Goal: Task Accomplishment & Management: Complete application form

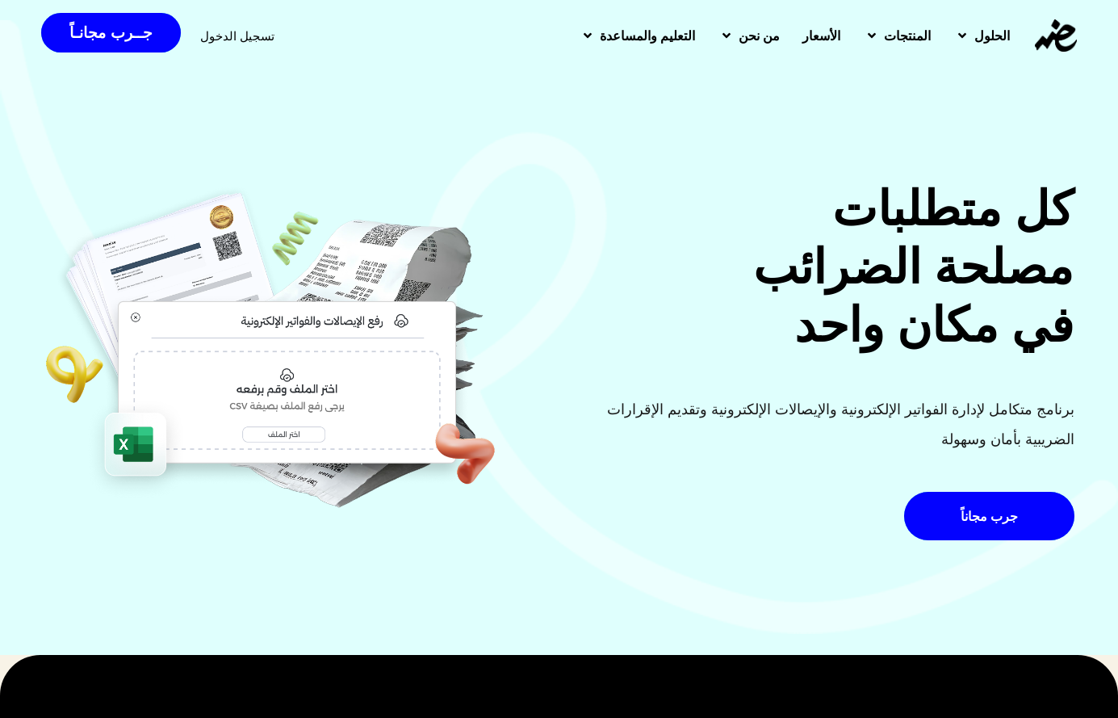
click at [200, 34] on span "تسجيل الدخول" at bounding box center [237, 36] width 74 height 12
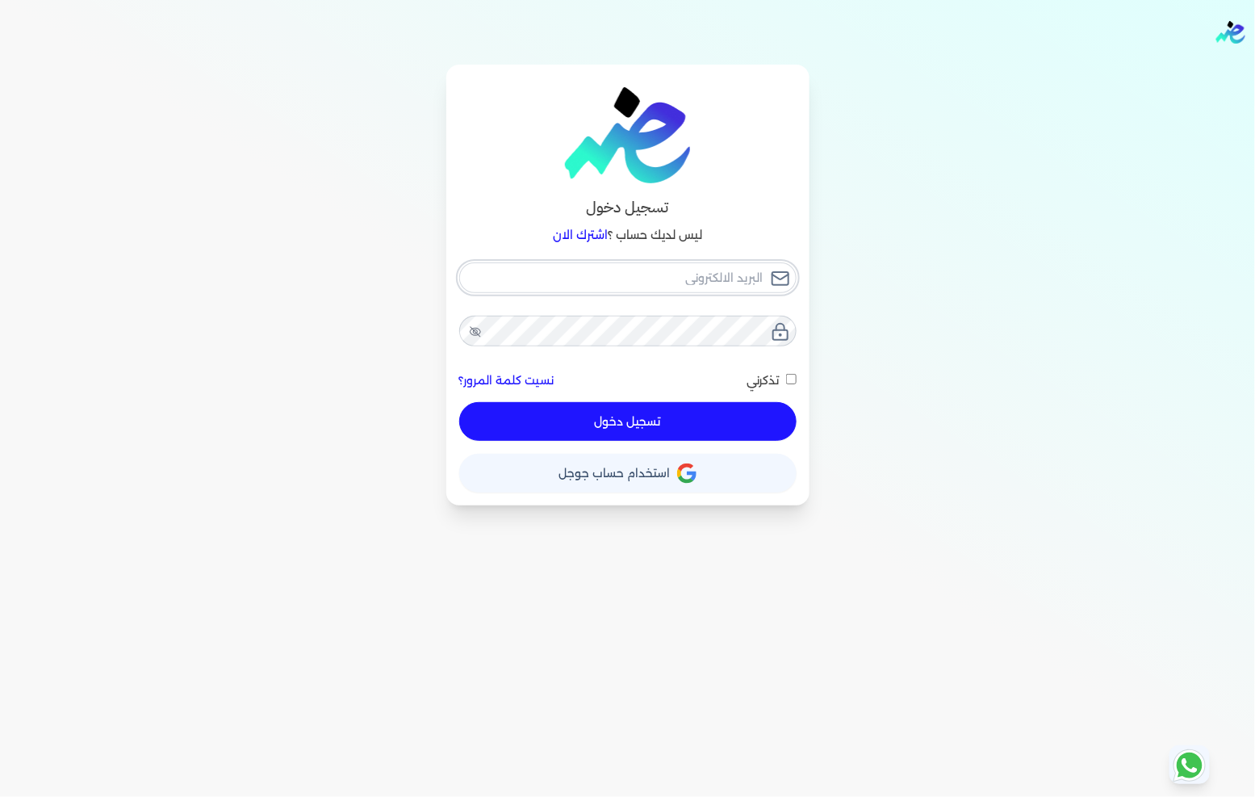
type input "fathyomran1600@gmail.com"
click at [587, 429] on button "تسجيل دخول" at bounding box center [627, 421] width 337 height 39
checkbox input "false"
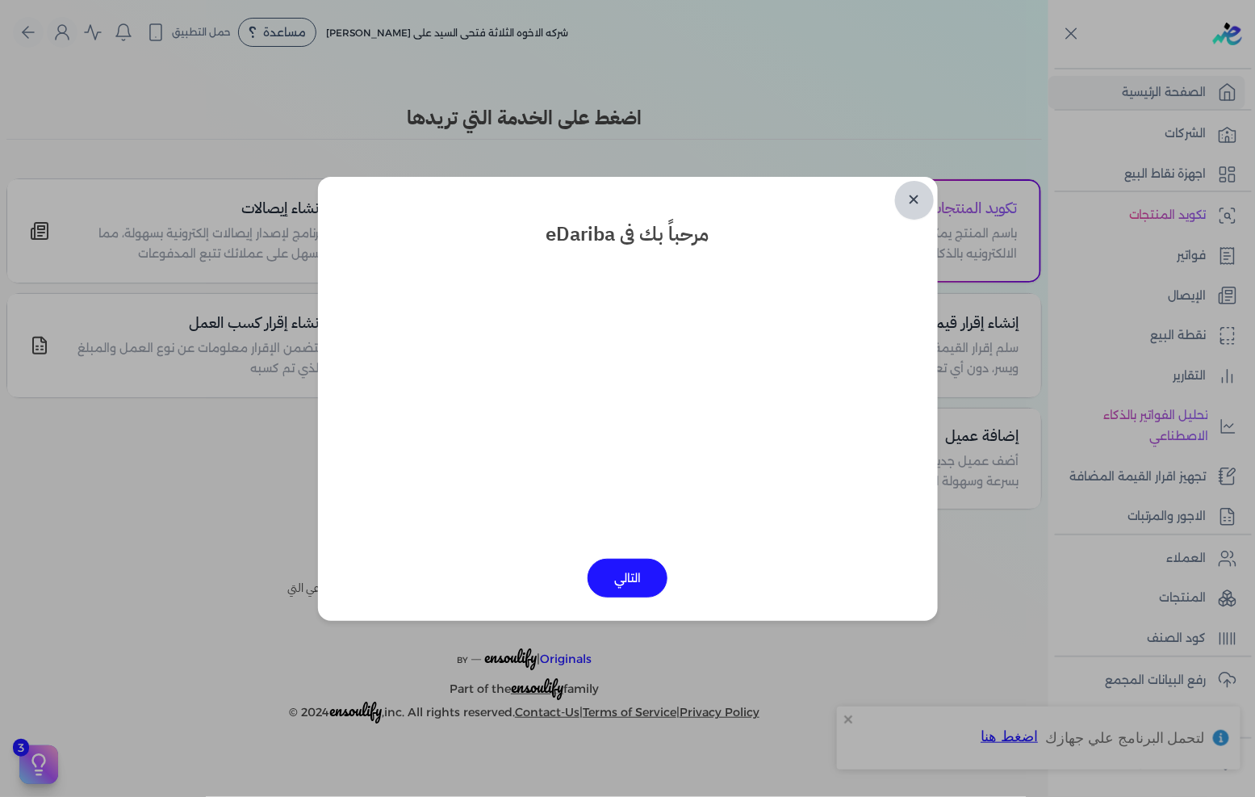
click at [907, 203] on link "✕" at bounding box center [914, 200] width 39 height 39
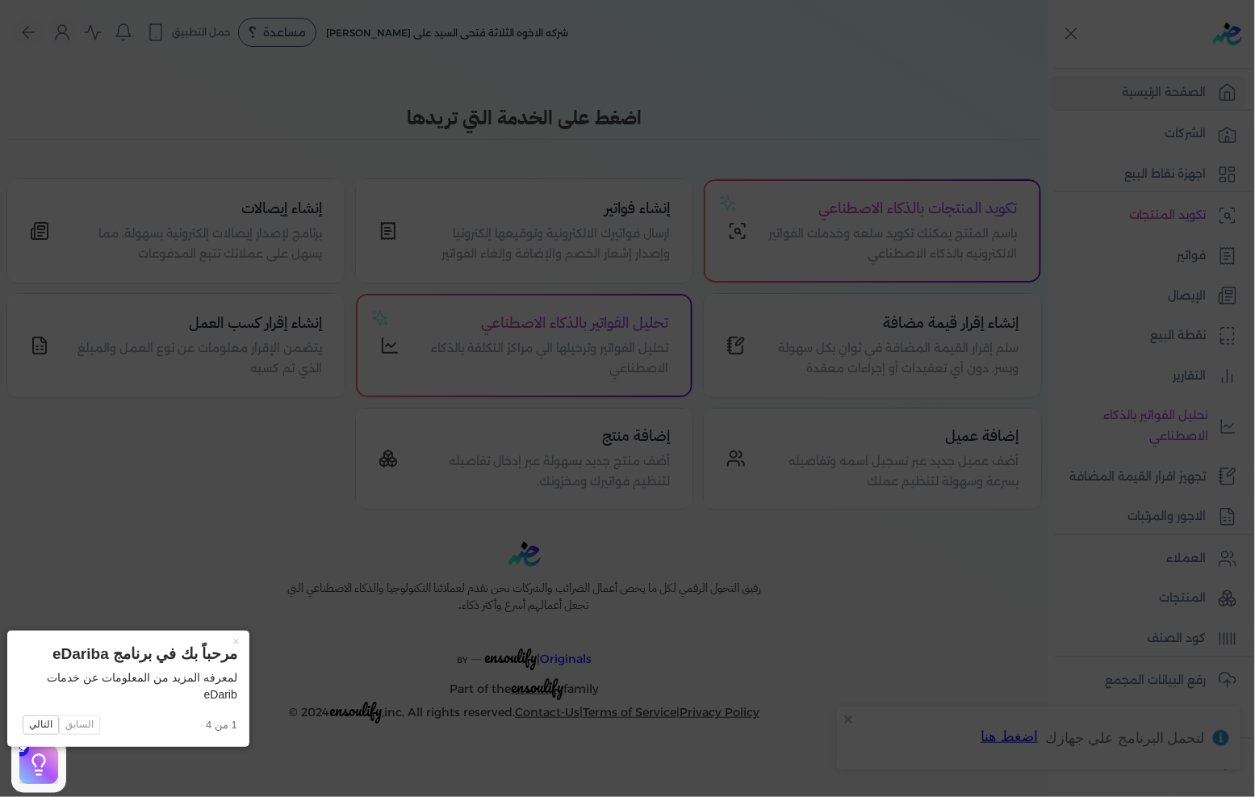
click at [829, 222] on icon at bounding box center [627, 398] width 1255 height 797
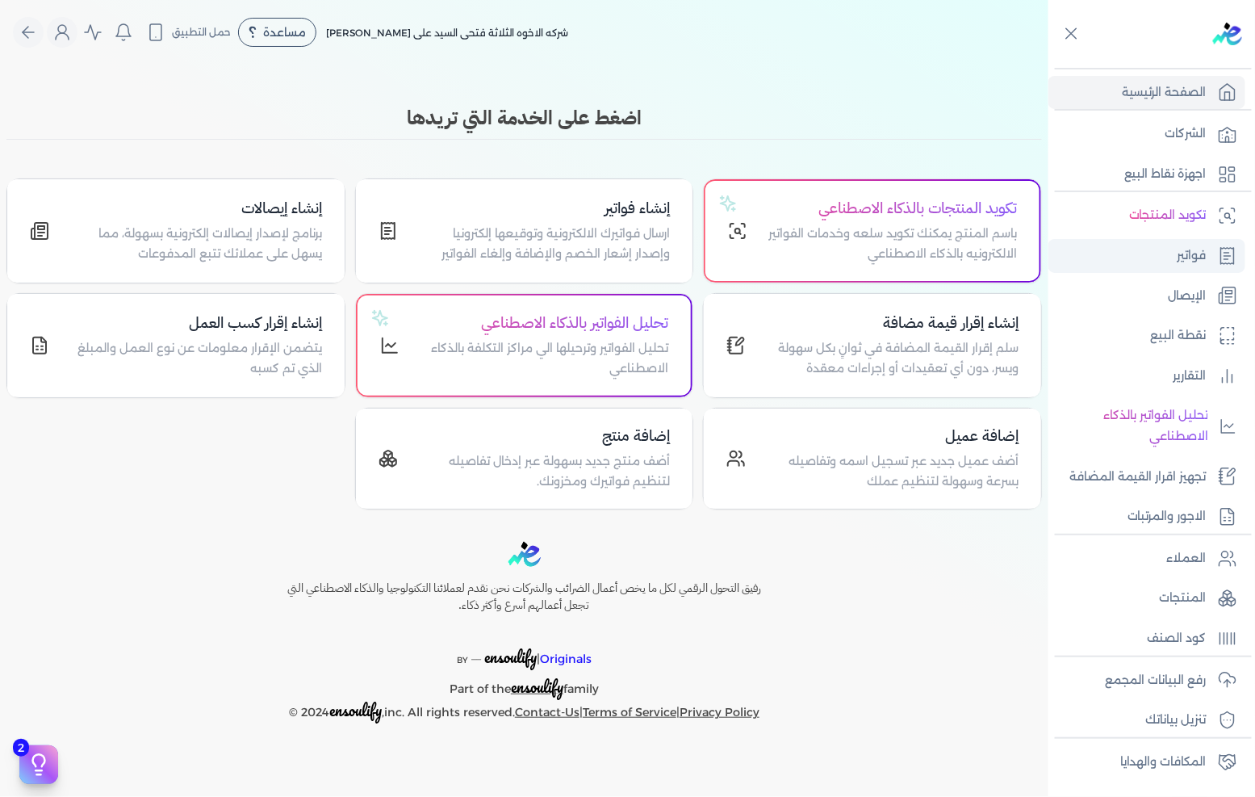
click at [1155, 242] on link "فواتير" at bounding box center [1146, 256] width 197 height 34
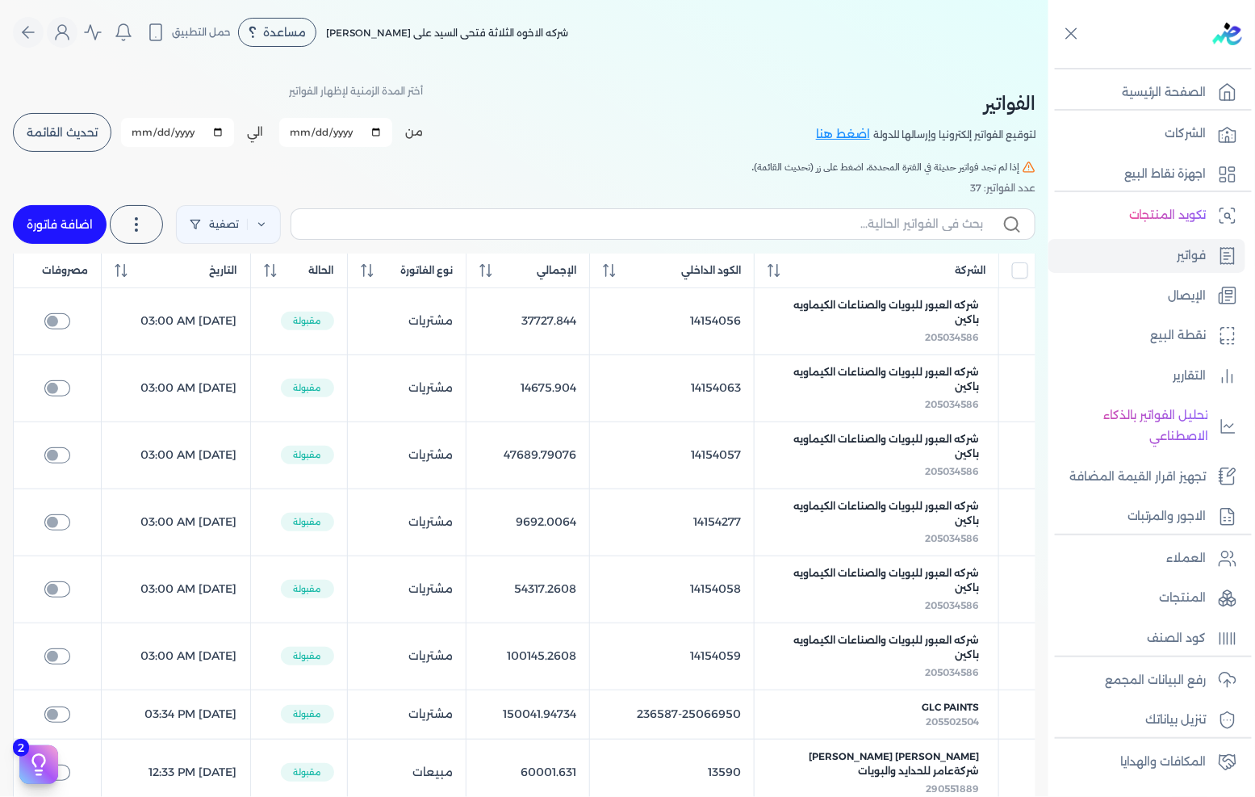
click at [26, 223] on link "اضافة فاتورة" at bounding box center [60, 224] width 94 height 39
select select "EGP"
select select "B"
select select "EGS"
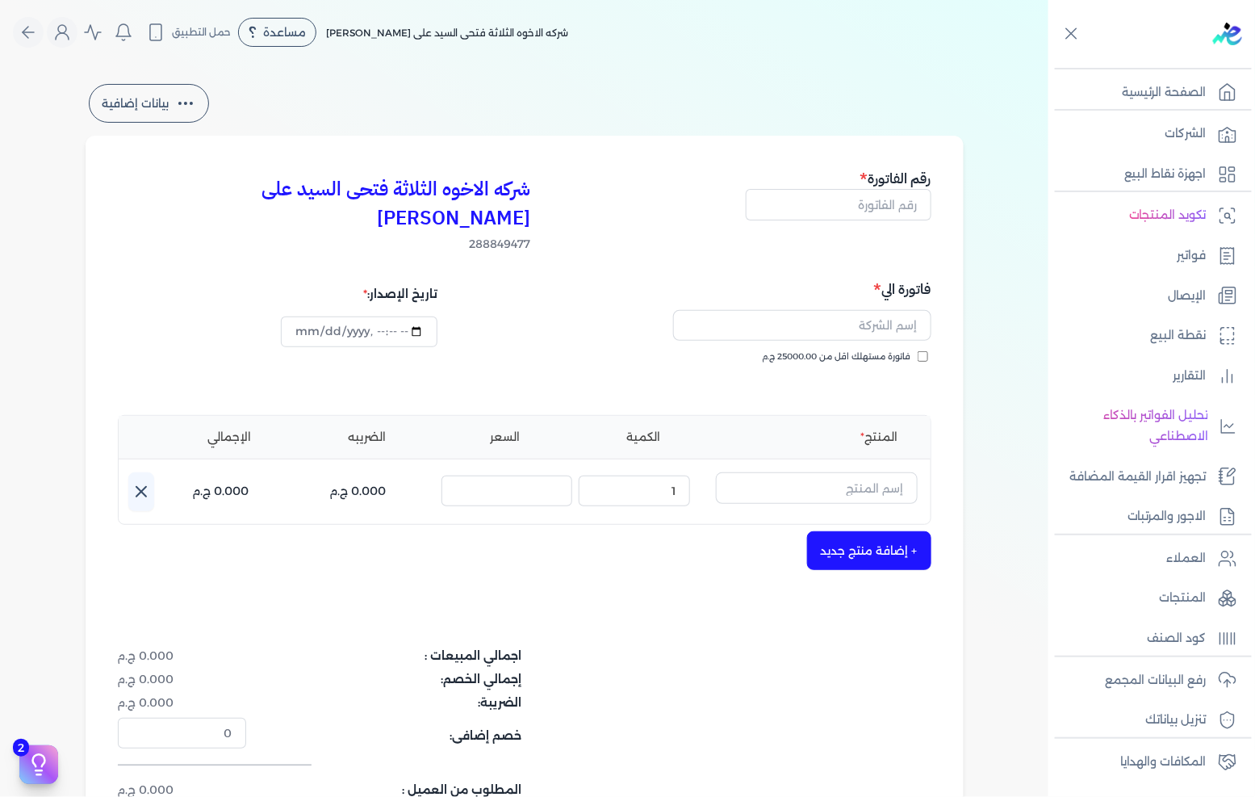
click at [197, 316] on div "تاريخ الإصدار:" at bounding box center [319, 312] width 402 height 69
click at [907, 472] on input "text" at bounding box center [817, 487] width 202 height 31
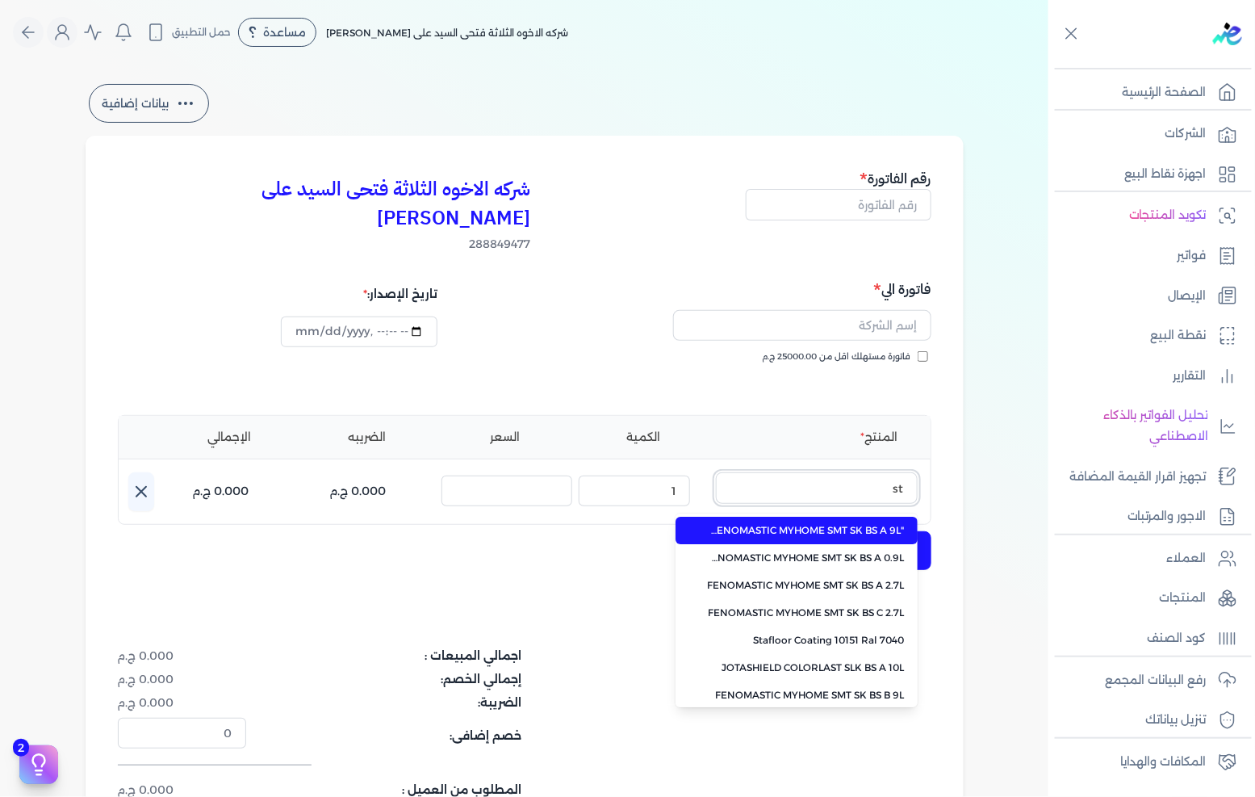
type input "s"
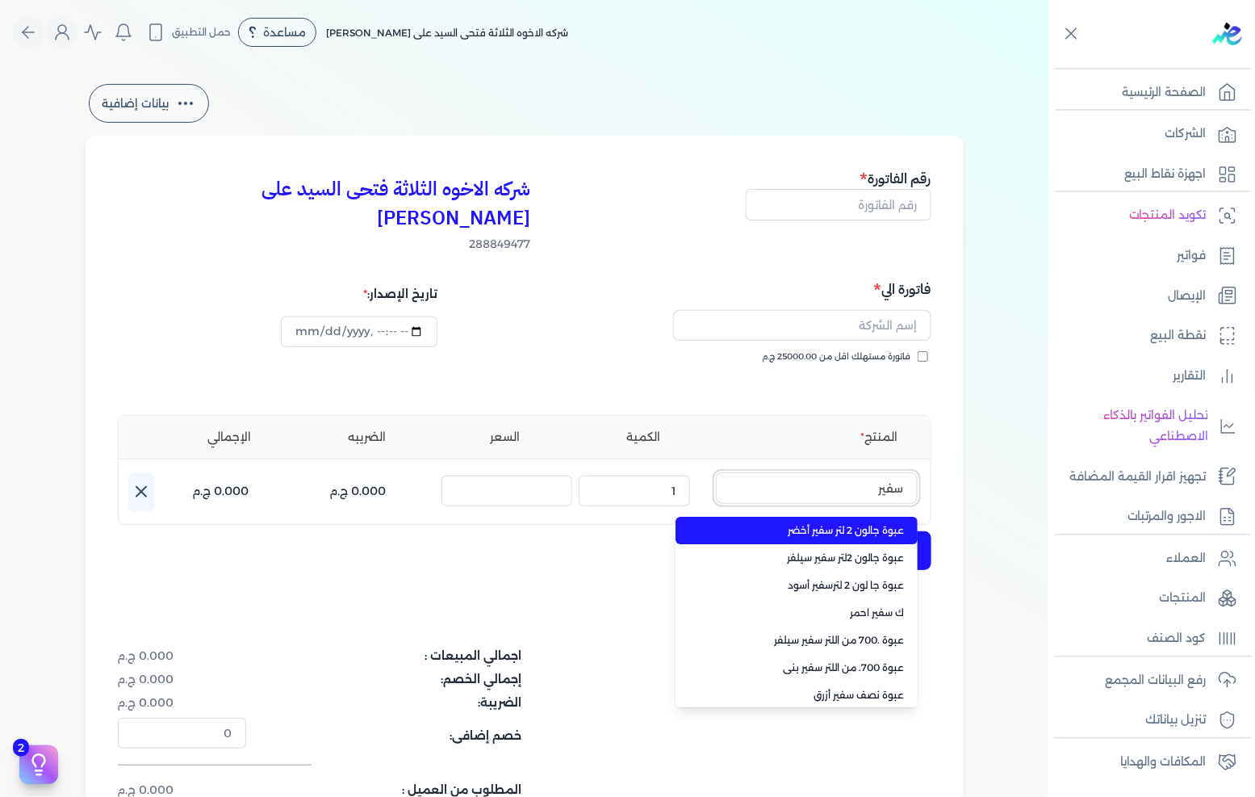
click at [716, 472] on button "سفير" at bounding box center [817, 490] width 202 height 37
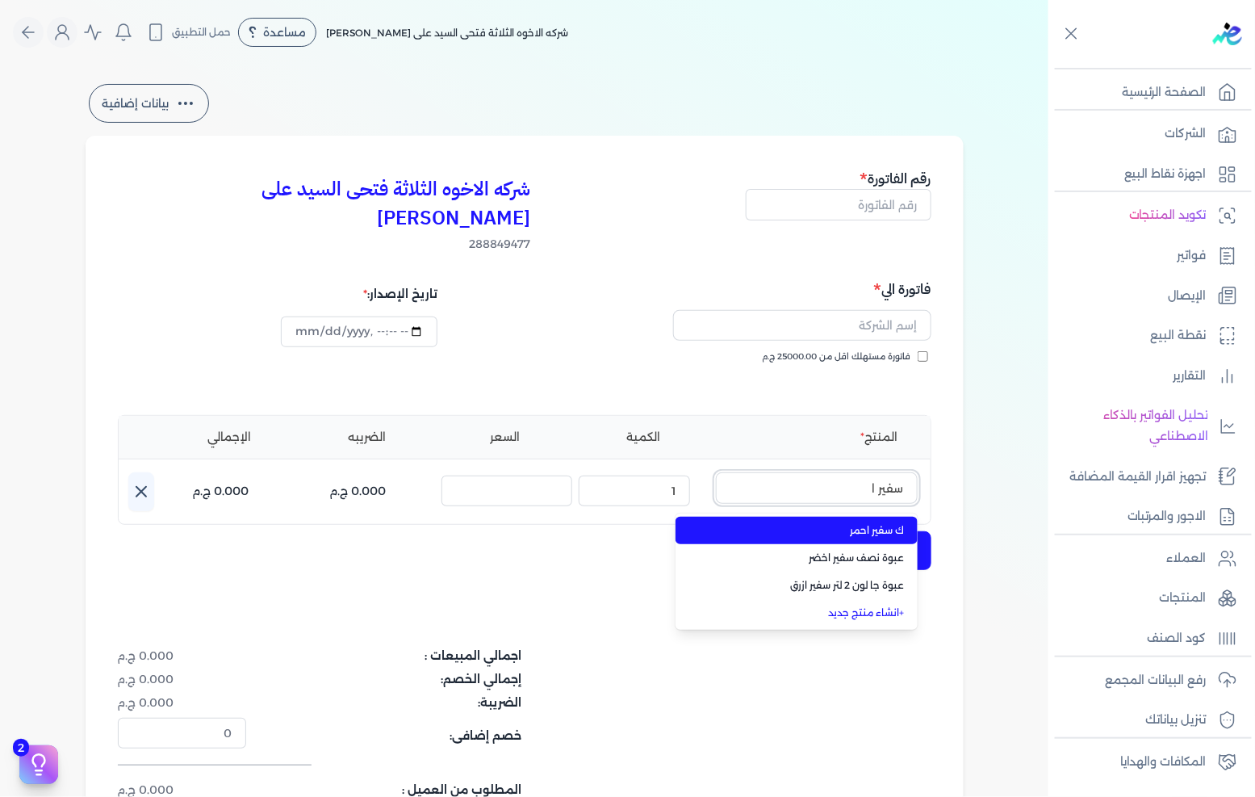
type input "سفير"
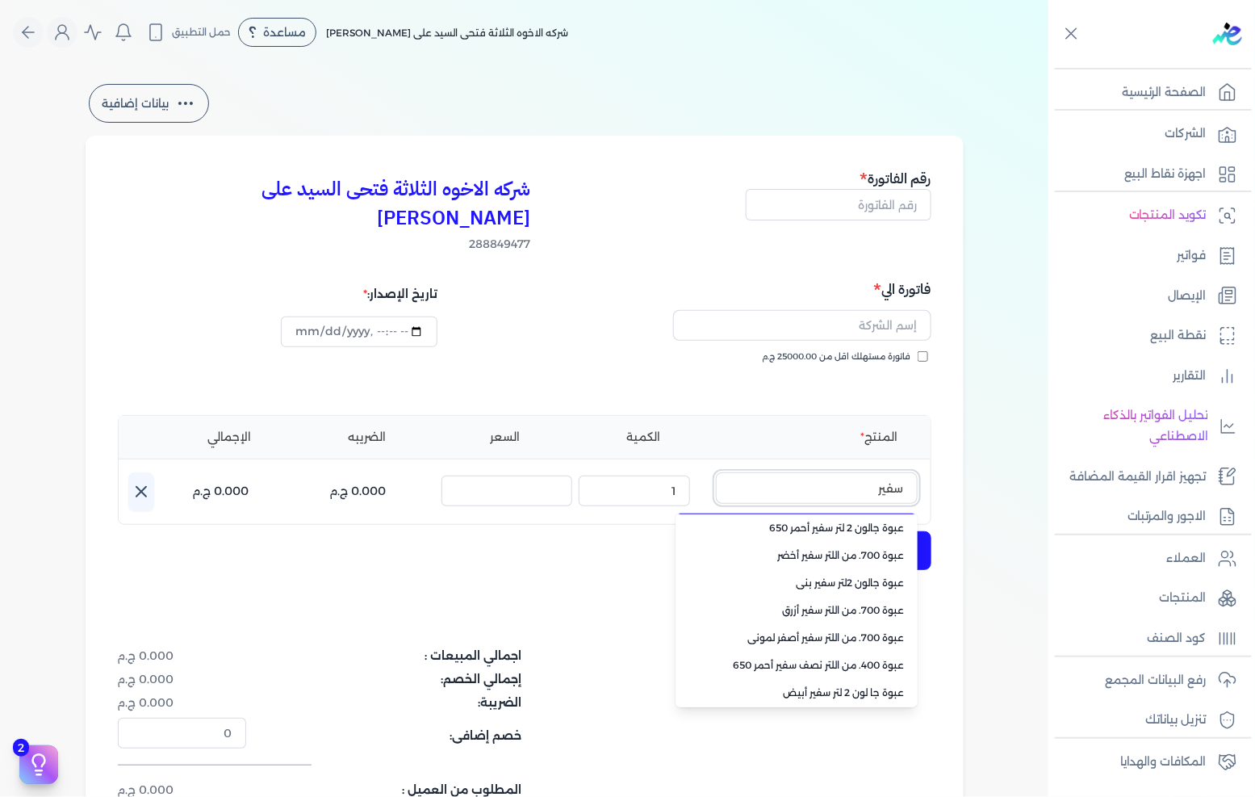
scroll to position [469, 0]
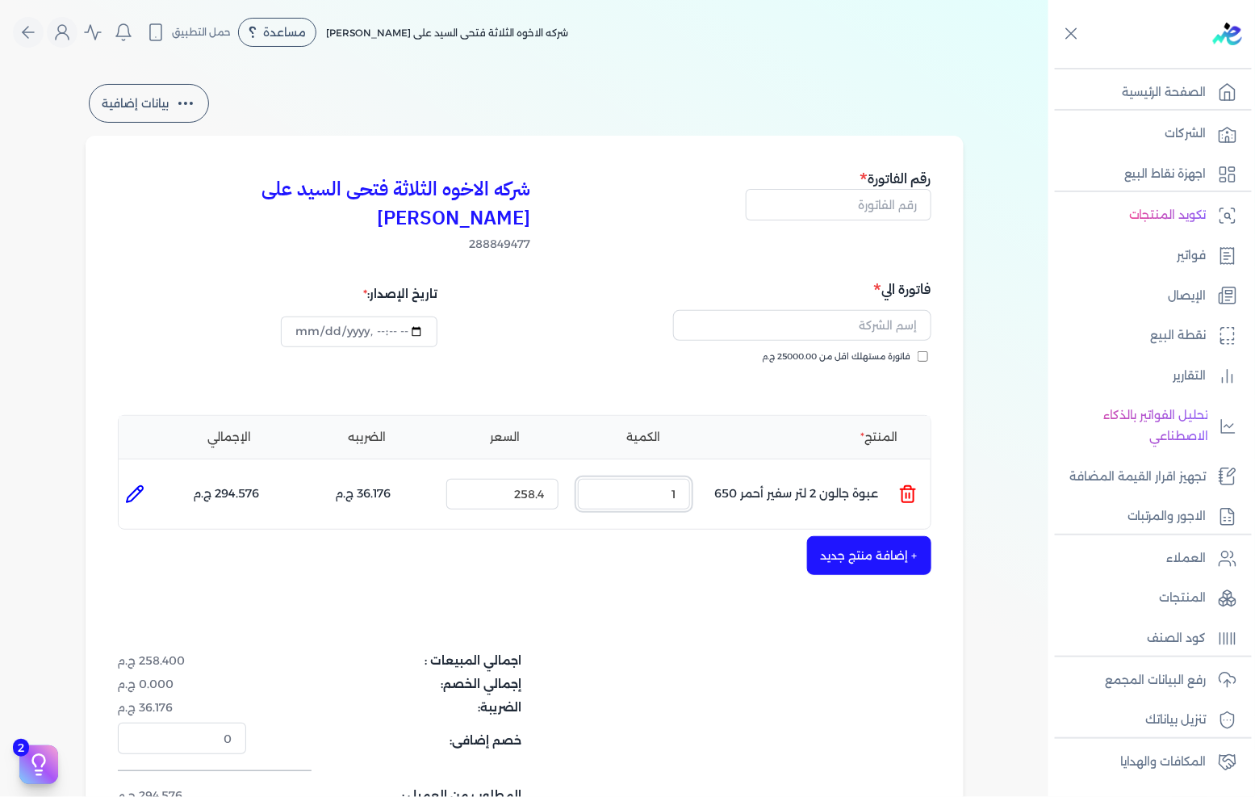
click at [649, 479] on input "1" at bounding box center [634, 494] width 112 height 31
type input "4"
click at [525, 479] on input "258.4" at bounding box center [502, 494] width 112 height 31
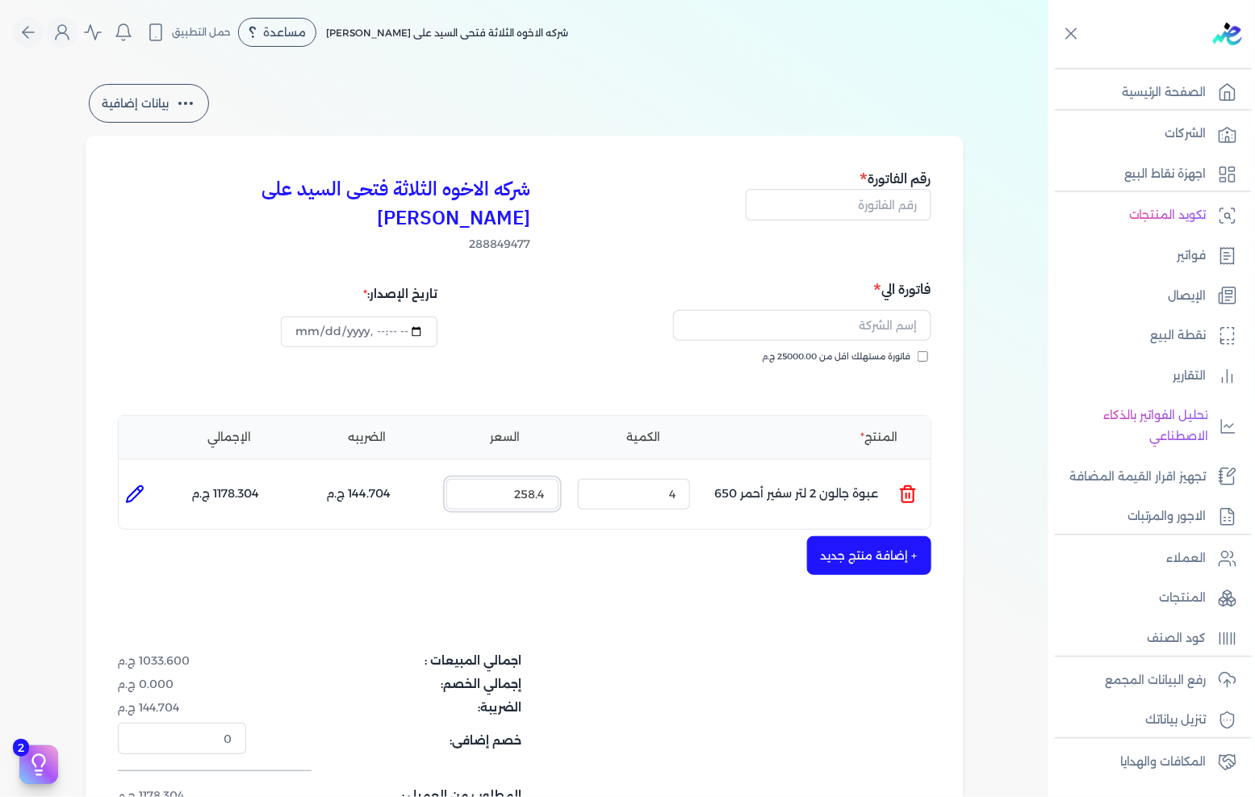
click at [525, 479] on input "258.4" at bounding box center [502, 494] width 112 height 31
type input "265"
click at [915, 536] on button "+ إضافة منتج جديد" at bounding box center [869, 555] width 124 height 39
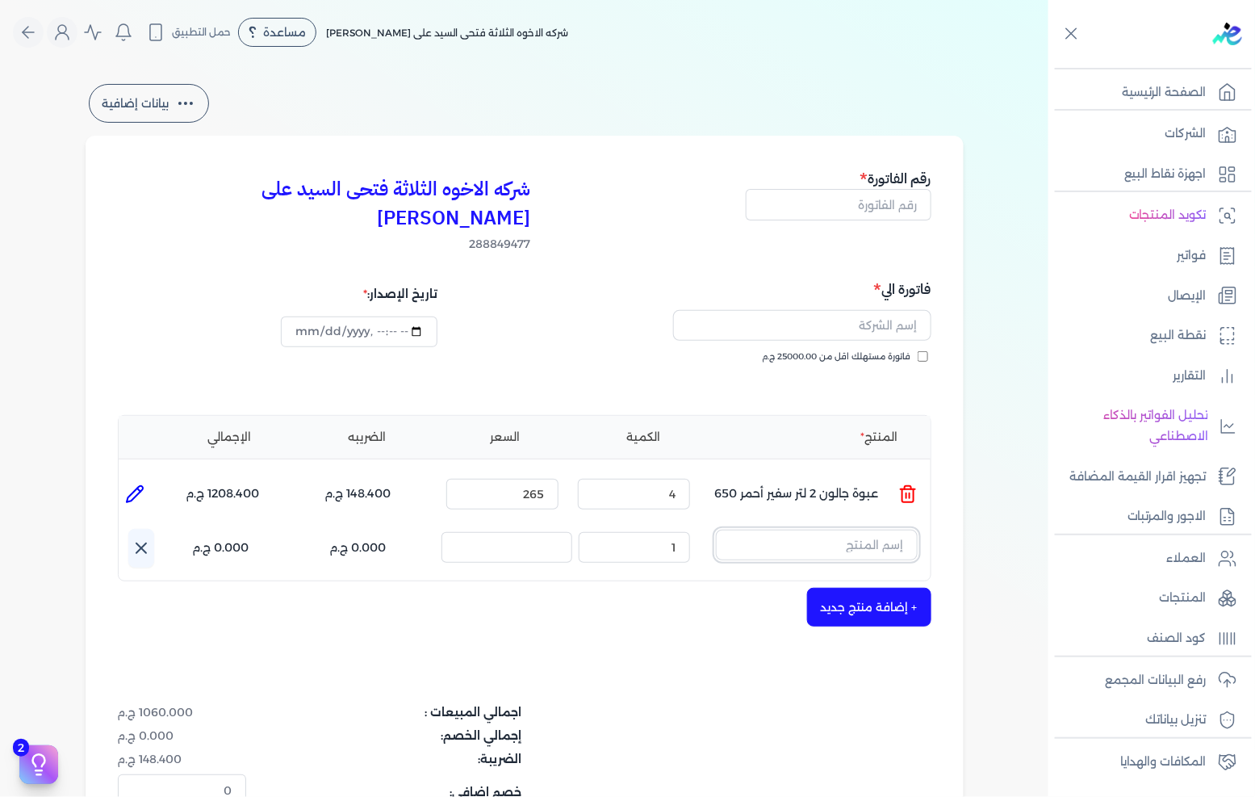
click at [872, 529] on input "text" at bounding box center [817, 544] width 202 height 31
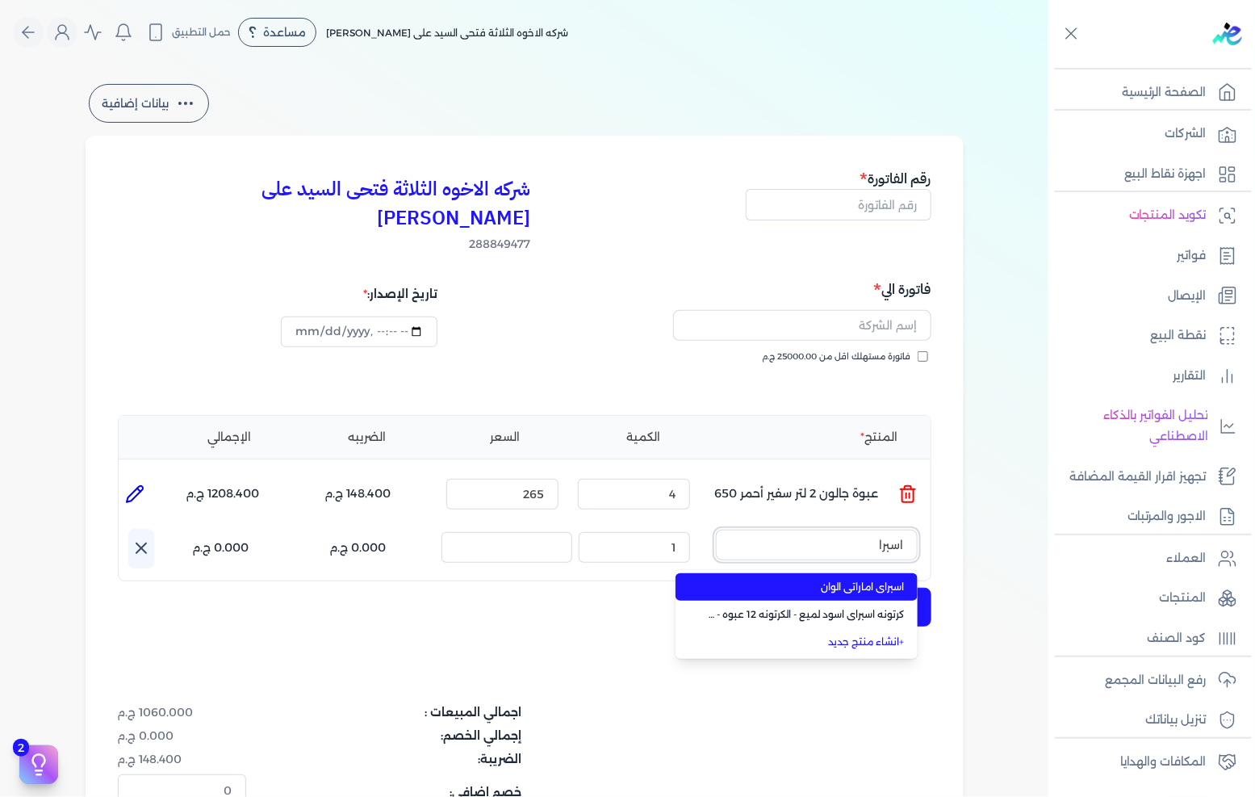
type input "اسبرا"
click at [864, 580] on span "اسبراى اماراتى الوان" at bounding box center [806, 587] width 197 height 15
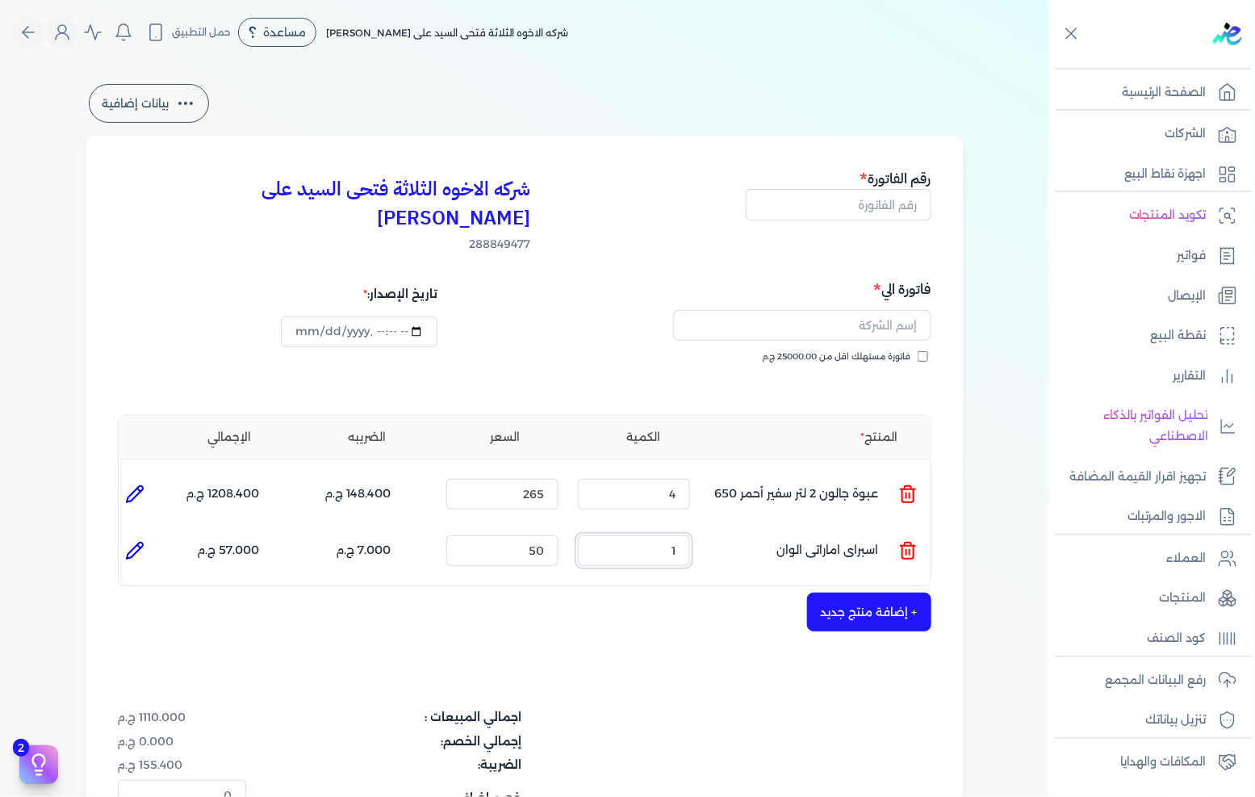
click at [647, 535] on input "1" at bounding box center [634, 550] width 112 height 31
type input "7"
click at [517, 535] on input "50" at bounding box center [502, 550] width 112 height 31
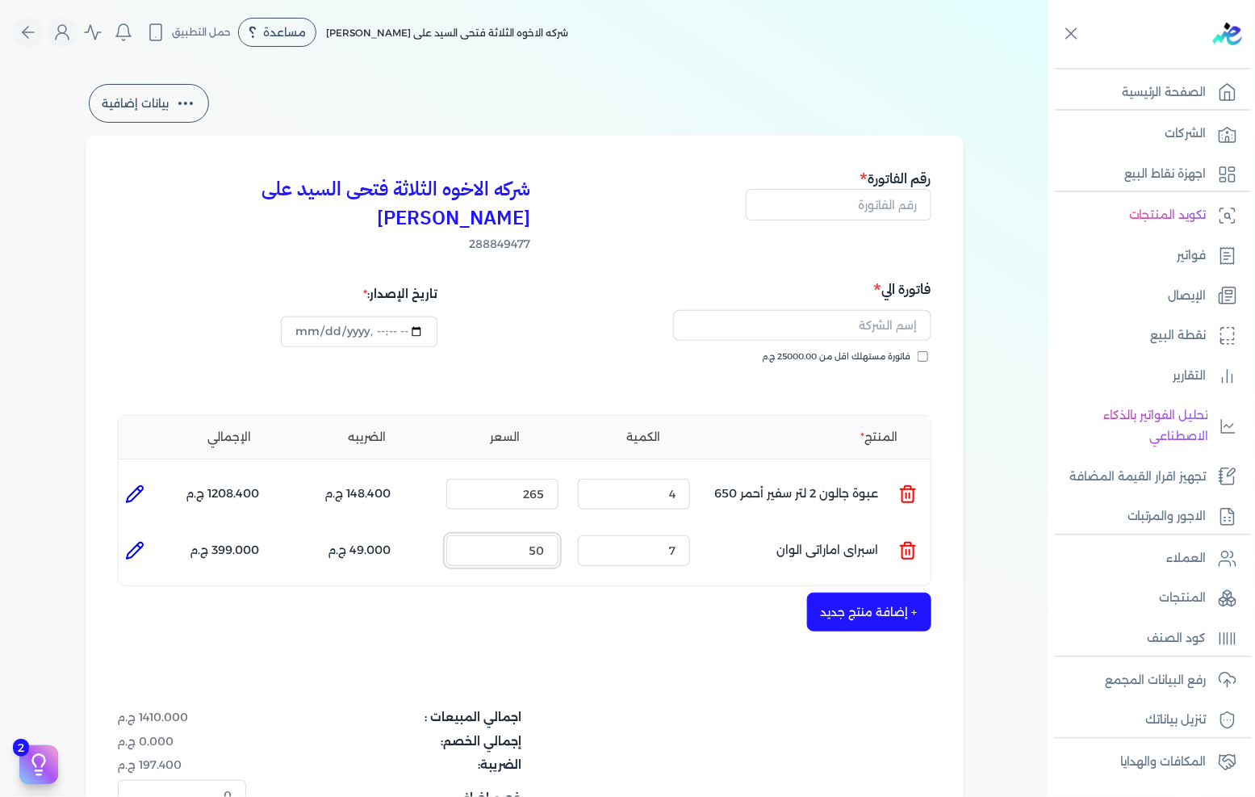
click at [517, 535] on input "50" at bounding box center [502, 550] width 112 height 31
click at [122, 534] on li at bounding box center [135, 550] width 32 height 32
type input "اسبراى اماراتى الوان"
type input "50"
type input "7"
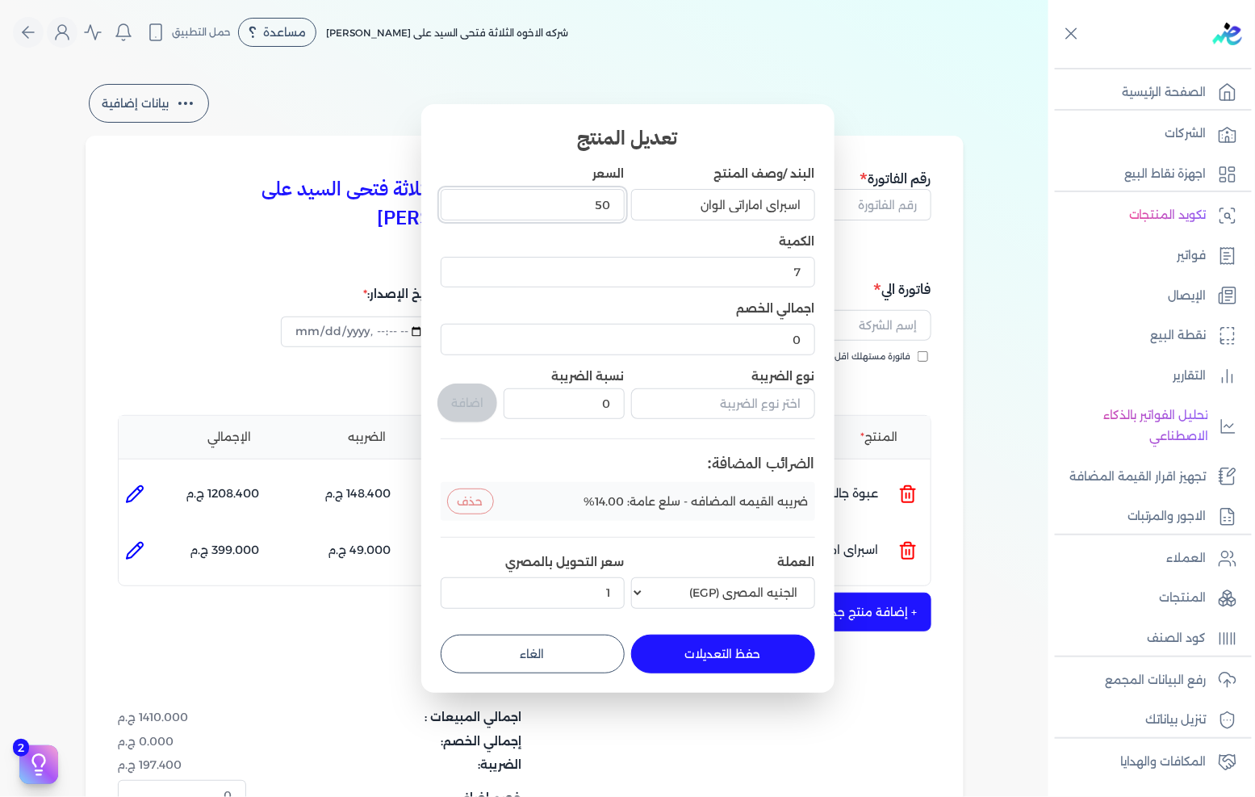
click at [590, 192] on input "50" at bounding box center [533, 204] width 184 height 31
type input "39"
type input "39.75"
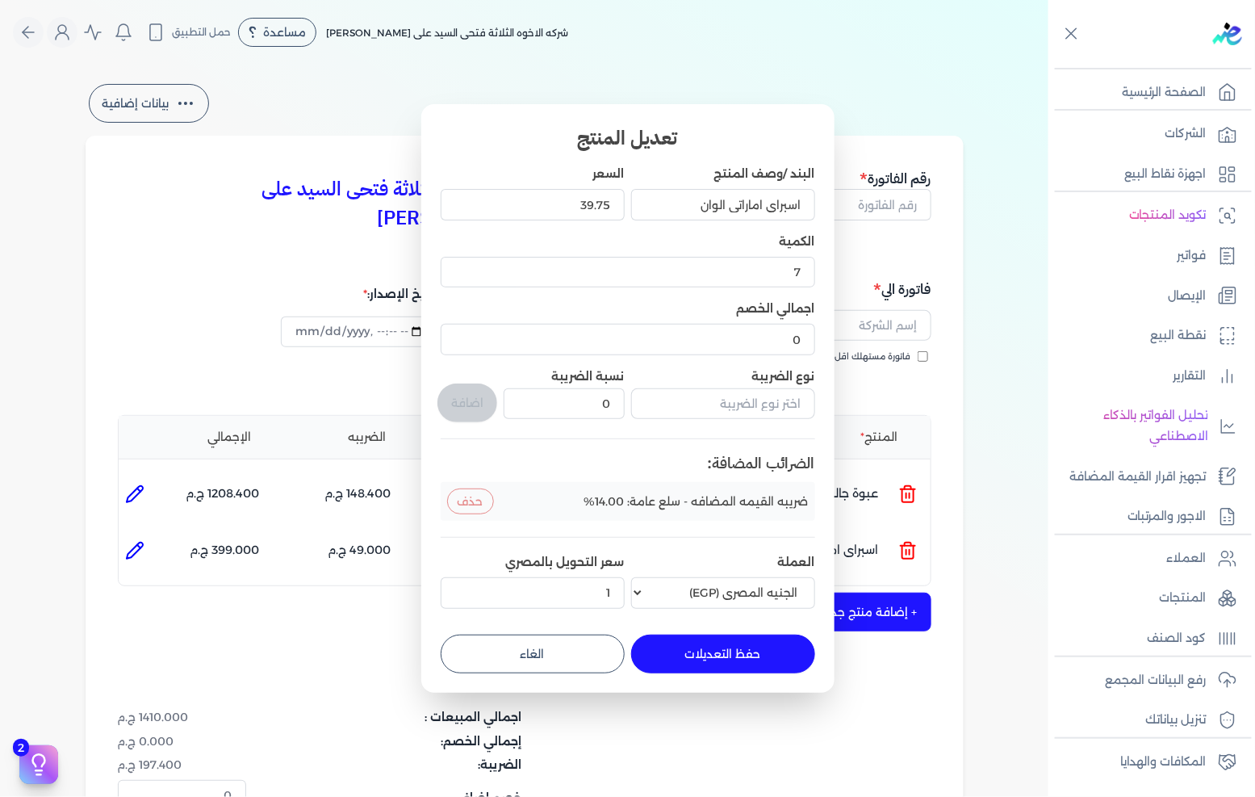
click at [716, 643] on button "حفظ التعديلات" at bounding box center [723, 653] width 184 height 39
type input "0"
type input "1"
type input "39.75"
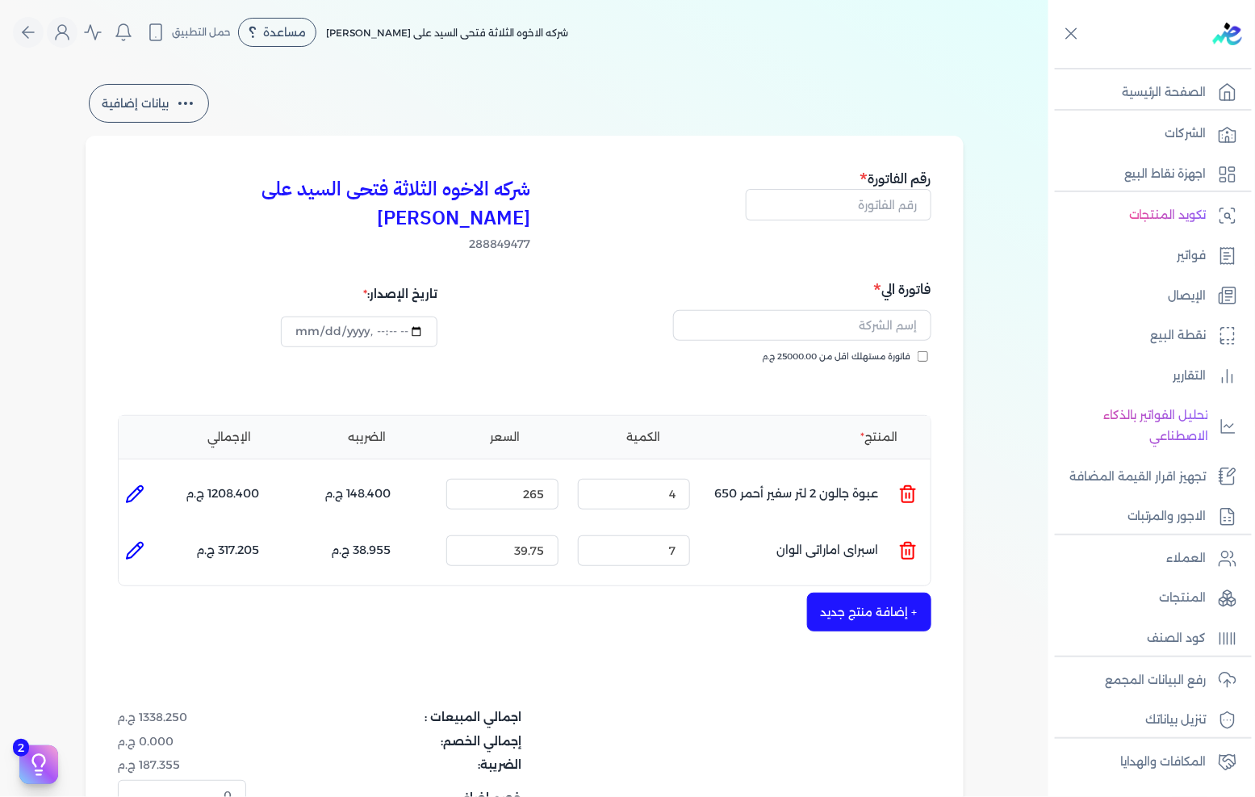
click at [884, 598] on button "+ إضافة منتج جديد" at bounding box center [869, 611] width 124 height 39
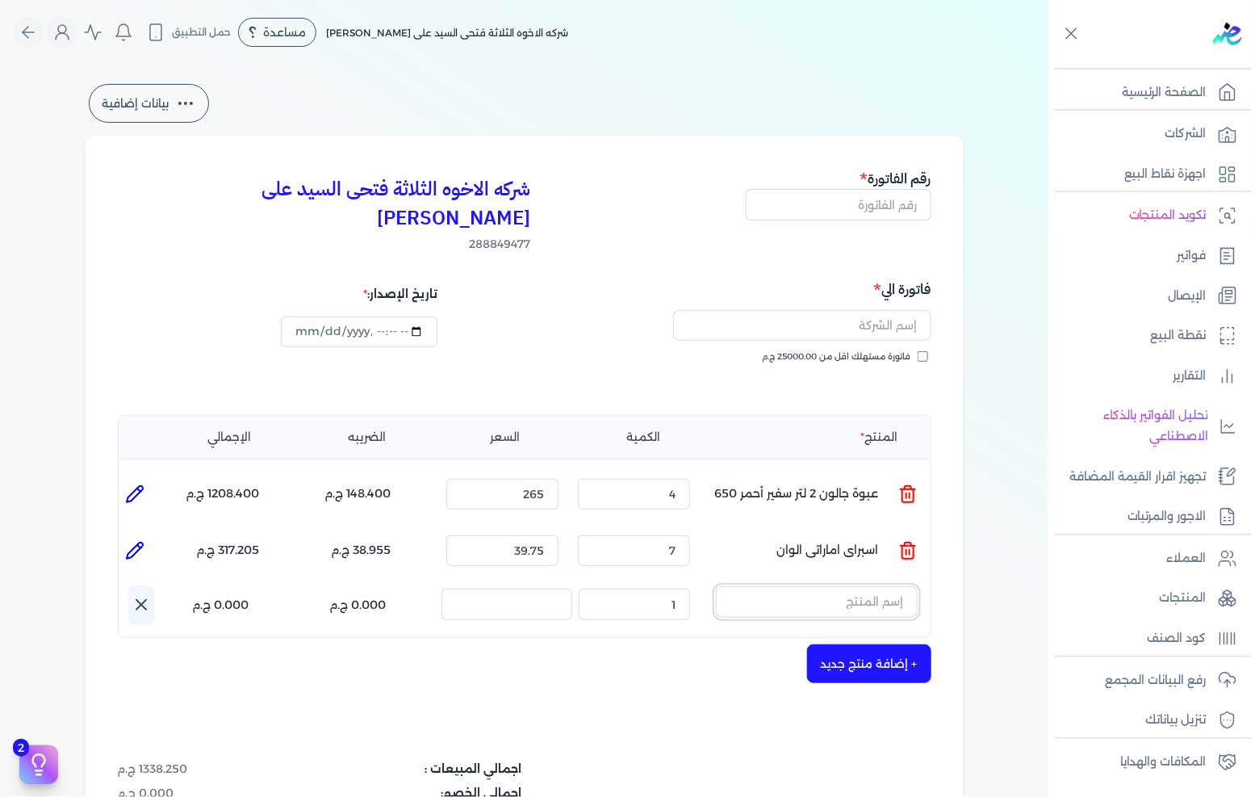
click at [864, 586] on input "text" at bounding box center [817, 601] width 202 height 31
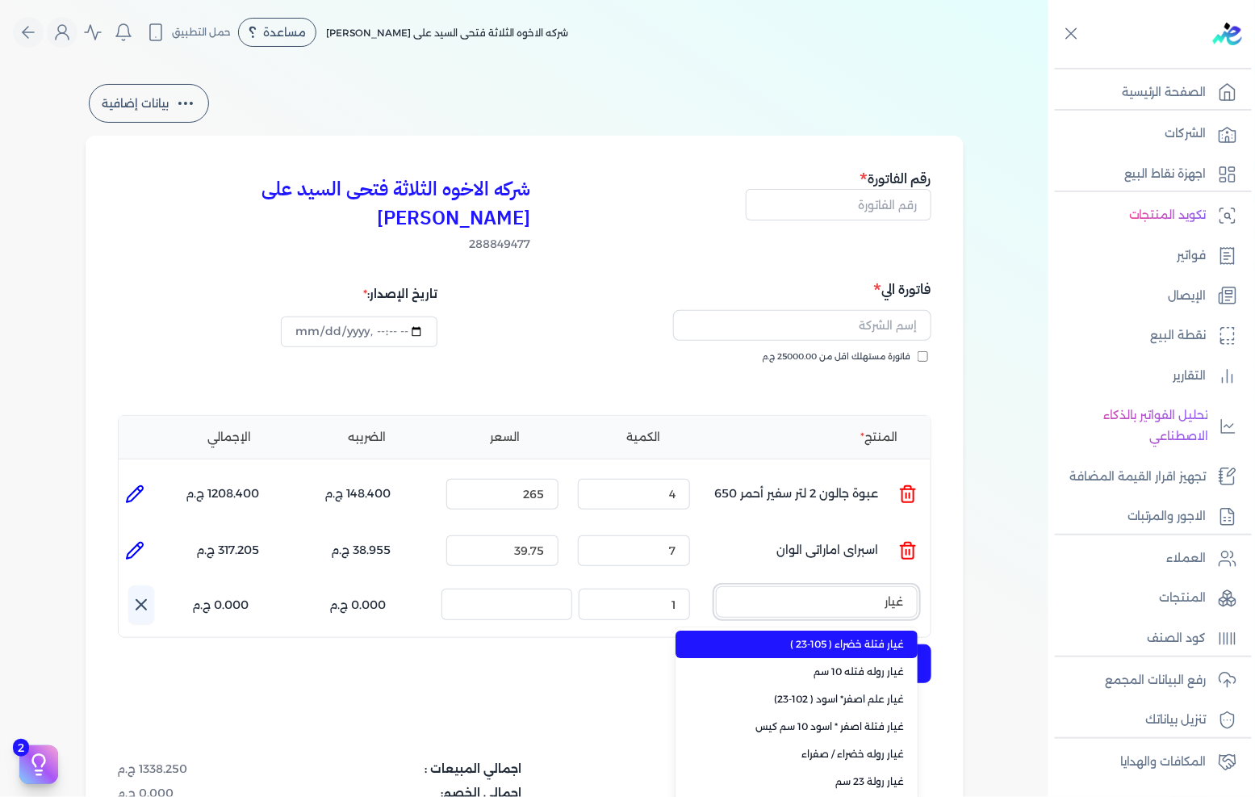
click at [716, 586] on button "غيار" at bounding box center [817, 604] width 202 height 37
type input "غيار رو"
click at [881, 637] on span "غيار روله فتله 10 سم" at bounding box center [806, 644] width 197 height 15
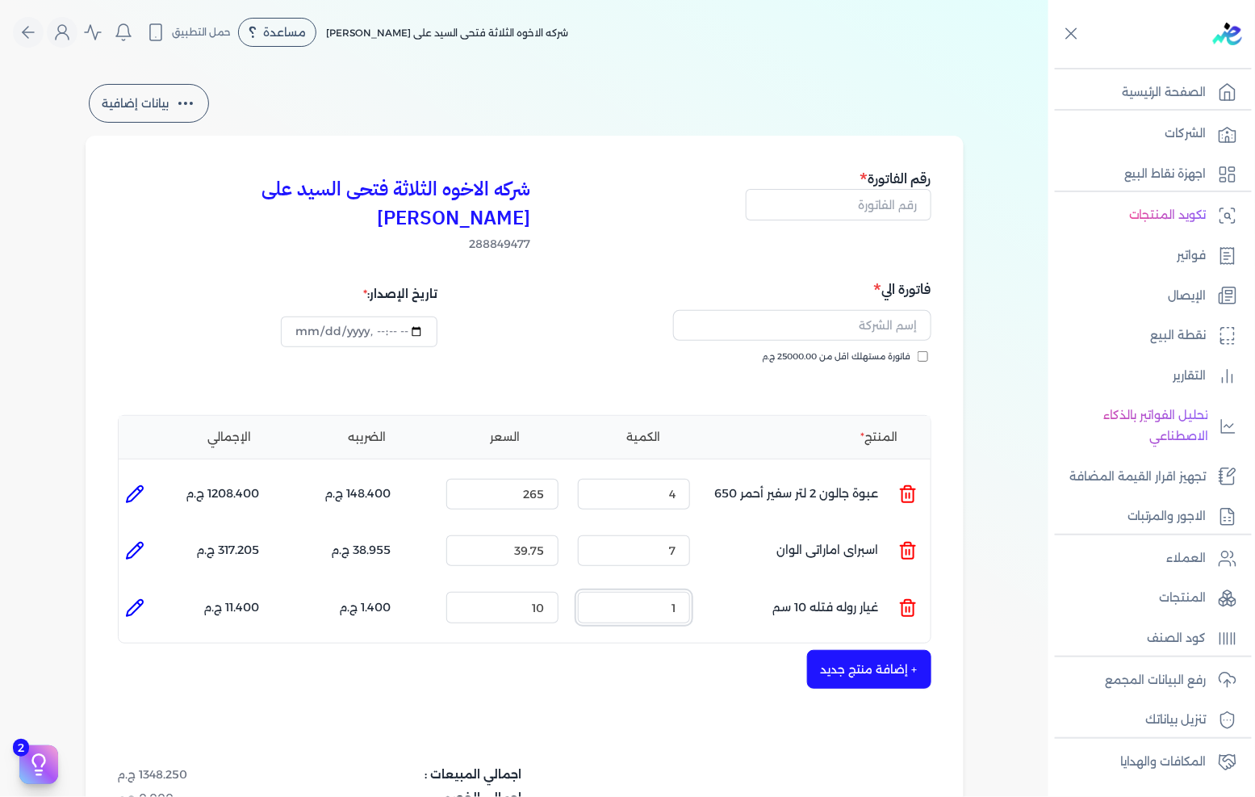
click at [659, 592] on input "1" at bounding box center [634, 607] width 112 height 31
type input "30"
click at [138, 600] on icon at bounding box center [135, 608] width 16 height 16
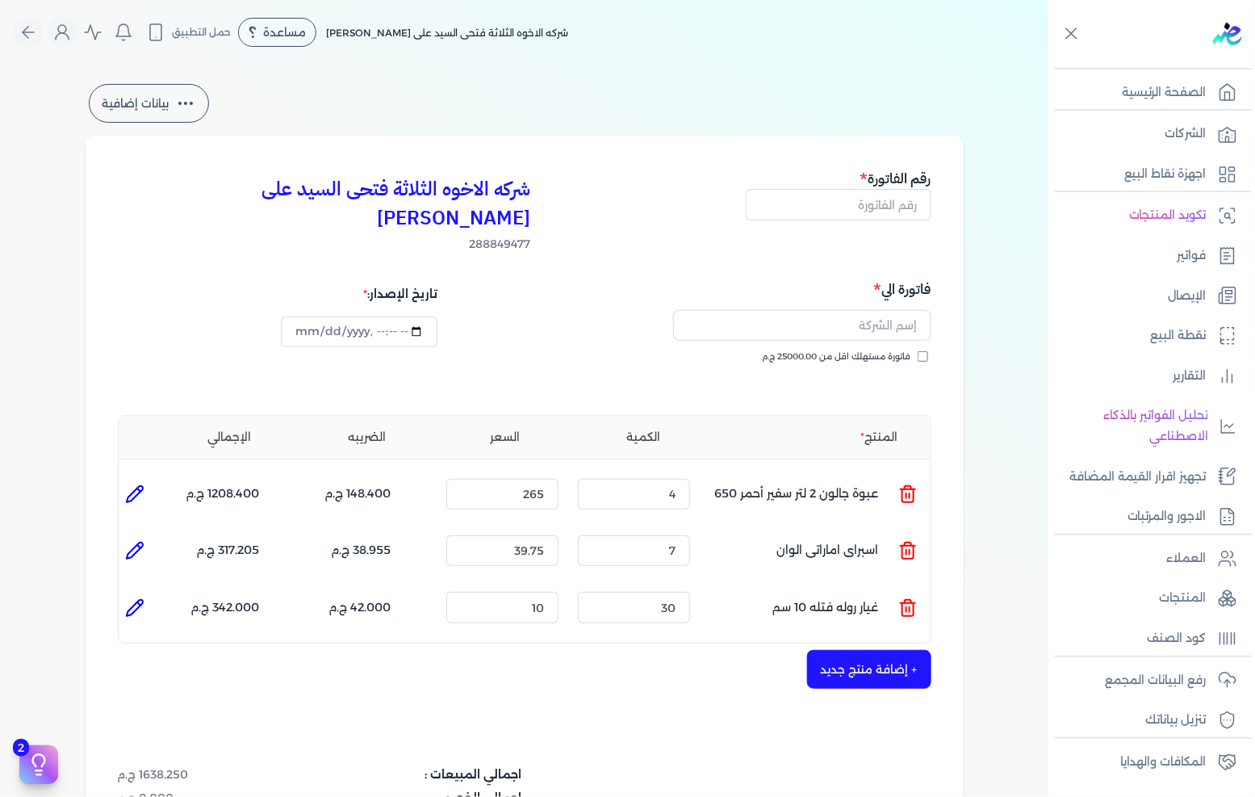
type input "غيار روله فتله 10 سم"
type input "10"
type input "30"
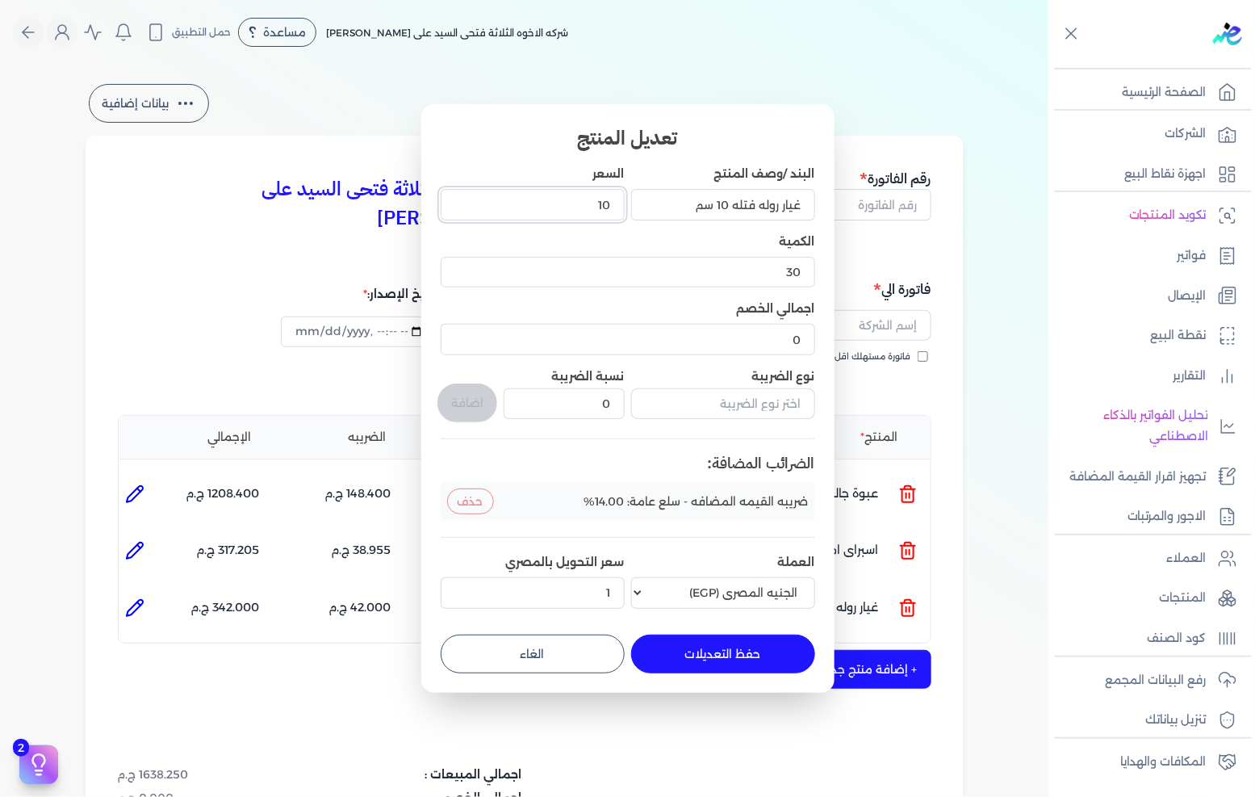
click at [600, 210] on input "10" at bounding box center [533, 204] width 184 height 31
type input "7"
type input "7.5"
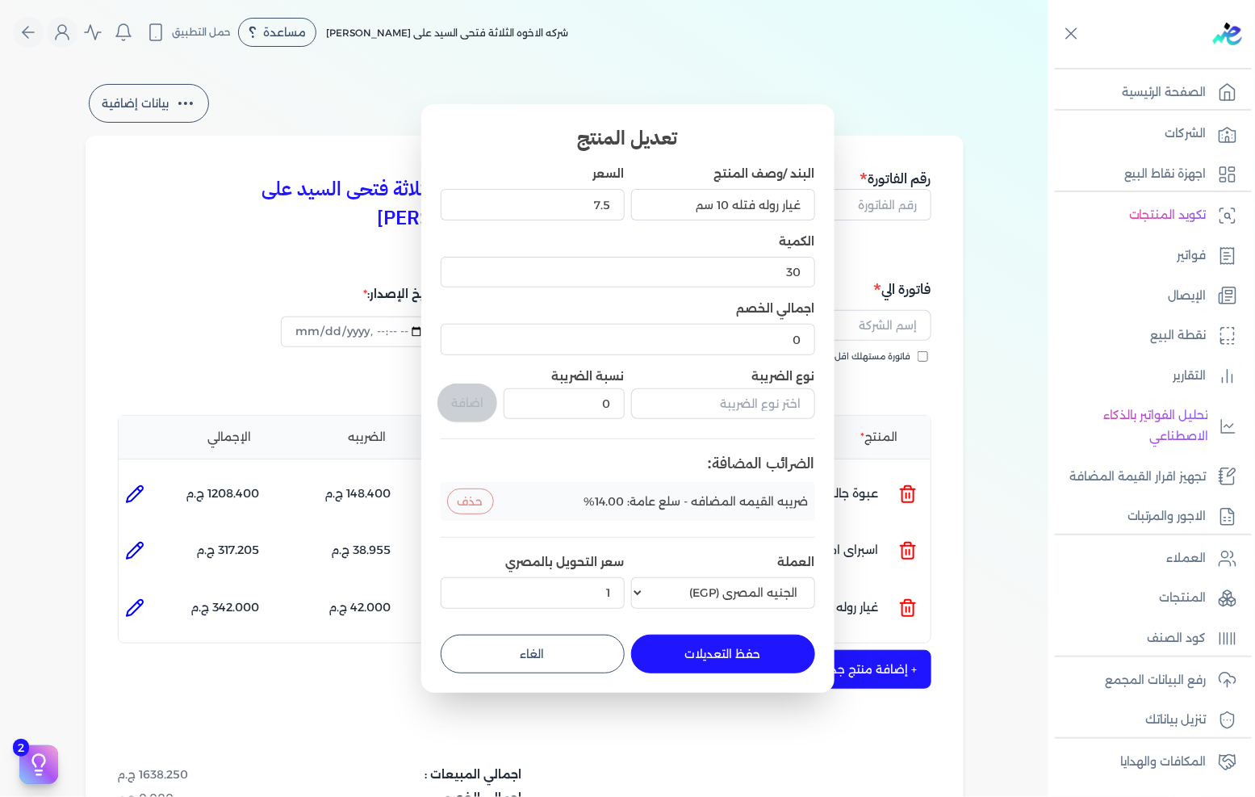
click at [726, 638] on button "حفظ التعديلات" at bounding box center [723, 653] width 184 height 39
type input "0"
type input "1"
type input "7.5"
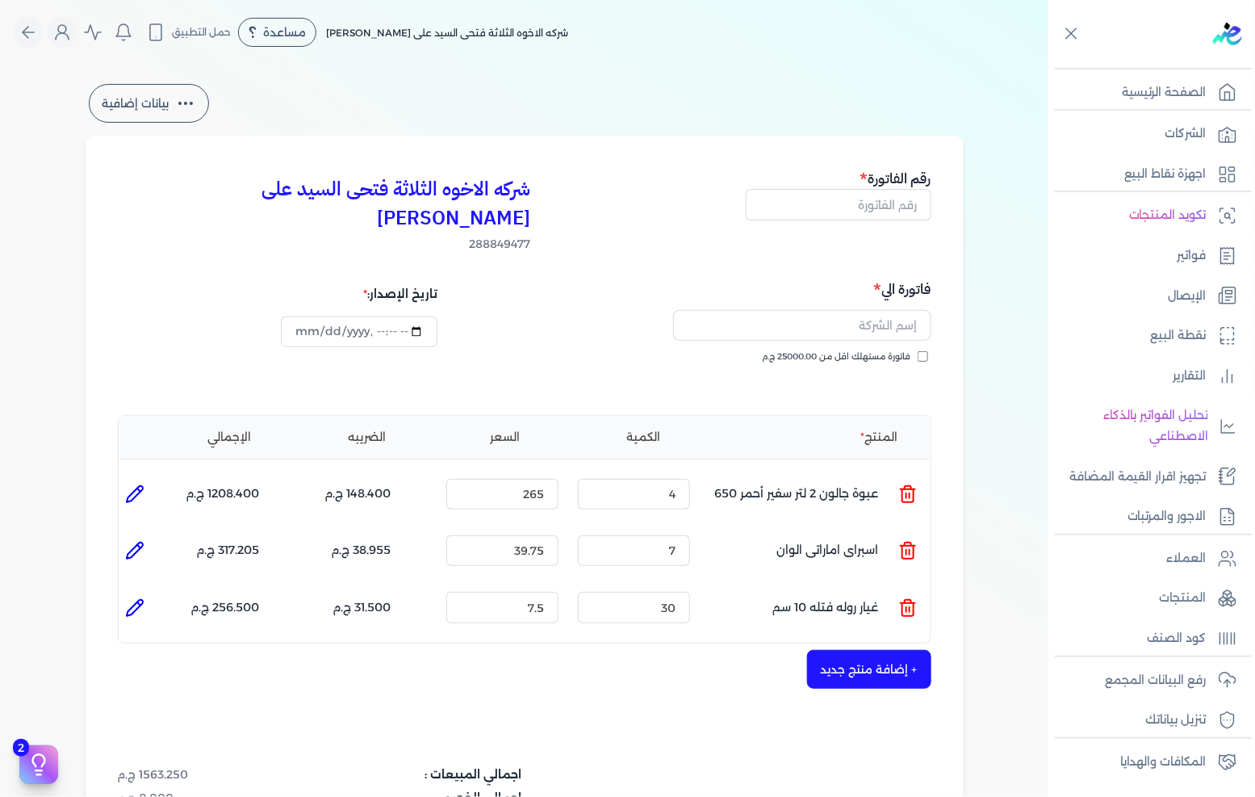
click at [886, 650] on button "+ إضافة منتج جديد" at bounding box center [869, 669] width 124 height 39
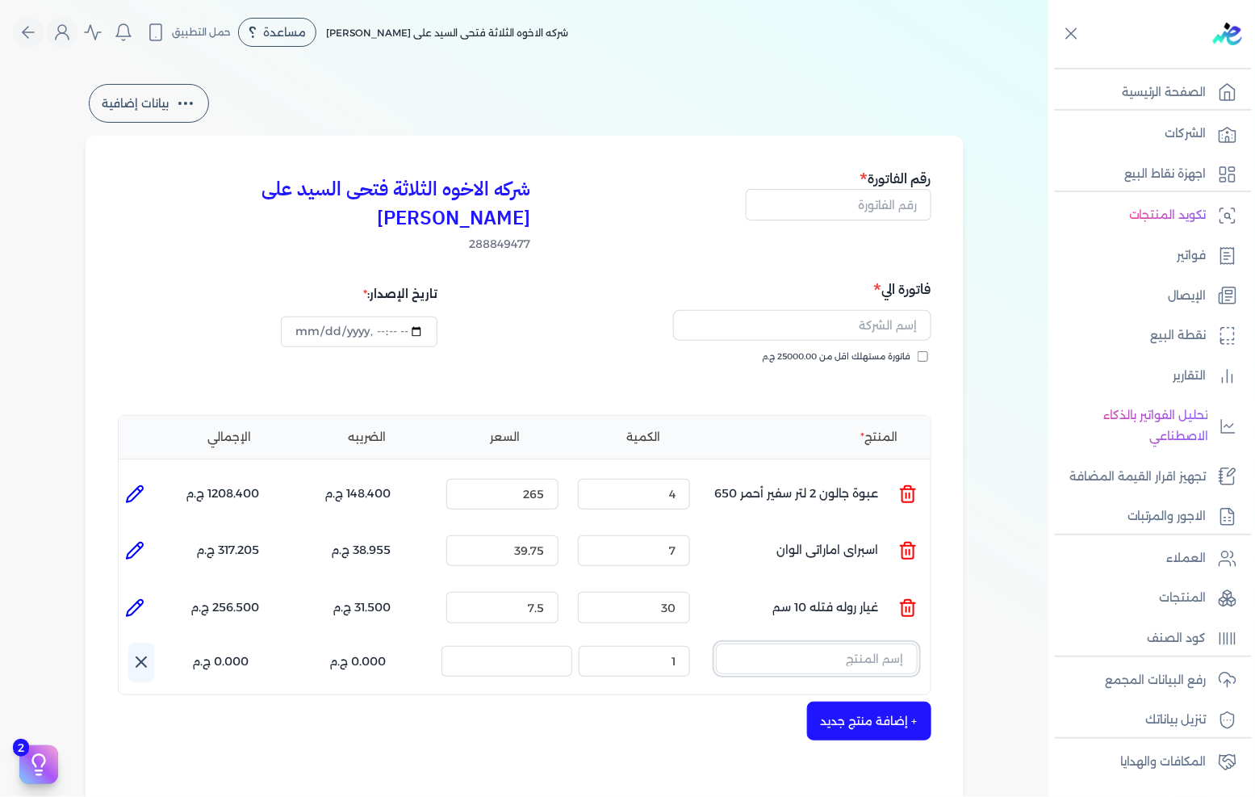
click at [886, 643] on input "text" at bounding box center [817, 658] width 202 height 31
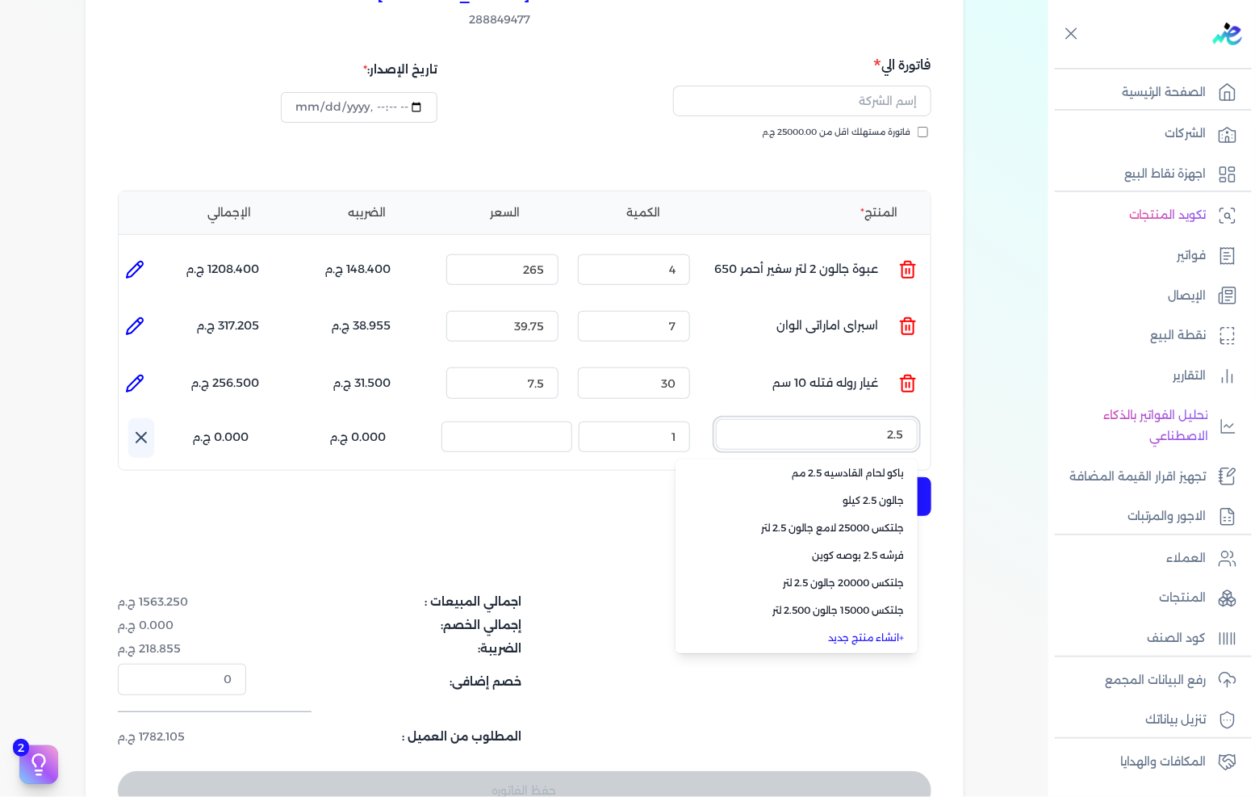
scroll to position [269, 0]
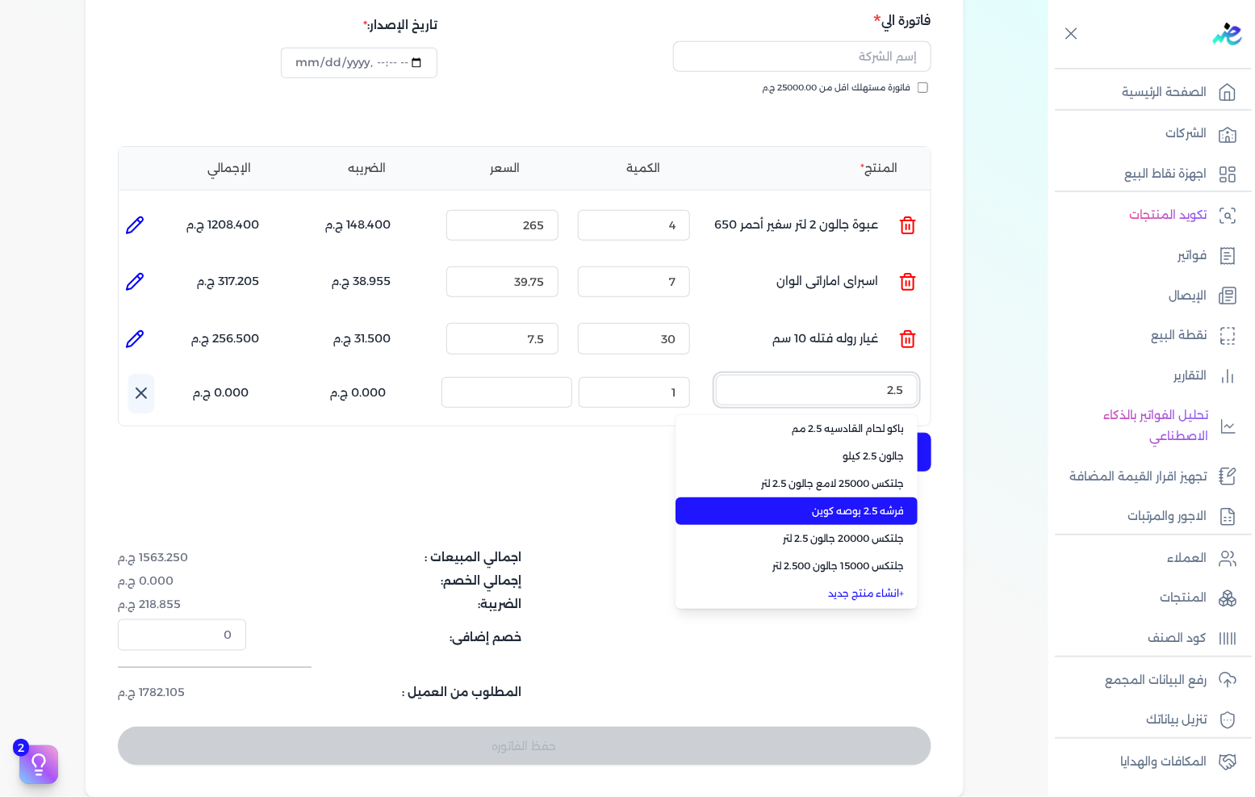
type input "2.5"
click at [898, 504] on span "فرشه 2.5 بوصه كوين" at bounding box center [806, 511] width 197 height 15
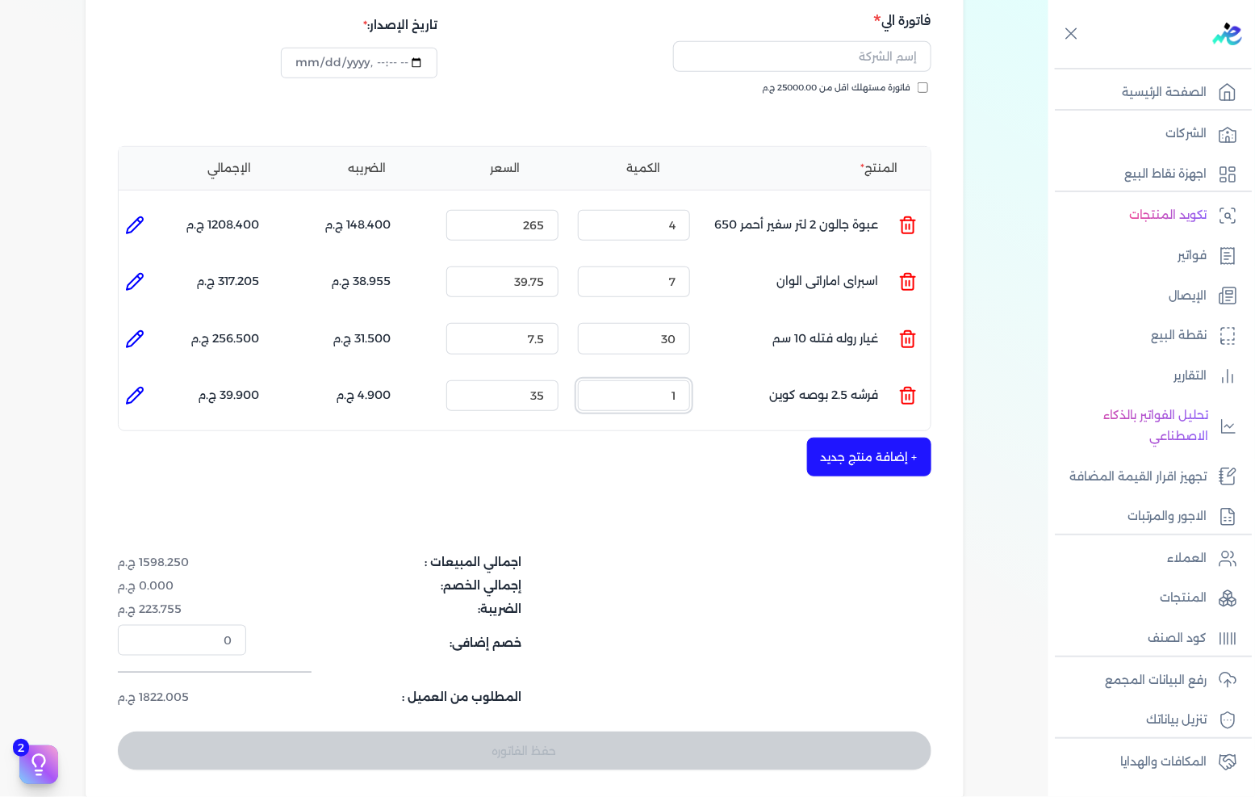
click at [670, 380] on input "1" at bounding box center [634, 395] width 112 height 31
type input "6"
click at [542, 380] on input "35" at bounding box center [502, 395] width 112 height 31
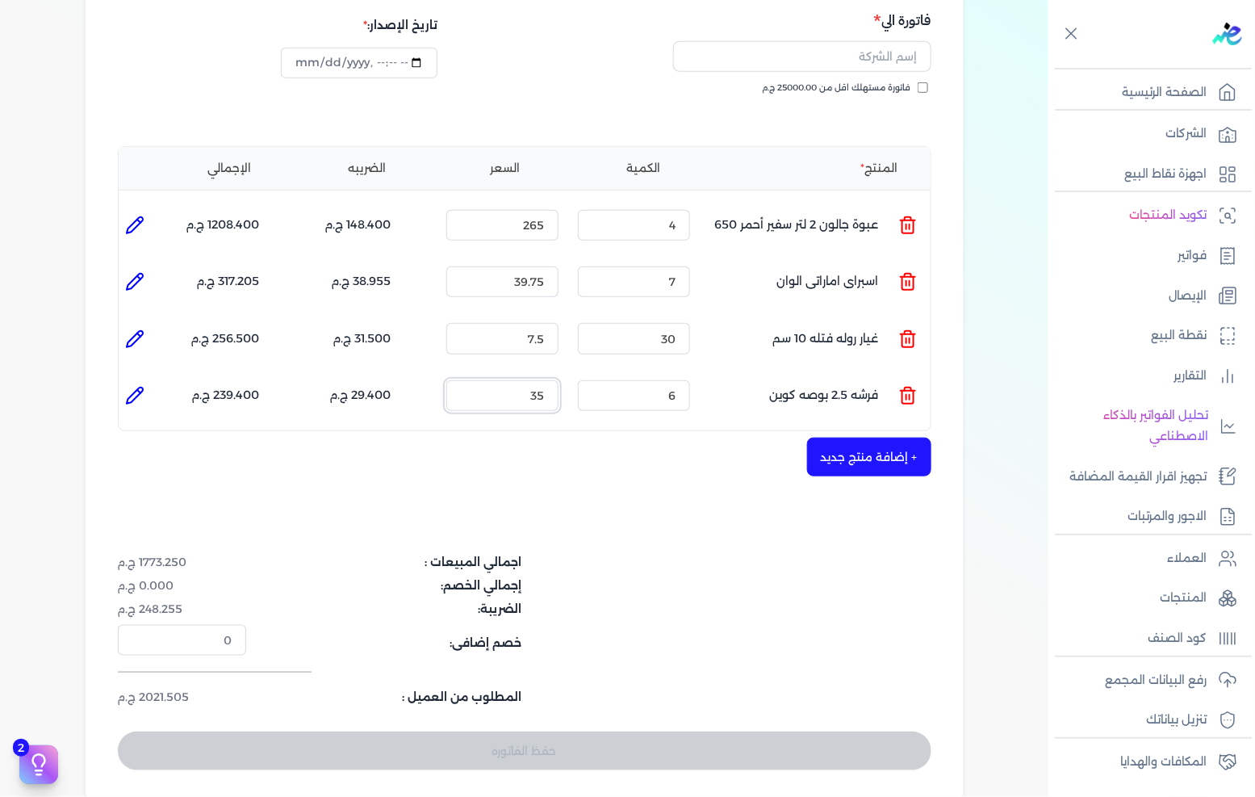
click at [542, 380] on input "35" at bounding box center [502, 395] width 112 height 31
type input "40"
click at [889, 437] on button "+ إضافة منتج جديد" at bounding box center [869, 456] width 124 height 39
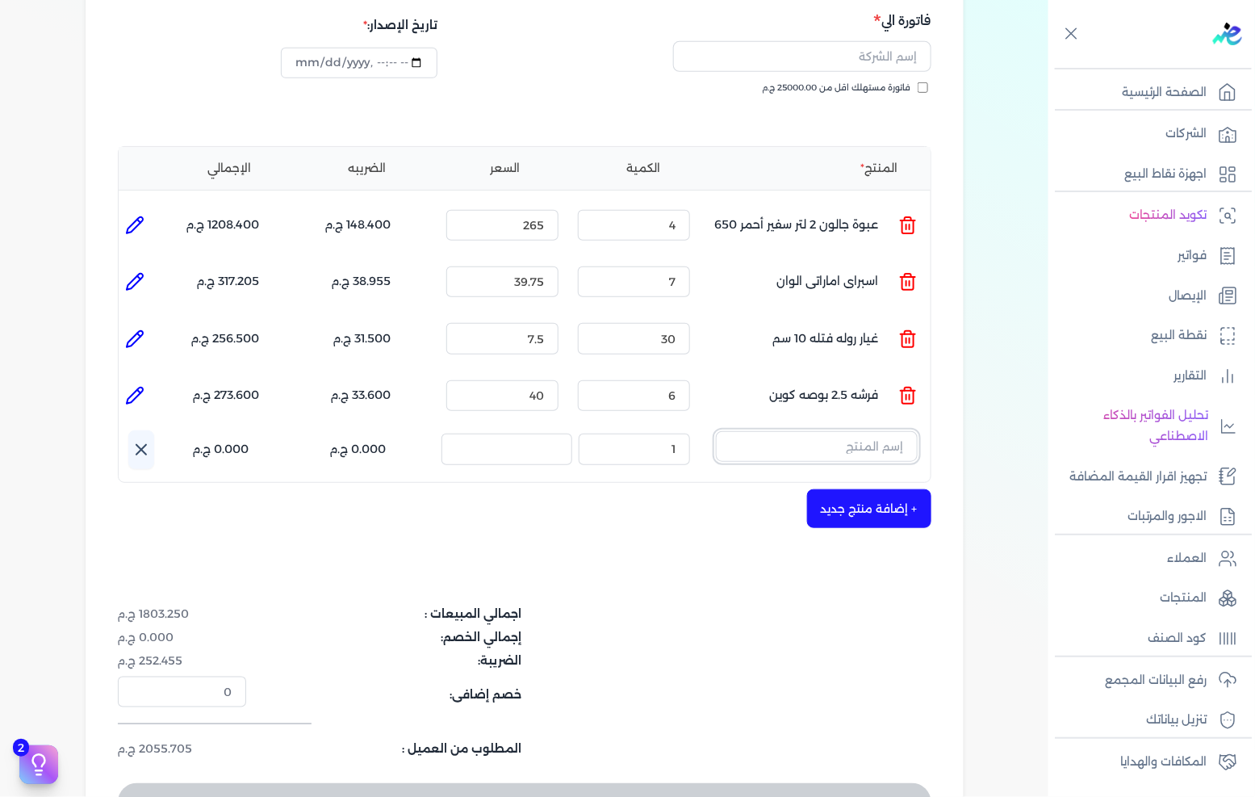
click at [876, 431] on input "text" at bounding box center [817, 446] width 202 height 31
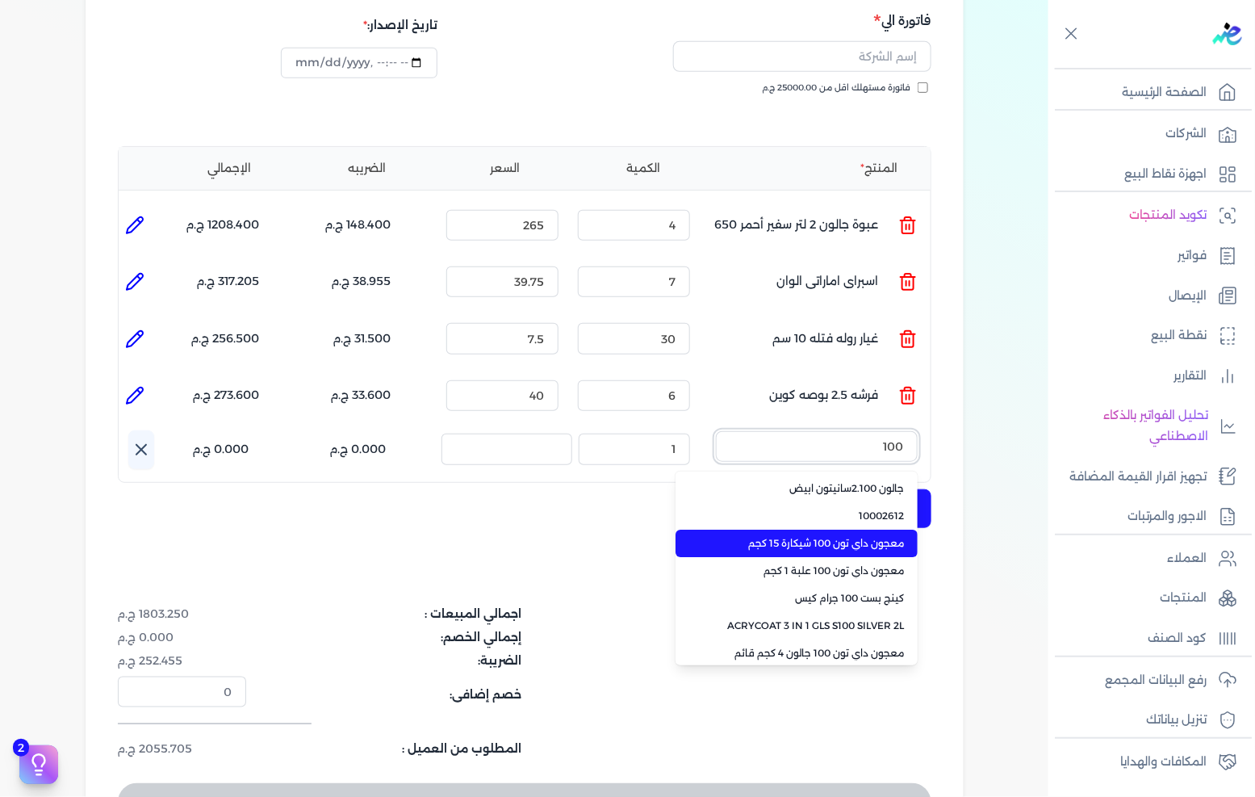
type input "100"
click at [856, 529] on li "معجون داي تون 100 شيكارة 15 كجم" at bounding box center [797, 542] width 242 height 27
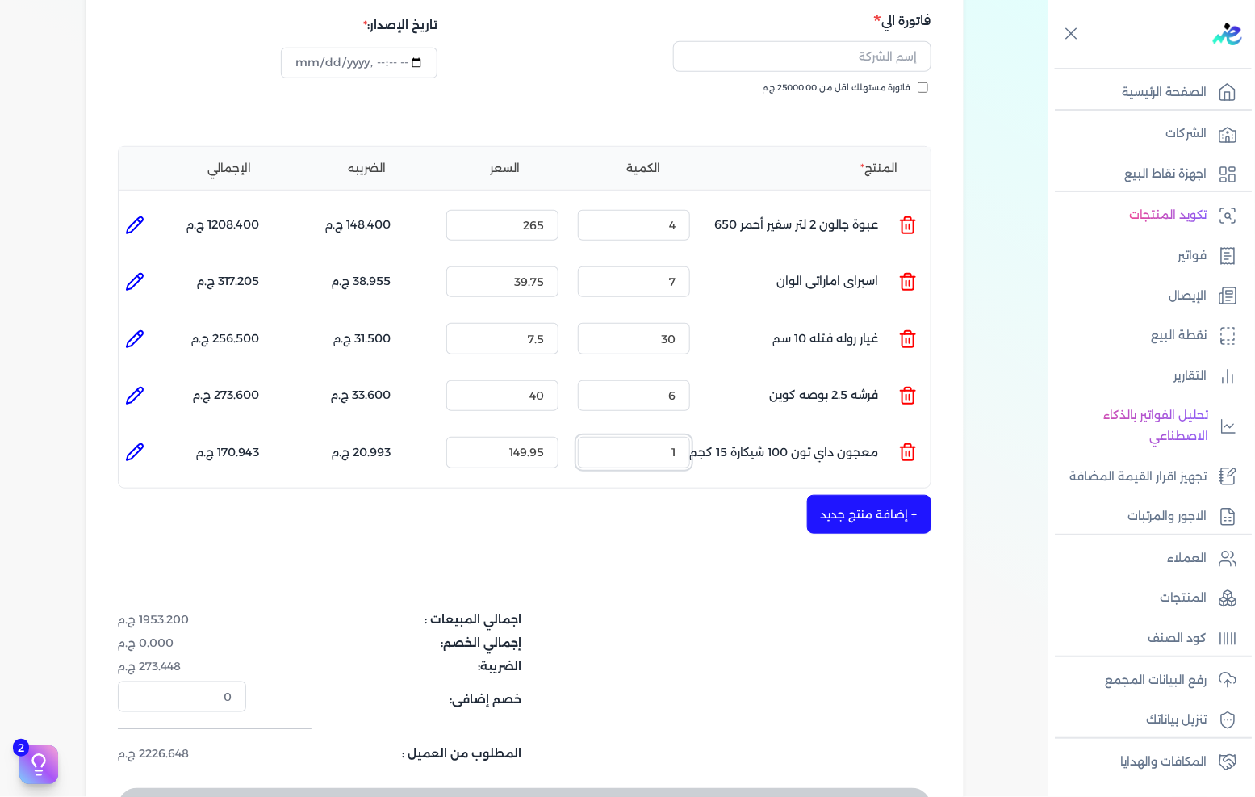
click at [666, 437] on input "1" at bounding box center [634, 452] width 112 height 31
type input "3"
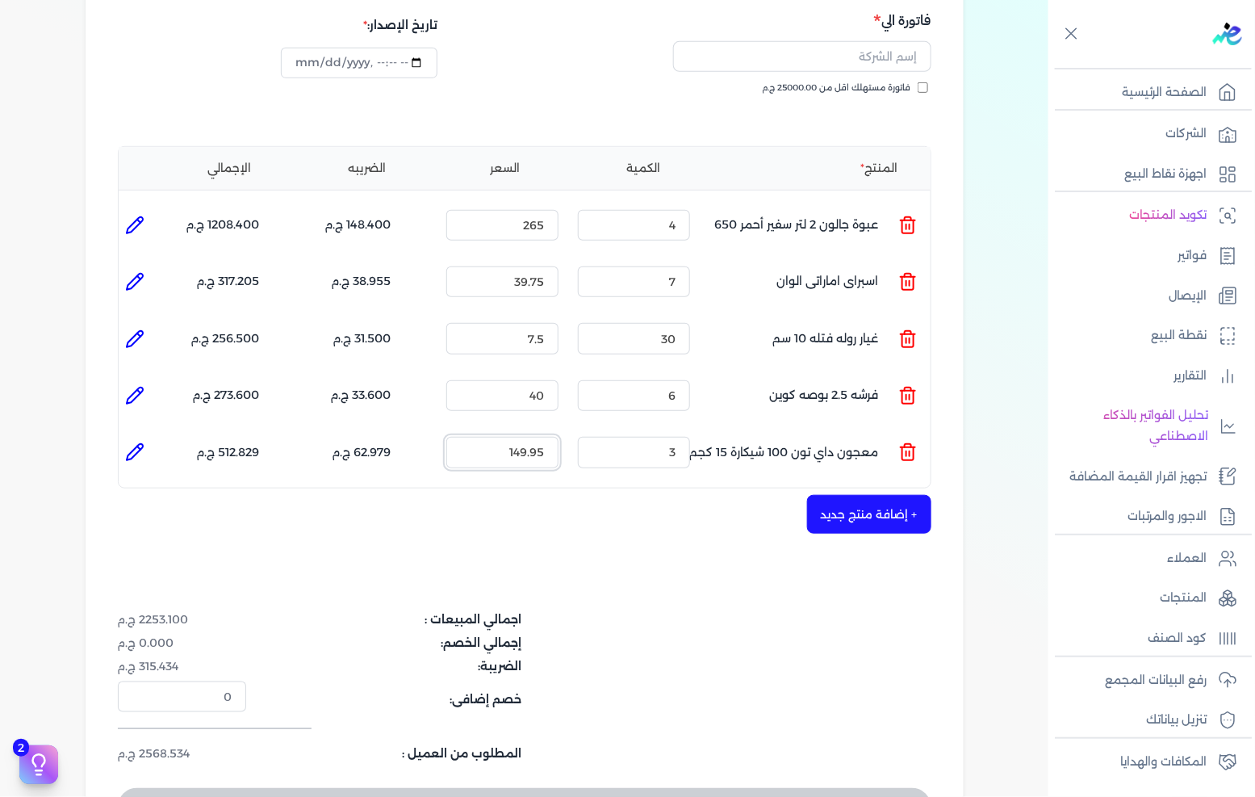
click at [534, 437] on input "149.95" at bounding box center [502, 452] width 112 height 31
type input "165"
click at [880, 495] on button "+ إضافة منتج جديد" at bounding box center [869, 514] width 124 height 39
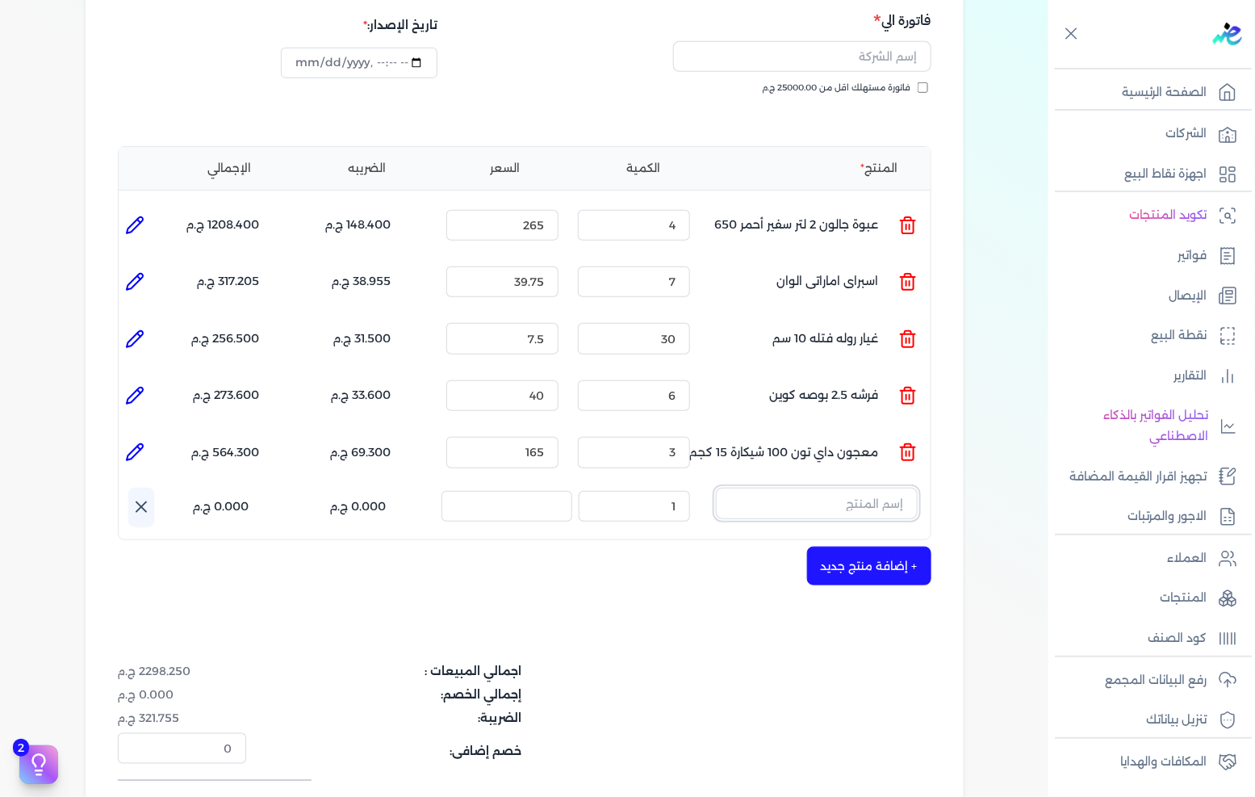
click at [874, 488] on input "text" at bounding box center [817, 503] width 202 height 31
type input "ب"
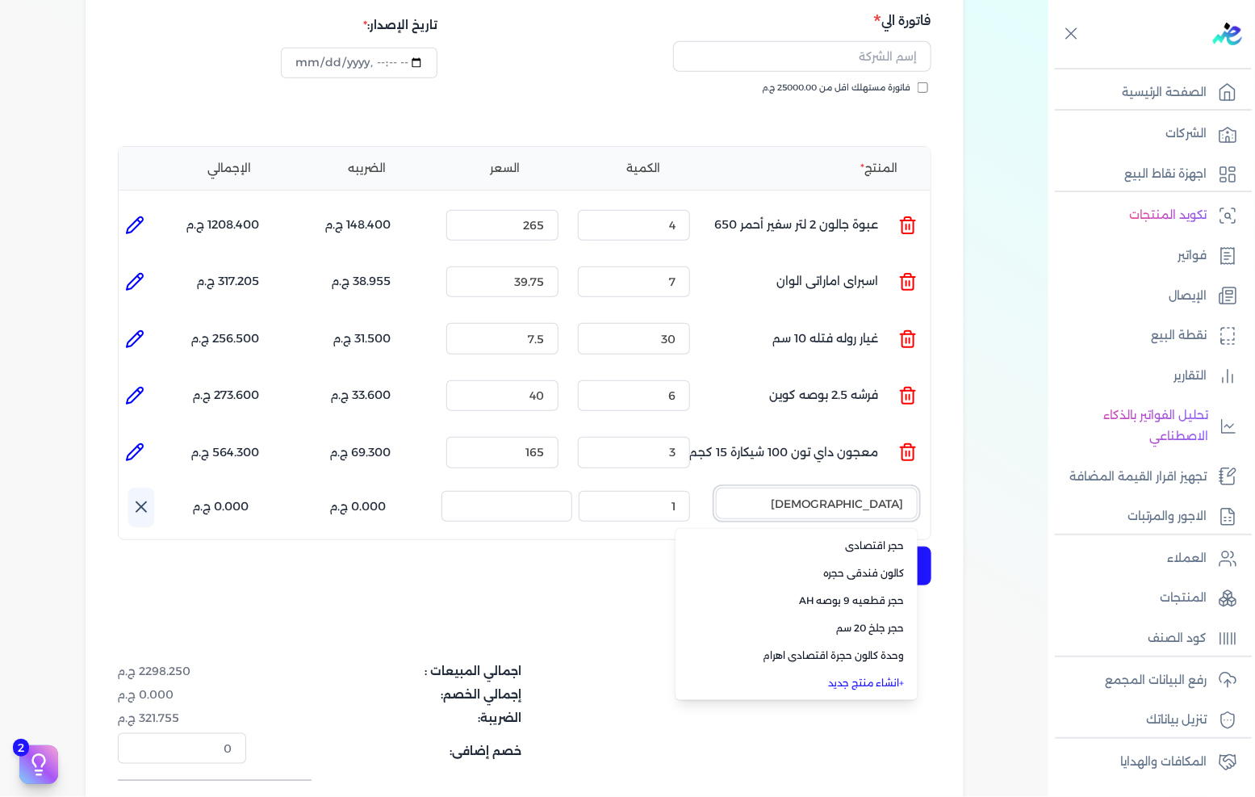
type input "حج"
click at [875, 676] on link "+ انشاء منتج جديد" at bounding box center [806, 683] width 197 height 15
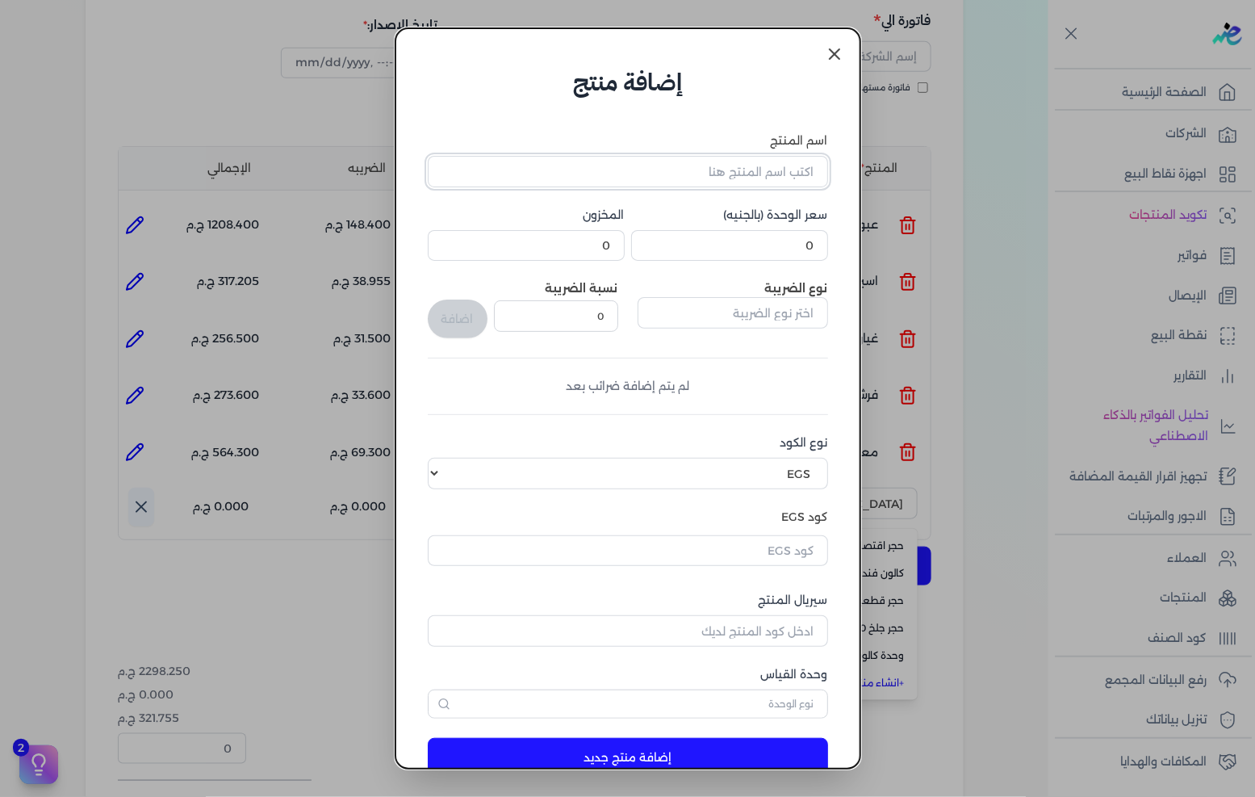
click at [700, 168] on input "اسم المنتج" at bounding box center [628, 171] width 400 height 31
type input "حجر بسكوته 9 بوصه"
click at [776, 232] on input "0" at bounding box center [729, 245] width 197 height 31
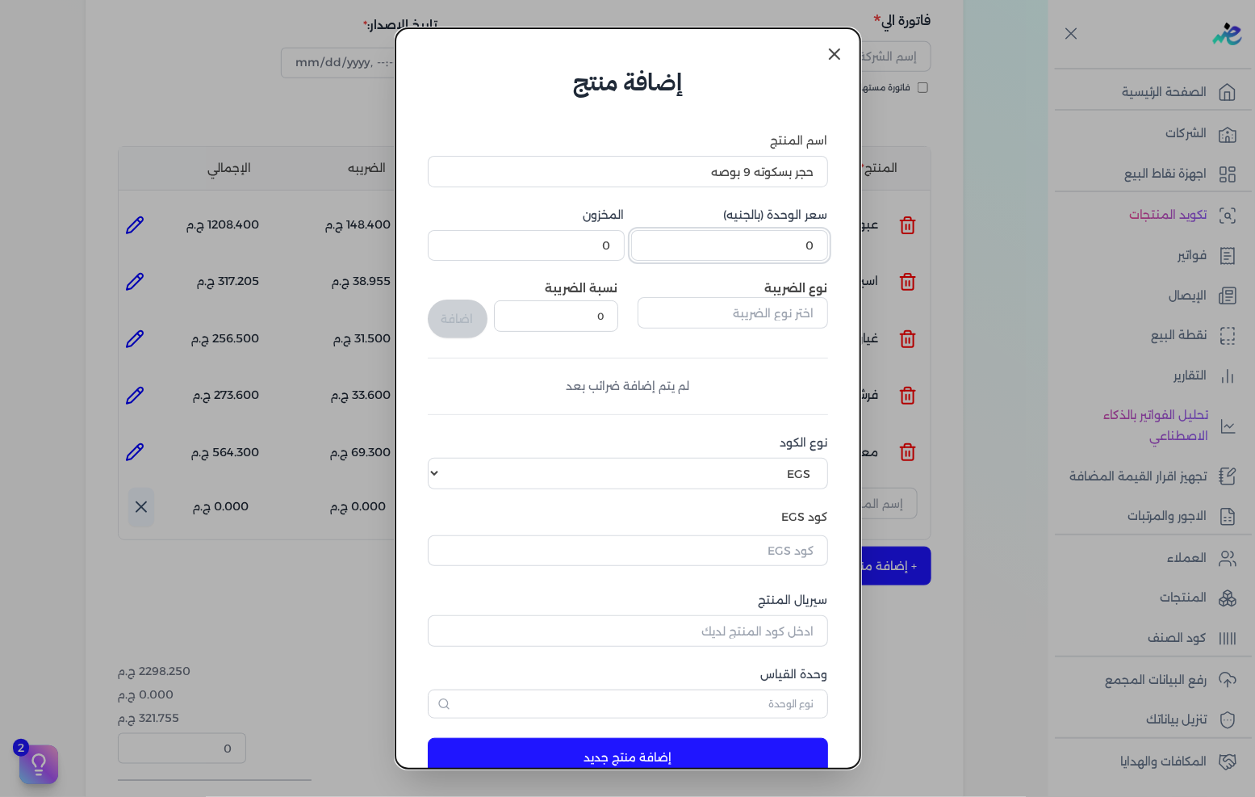
click at [776, 232] on input "0" at bounding box center [729, 245] width 197 height 31
type input "70"
drag, startPoint x: 771, startPoint y: 309, endPoint x: 723, endPoint y: 311, distance: 47.6
click at [771, 309] on input "text" at bounding box center [733, 312] width 190 height 31
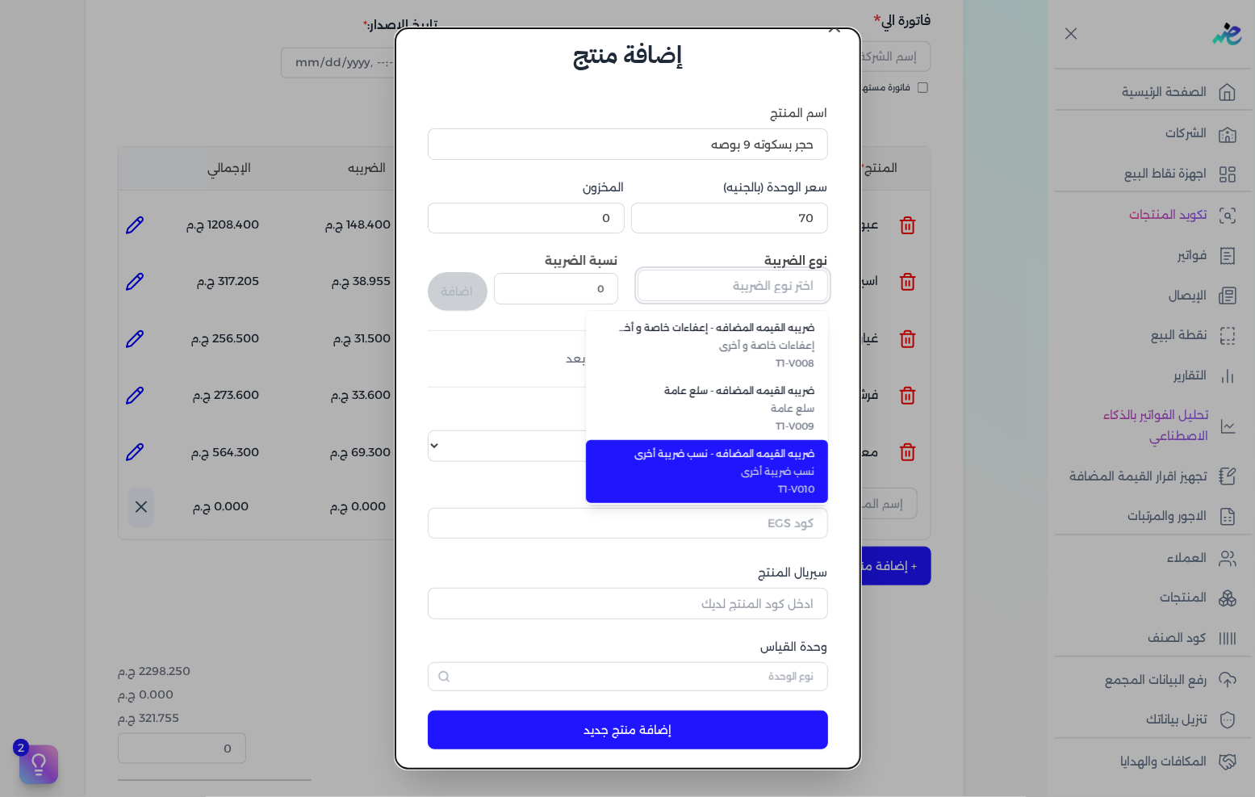
scroll to position [39, 0]
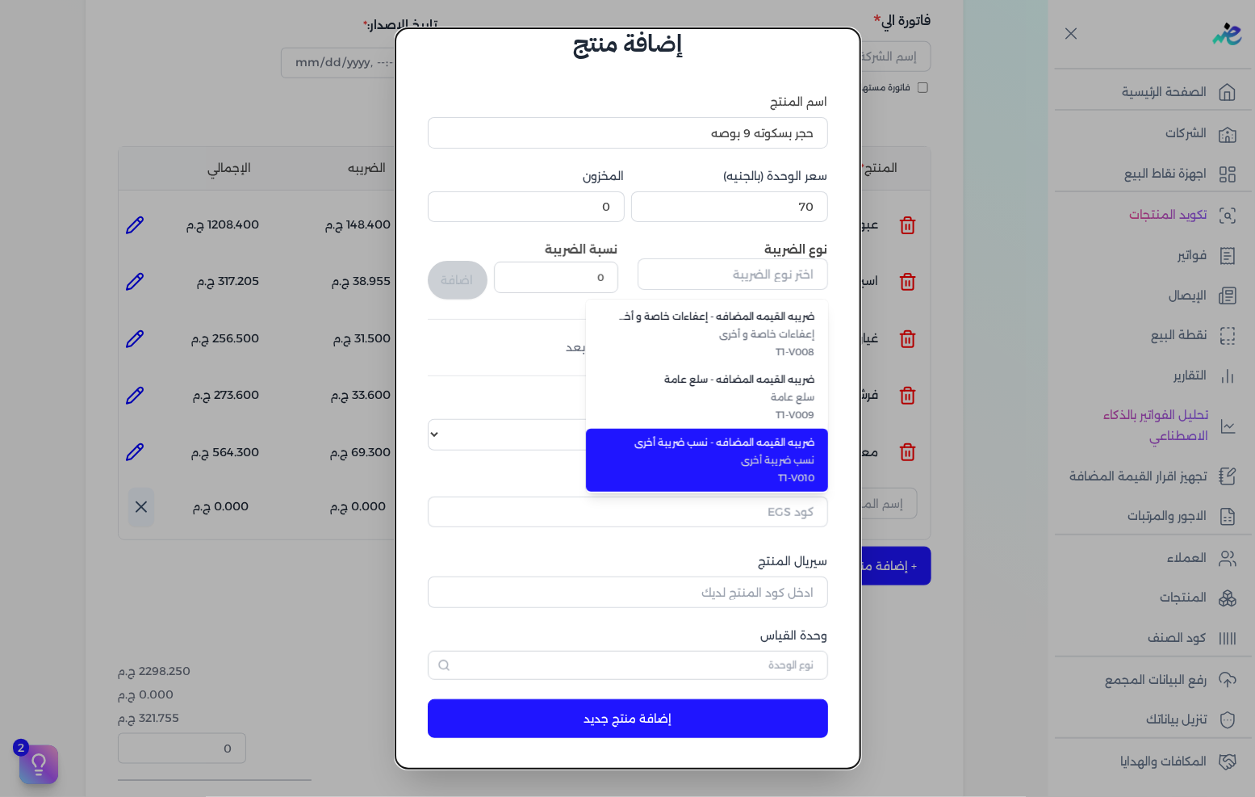
click at [773, 415] on span "T1-V009" at bounding box center [716, 415] width 197 height 15
type input "ضريبه القيمه المضافه - سلع عامة"
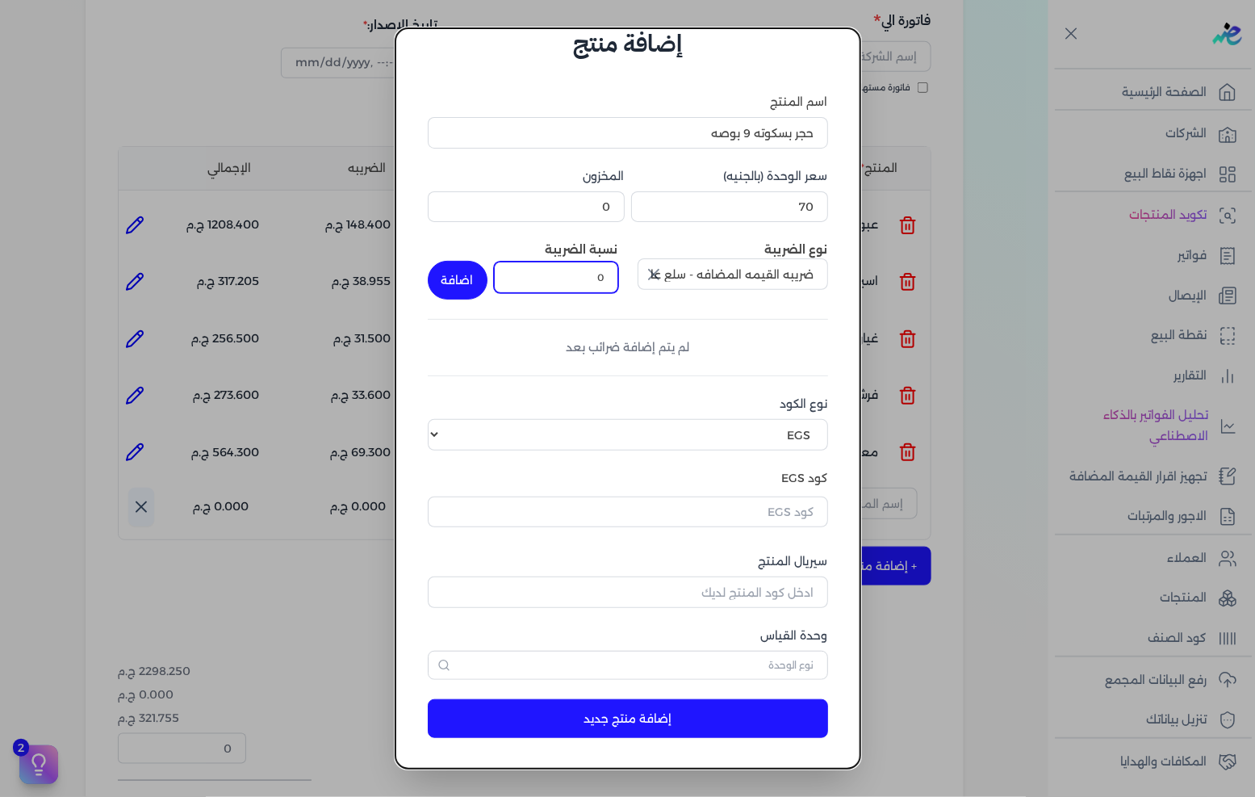
click at [612, 286] on input "0" at bounding box center [556, 277] width 124 height 31
type input "14"
click at [466, 270] on button "اضافة" at bounding box center [458, 280] width 60 height 39
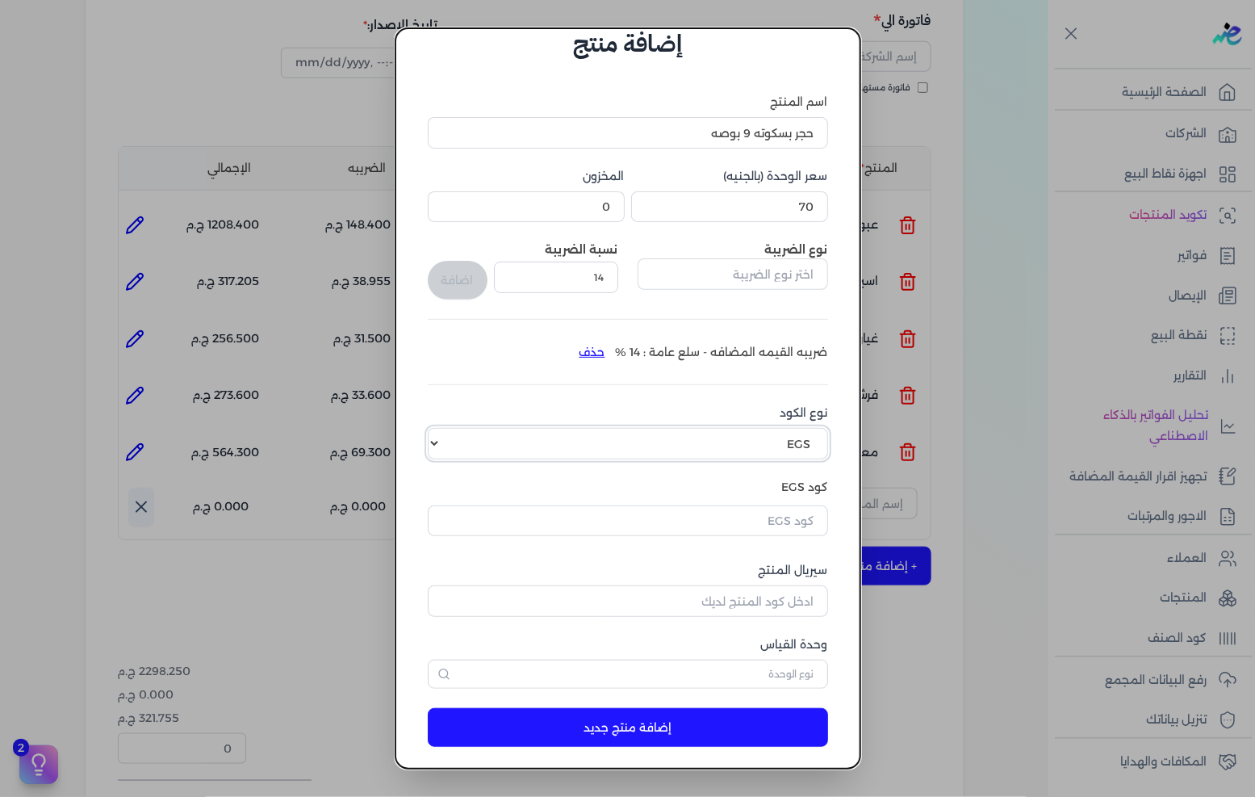
click at [746, 446] on select "اختر نوع الكود EGS GS1" at bounding box center [628, 443] width 400 height 31
click at [801, 433] on select "اختر نوع الكود EGS GS1" at bounding box center [628, 443] width 400 height 31
click at [793, 437] on select "اختر نوع الكود EGS GS1" at bounding box center [628, 443] width 400 height 31
select select "GS1"
click at [441, 428] on select "اختر نوع الكود EGS GS1" at bounding box center [628, 443] width 400 height 31
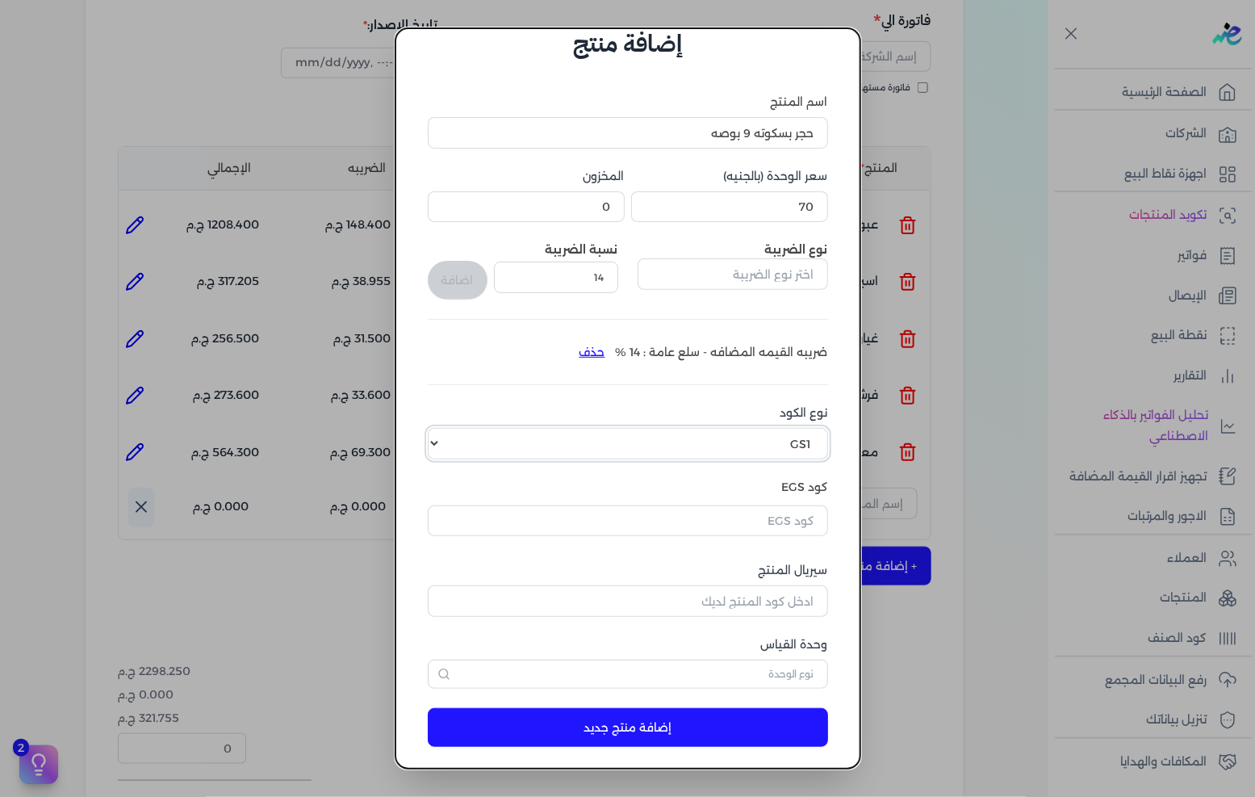
scroll to position [38, 0]
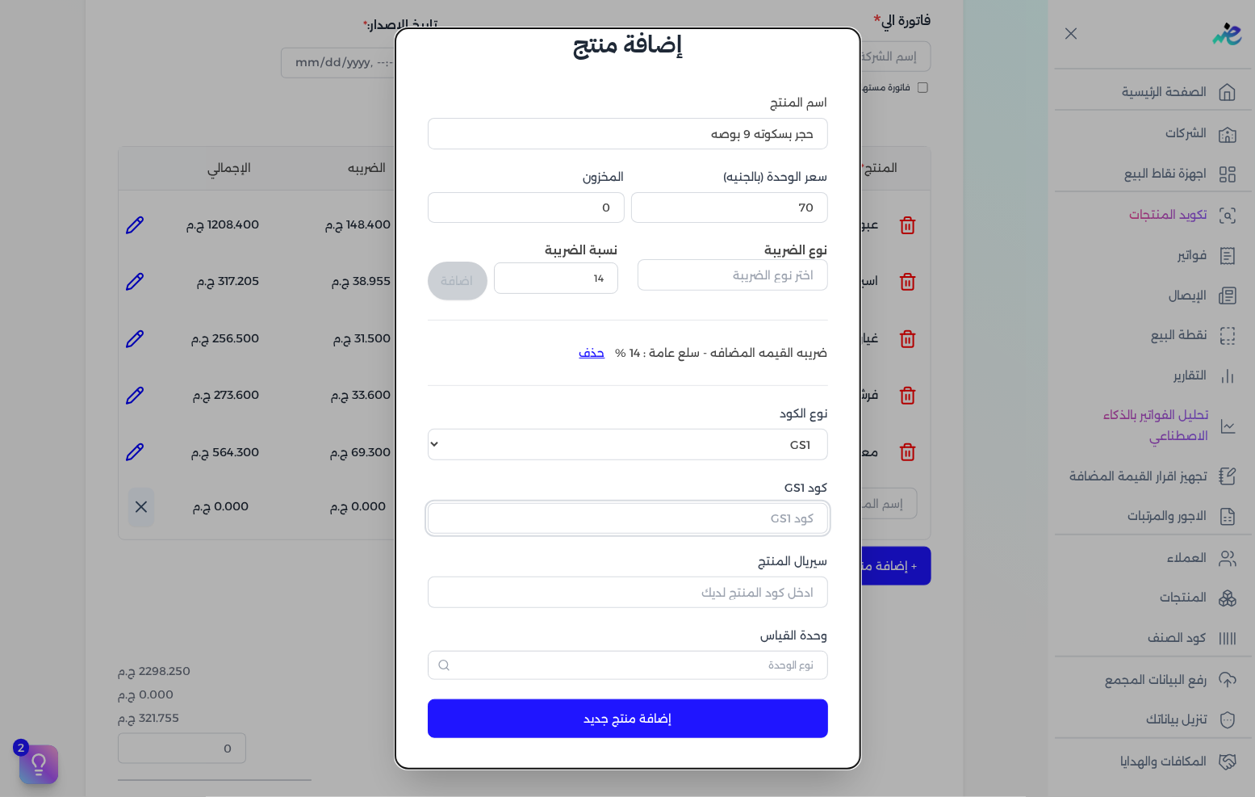
click at [747, 509] on input "كود GS1" at bounding box center [628, 518] width 400 height 31
paste input "10005645"
type input "10005645"
drag, startPoint x: 753, startPoint y: 600, endPoint x: 800, endPoint y: 585, distance: 49.0
click at [753, 600] on input "سيريال المنتج" at bounding box center [628, 591] width 400 height 31
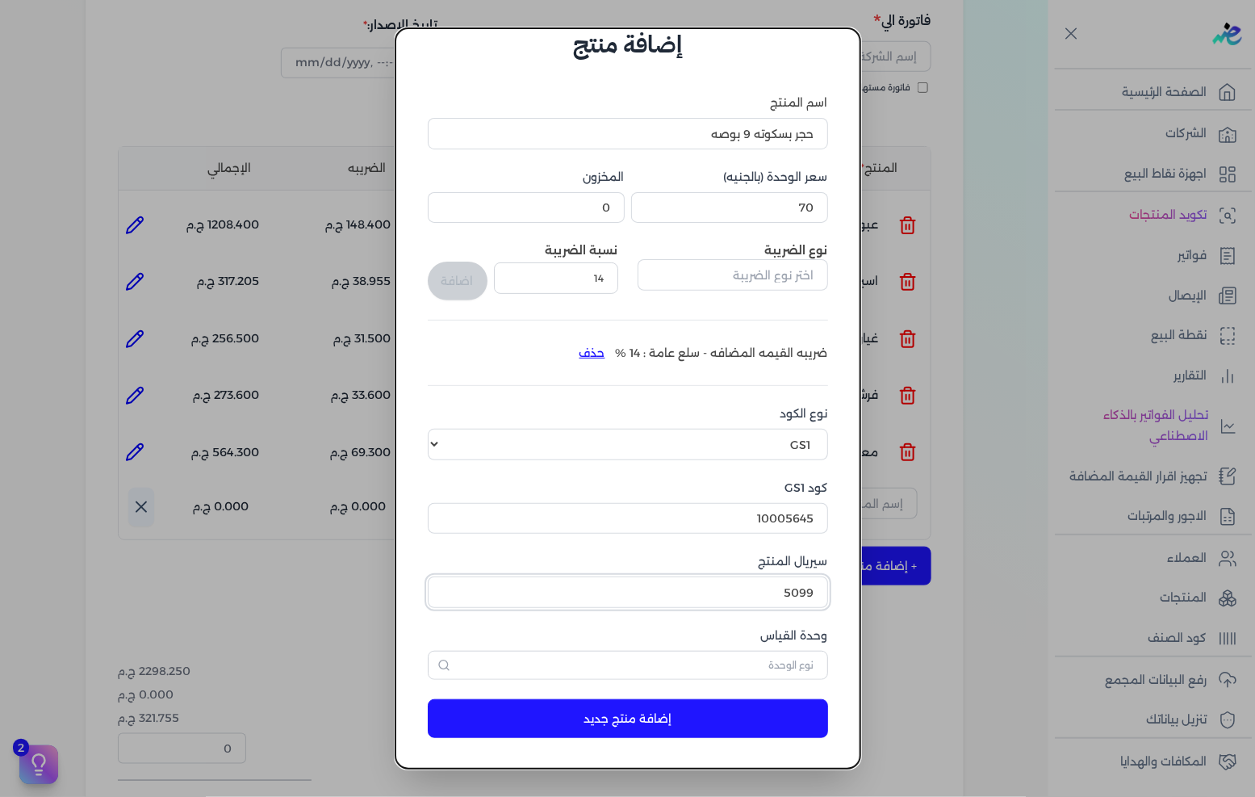
type input "5099"
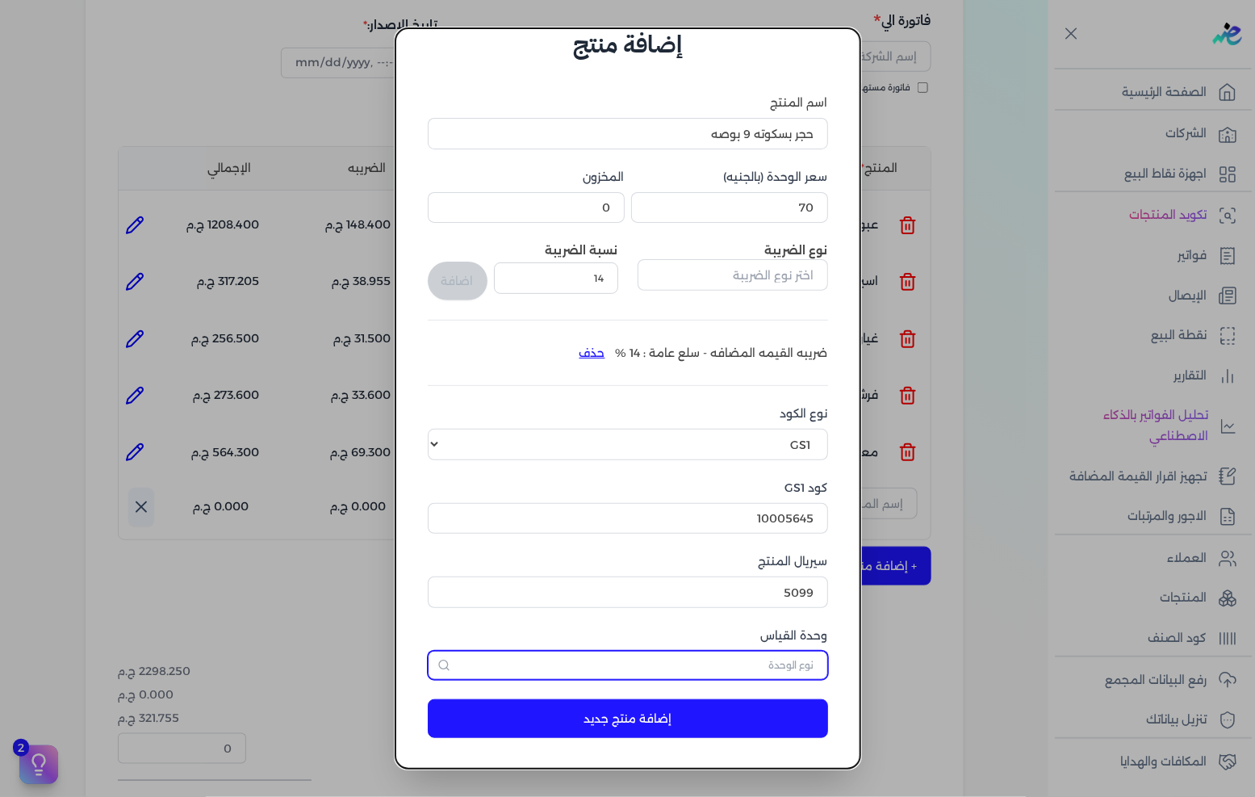
click at [715, 671] on input "text" at bounding box center [628, 665] width 400 height 29
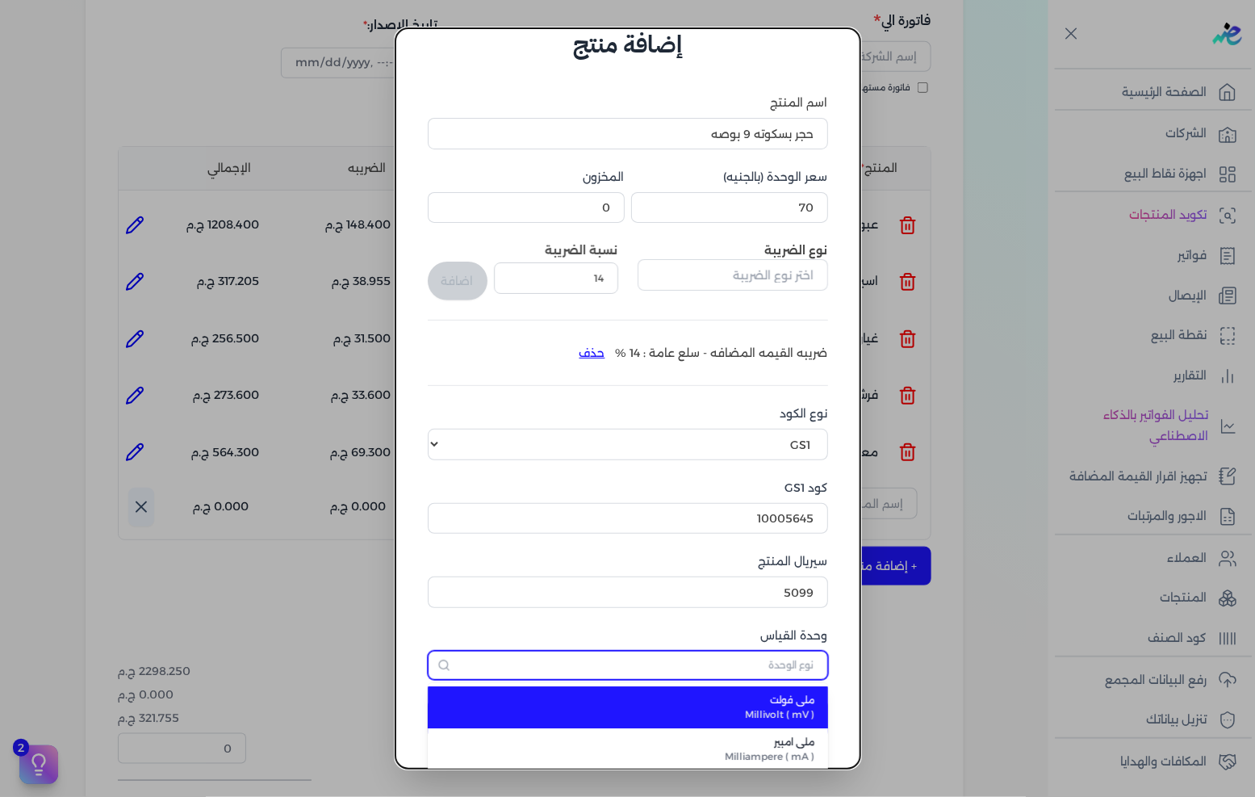
type input "كل"
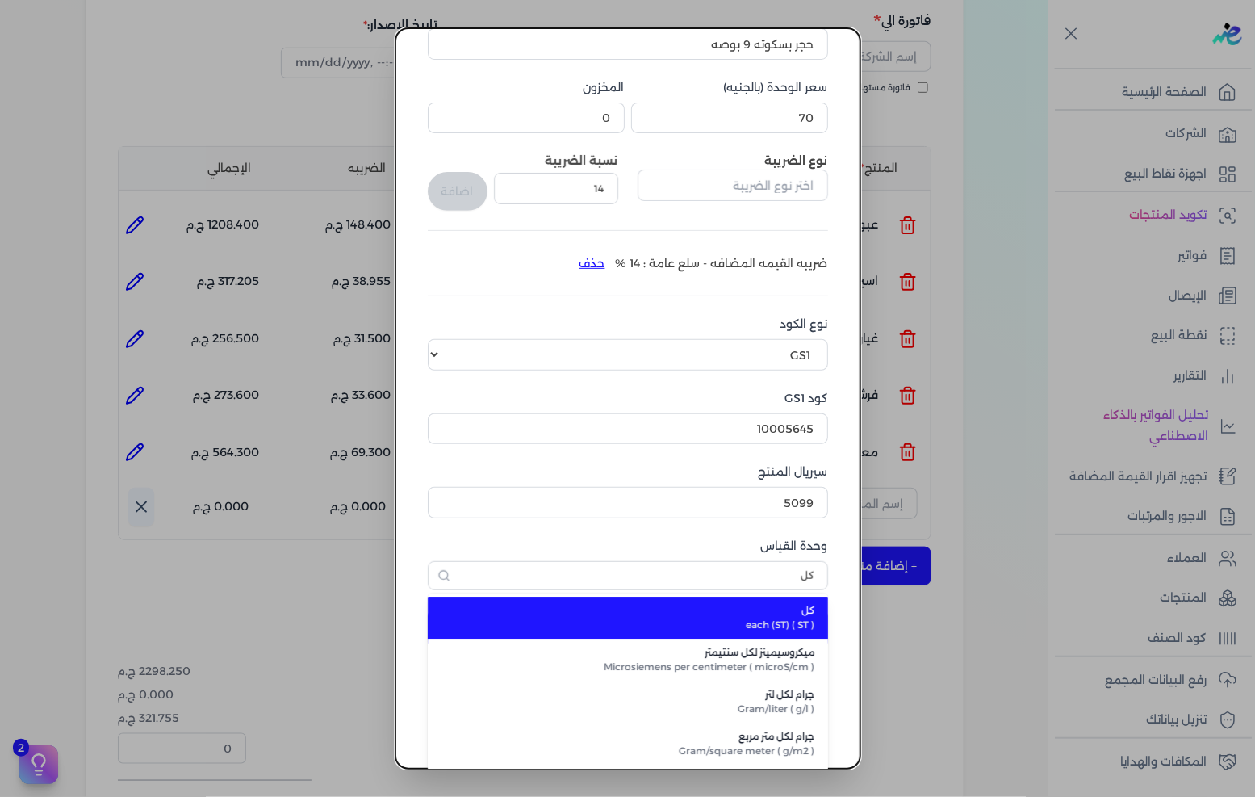
click at [772, 631] on li "كل each (ST) ( ST )" at bounding box center [628, 617] width 400 height 42
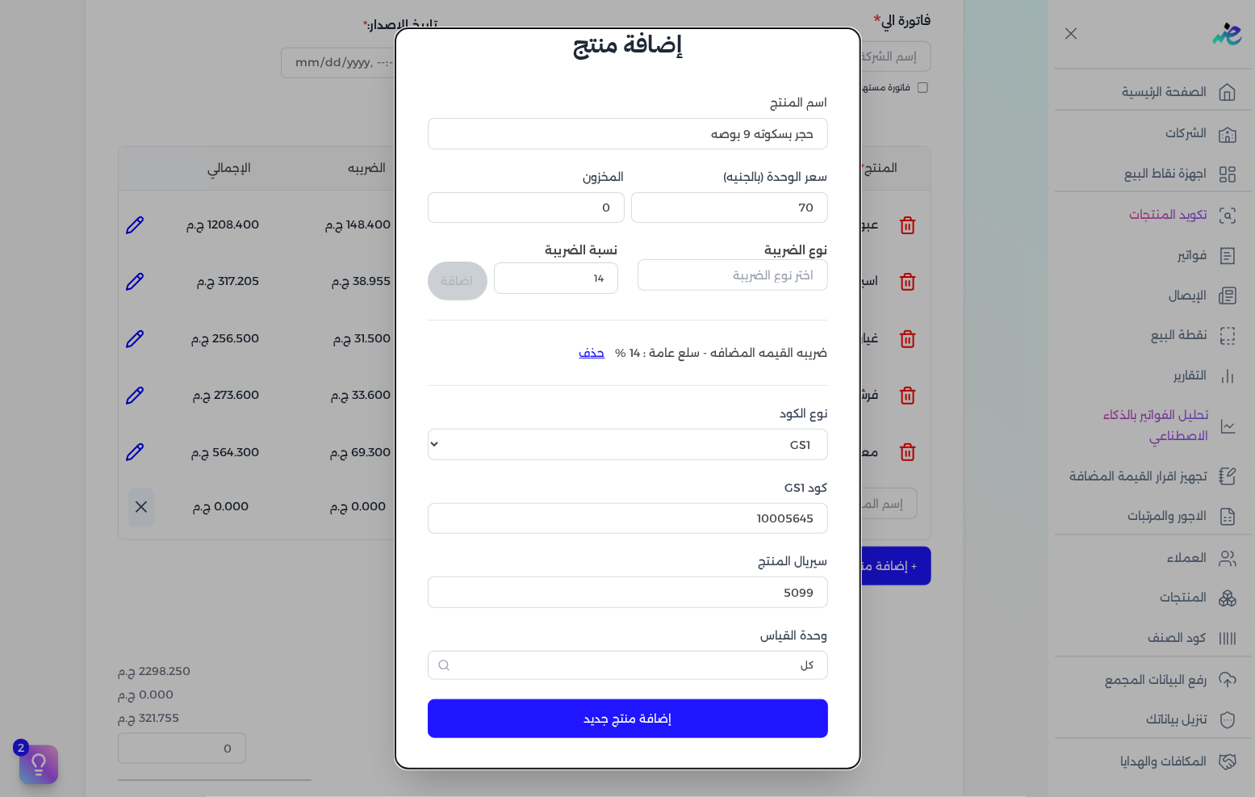
click at [696, 726] on button "إضافة منتج جديد" at bounding box center [628, 718] width 400 height 39
click at [722, 592] on input "5099" at bounding box center [628, 591] width 400 height 31
type input "5100"
click at [666, 716] on button "إضافة منتج جديد" at bounding box center [628, 718] width 400 height 39
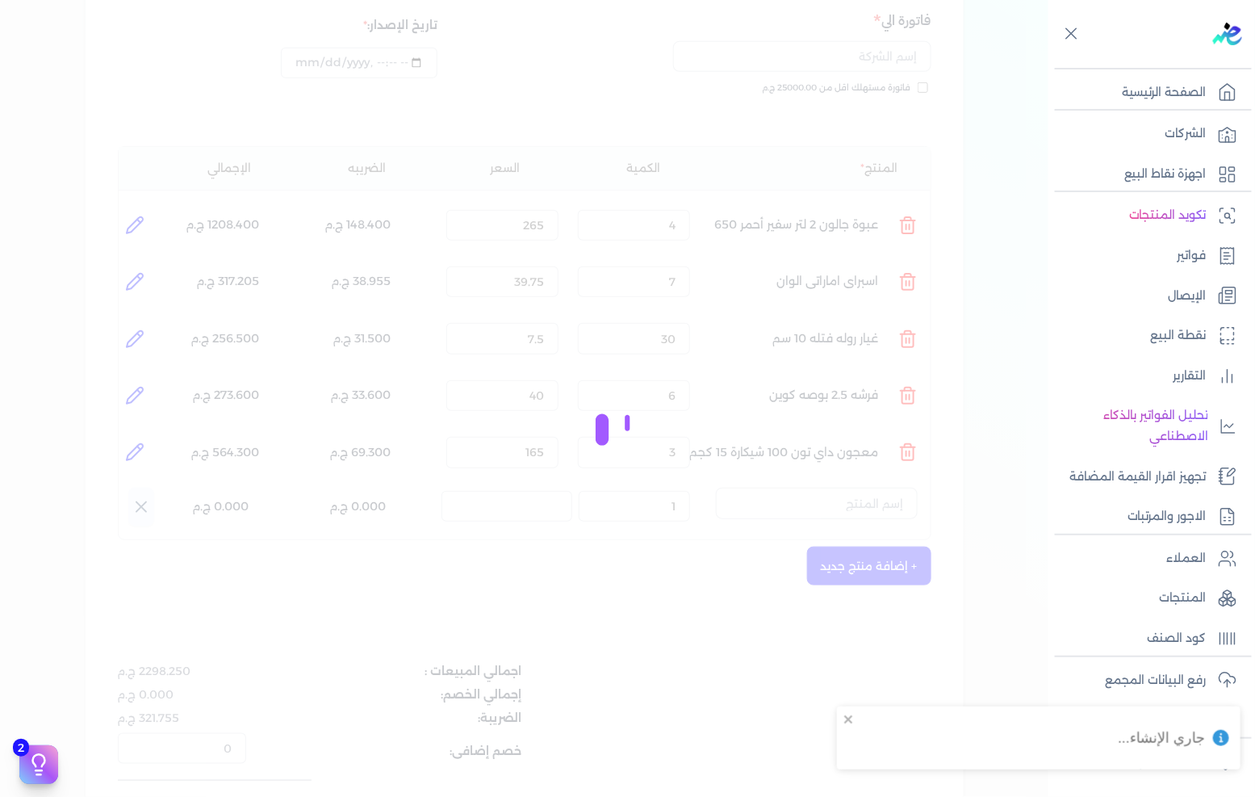
select select "EGS"
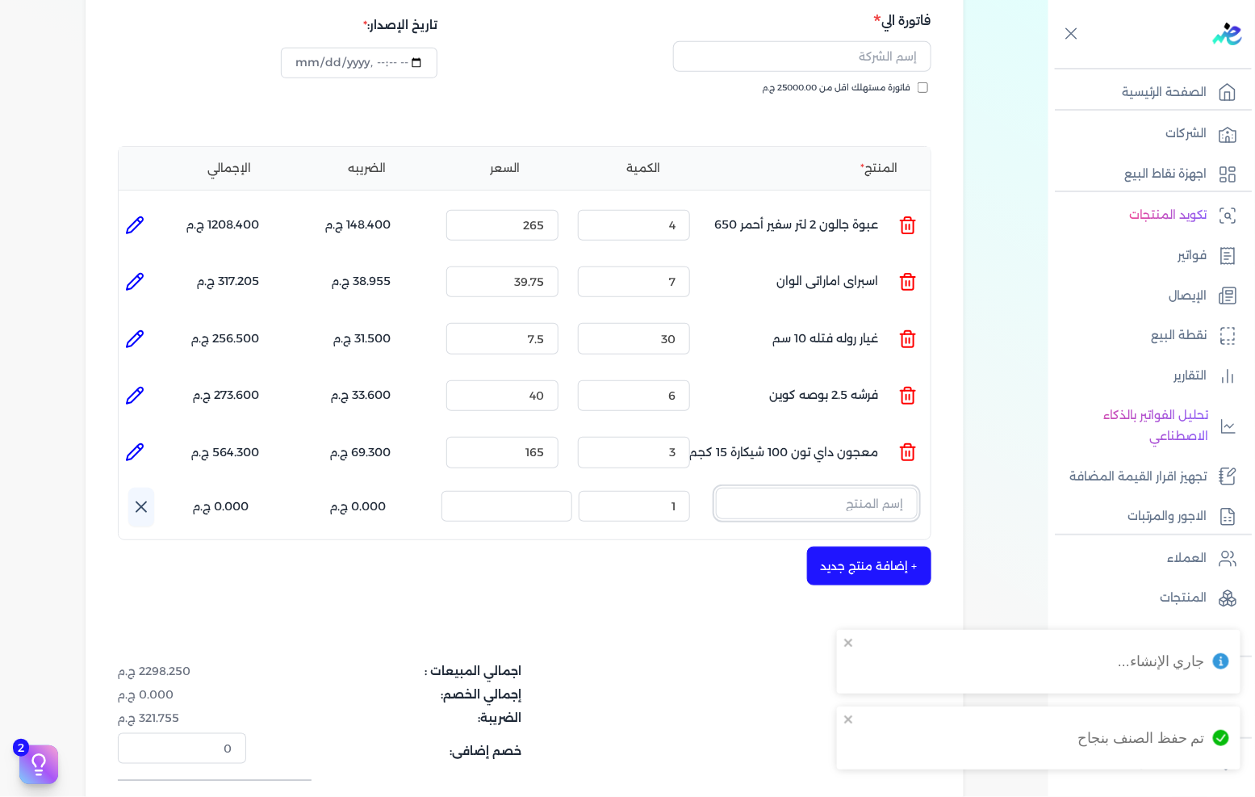
click at [820, 488] on input "text" at bounding box center [817, 503] width 202 height 31
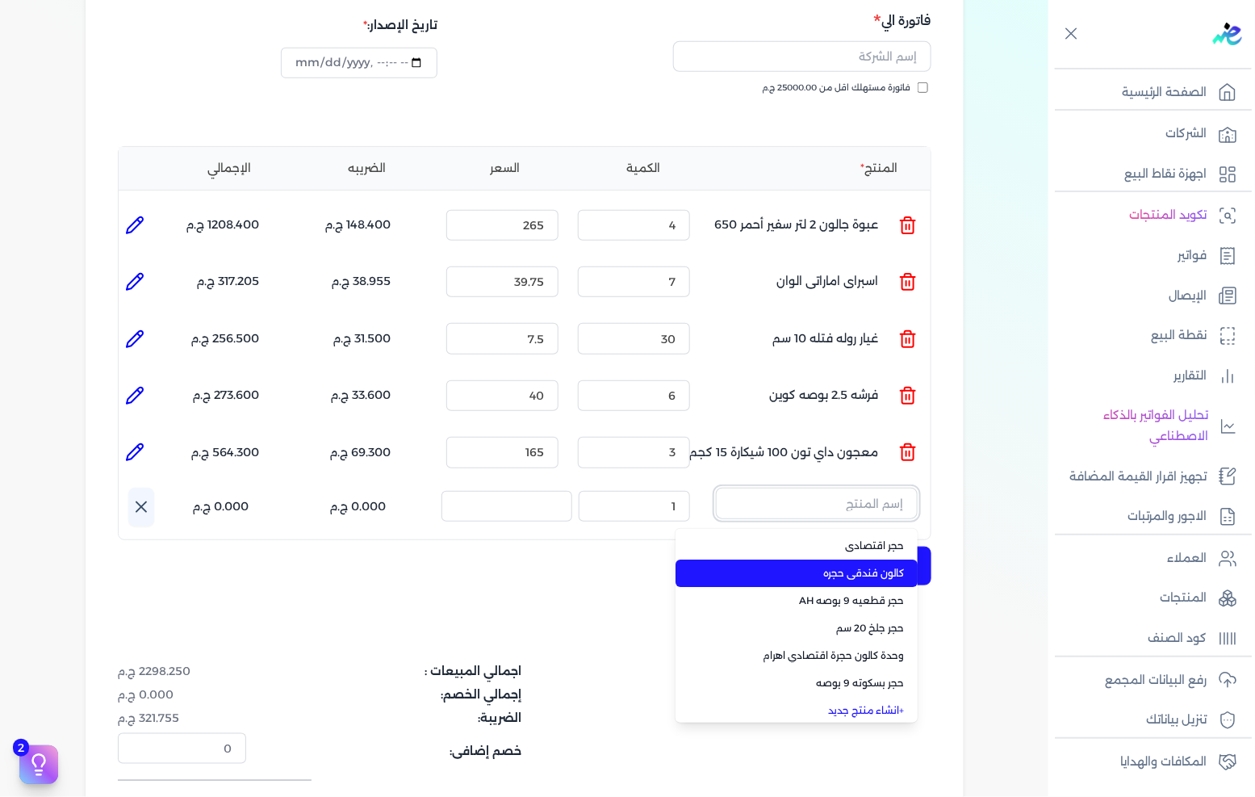
scroll to position [4, 0]
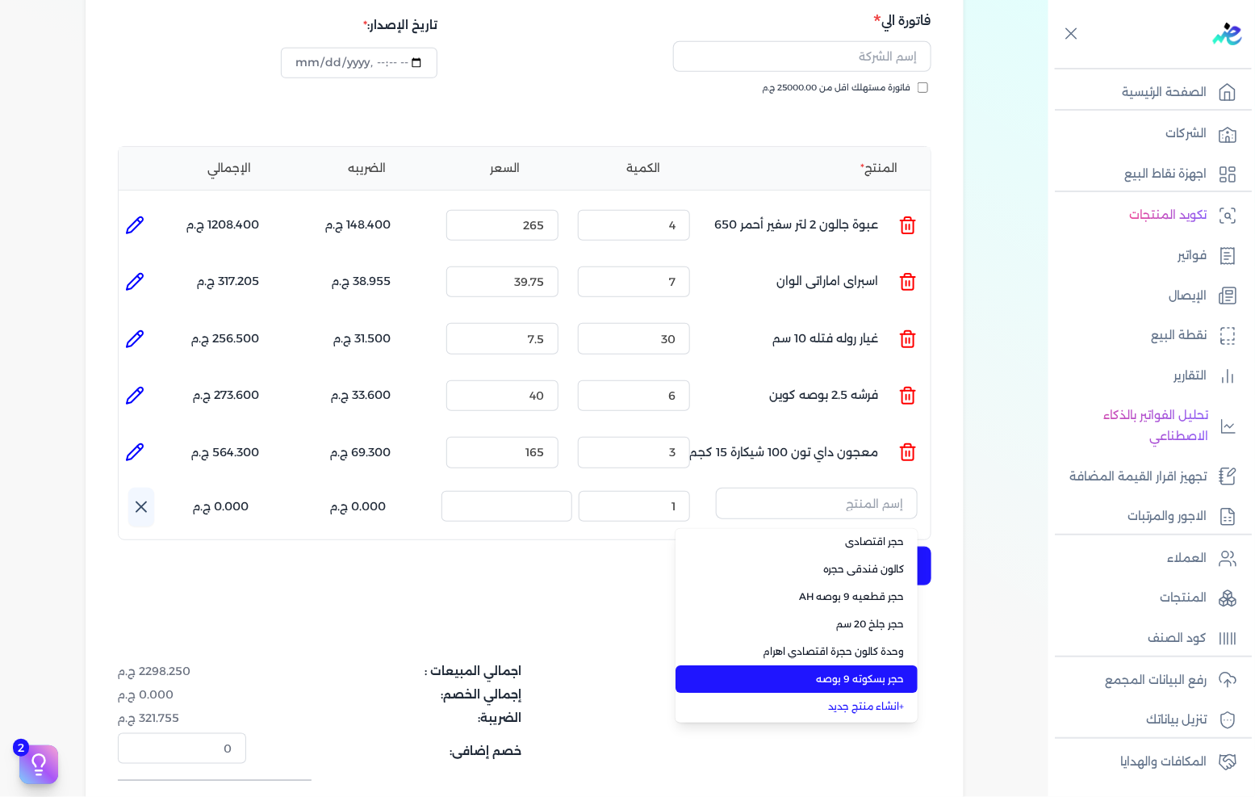
click at [881, 672] on span "حجر بسكوته 9 بوصه" at bounding box center [806, 679] width 197 height 15
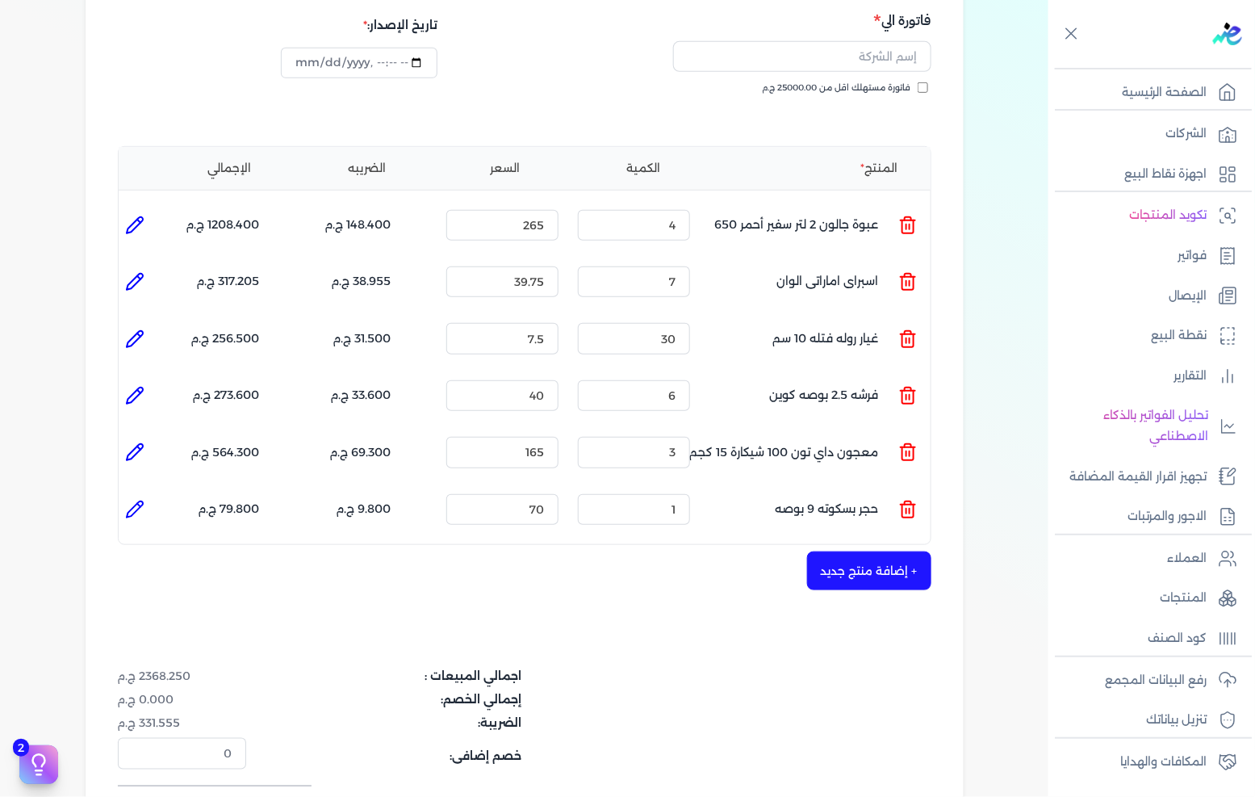
click at [638, 498] on div "الكمية : 1" at bounding box center [633, 510] width 125 height 44
click at [656, 494] on input "1" at bounding box center [634, 509] width 112 height 31
type input "4"
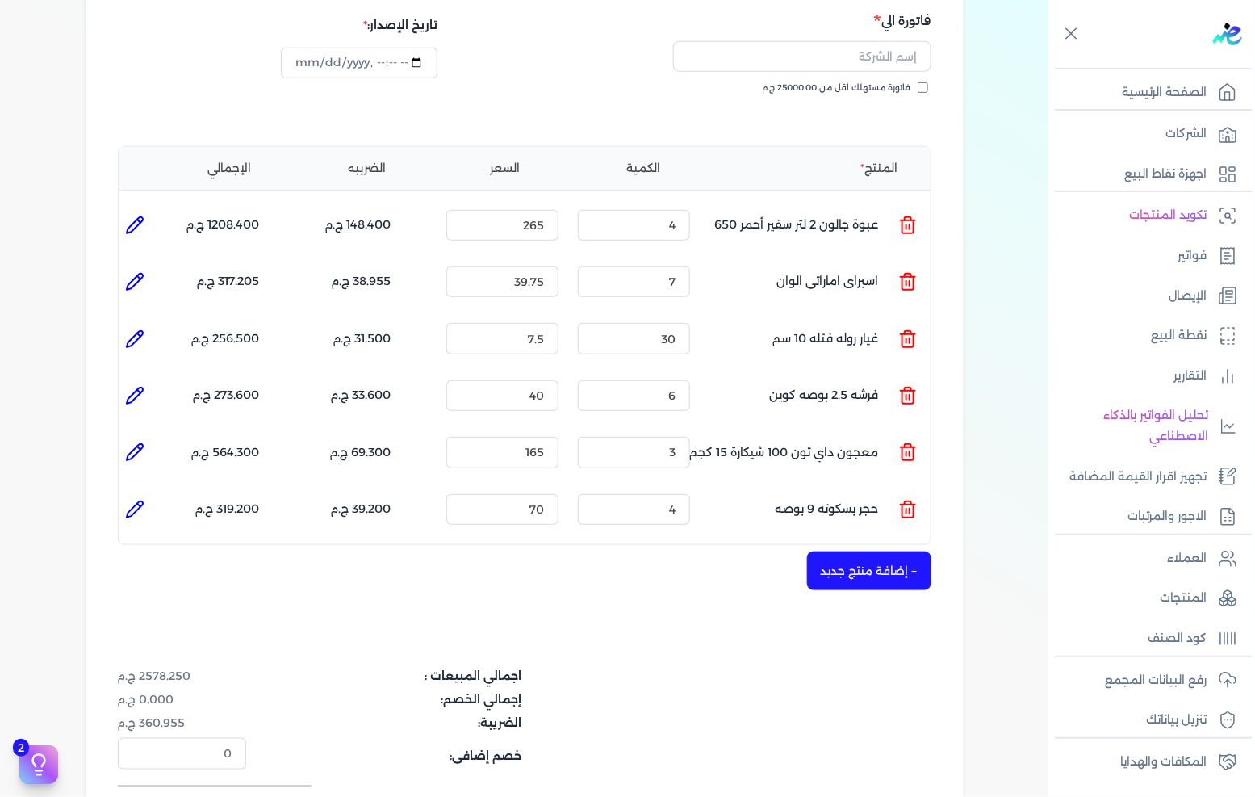
click at [839, 551] on button "+ إضافة منتج جديد" at bounding box center [869, 570] width 124 height 39
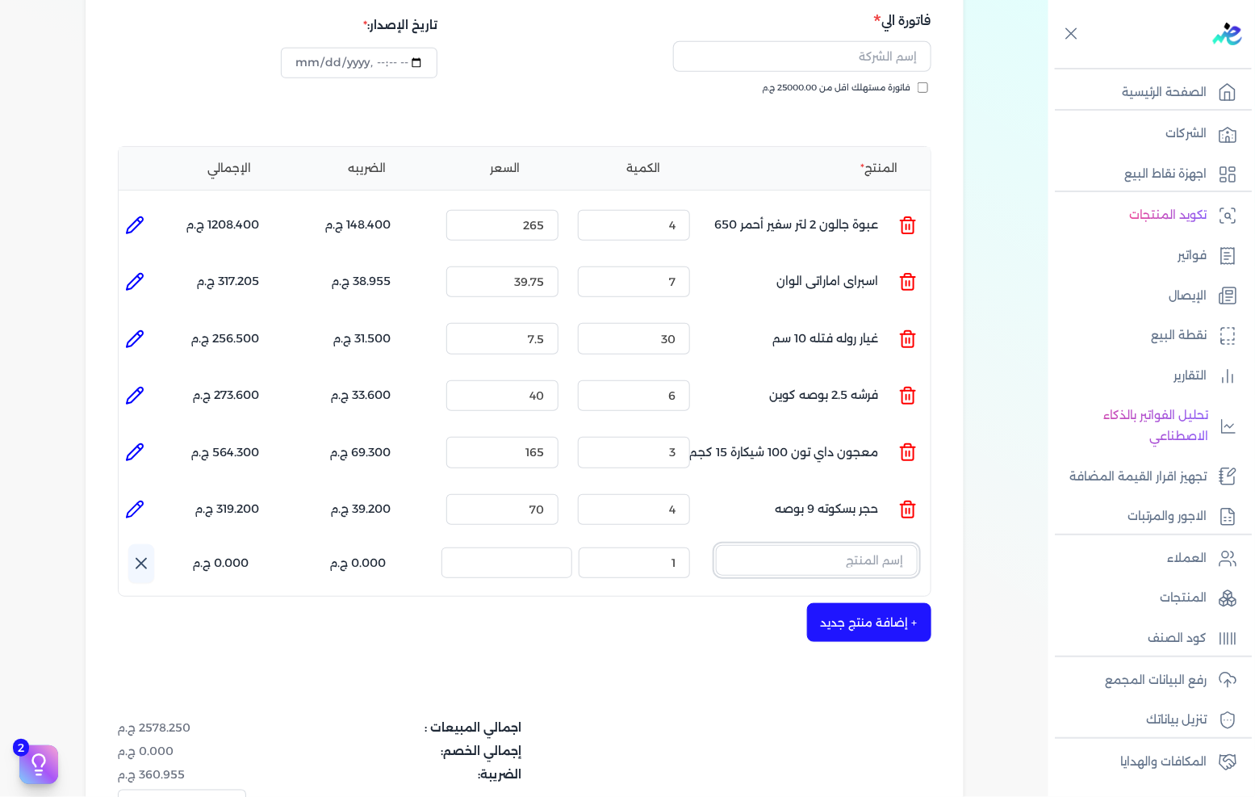
click at [824, 545] on input "text" at bounding box center [817, 560] width 202 height 31
type input "بسك"
click at [843, 622] on link "+ انشاء منتج جديد" at bounding box center [806, 629] width 197 height 15
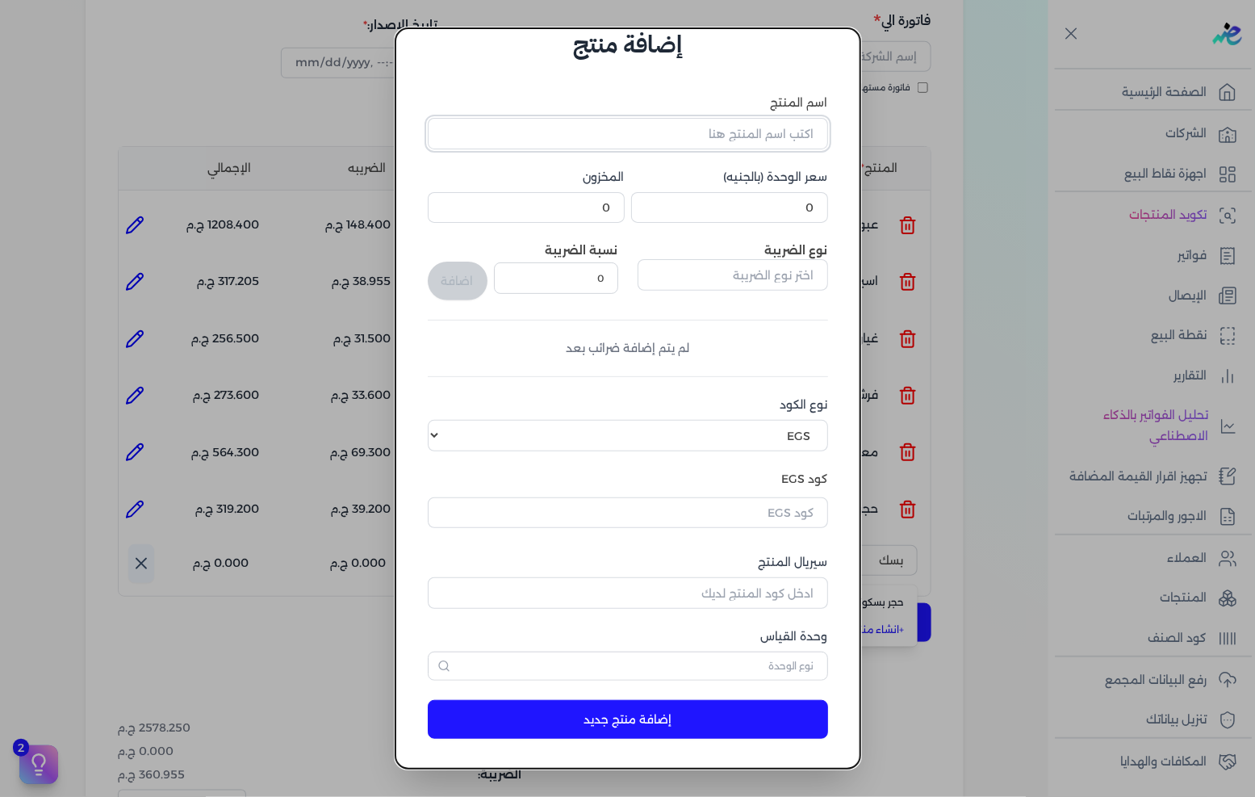
click at [770, 143] on input "اسم المنتج" at bounding box center [628, 133] width 400 height 31
type input "حجر بسكوته 5 بوصه"
click at [781, 207] on input "0" at bounding box center [729, 207] width 197 height 31
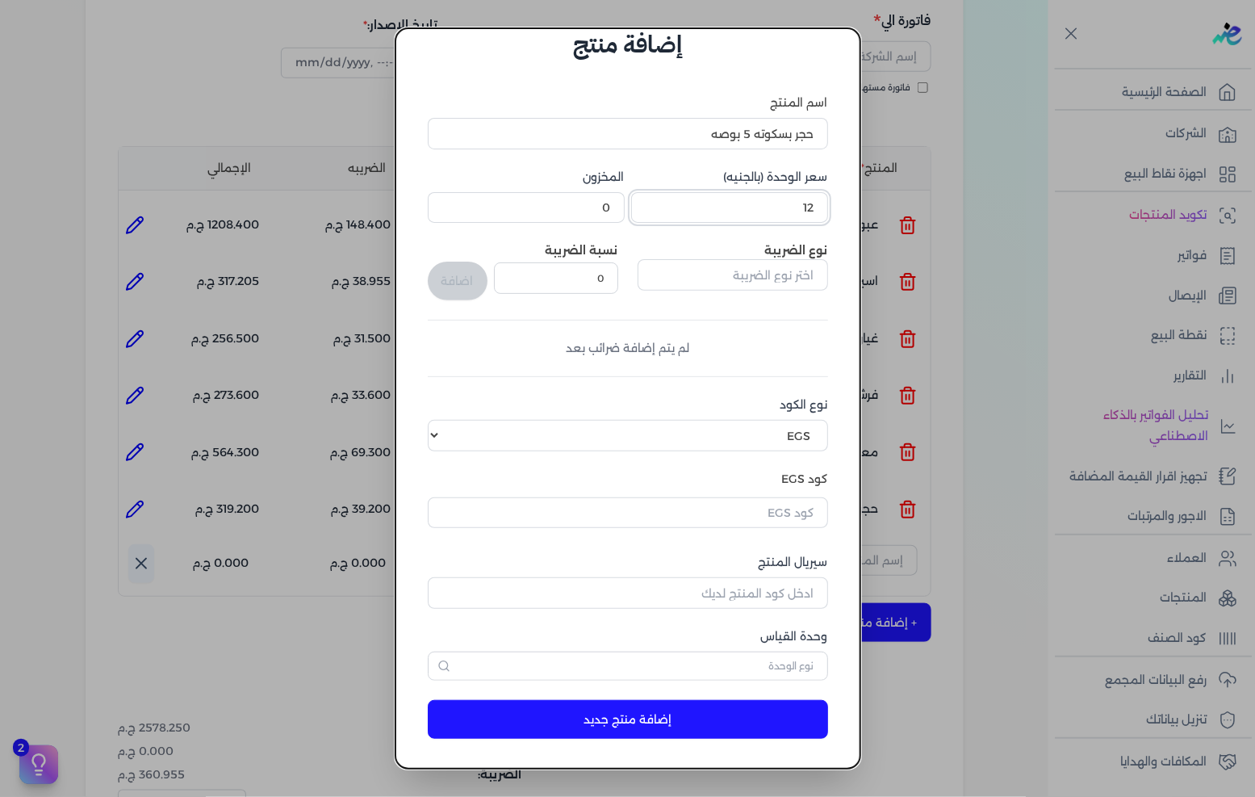
type input "12"
drag, startPoint x: 744, startPoint y: 262, endPoint x: 745, endPoint y: 281, distance: 19.4
click at [745, 262] on input "text" at bounding box center [733, 274] width 190 height 31
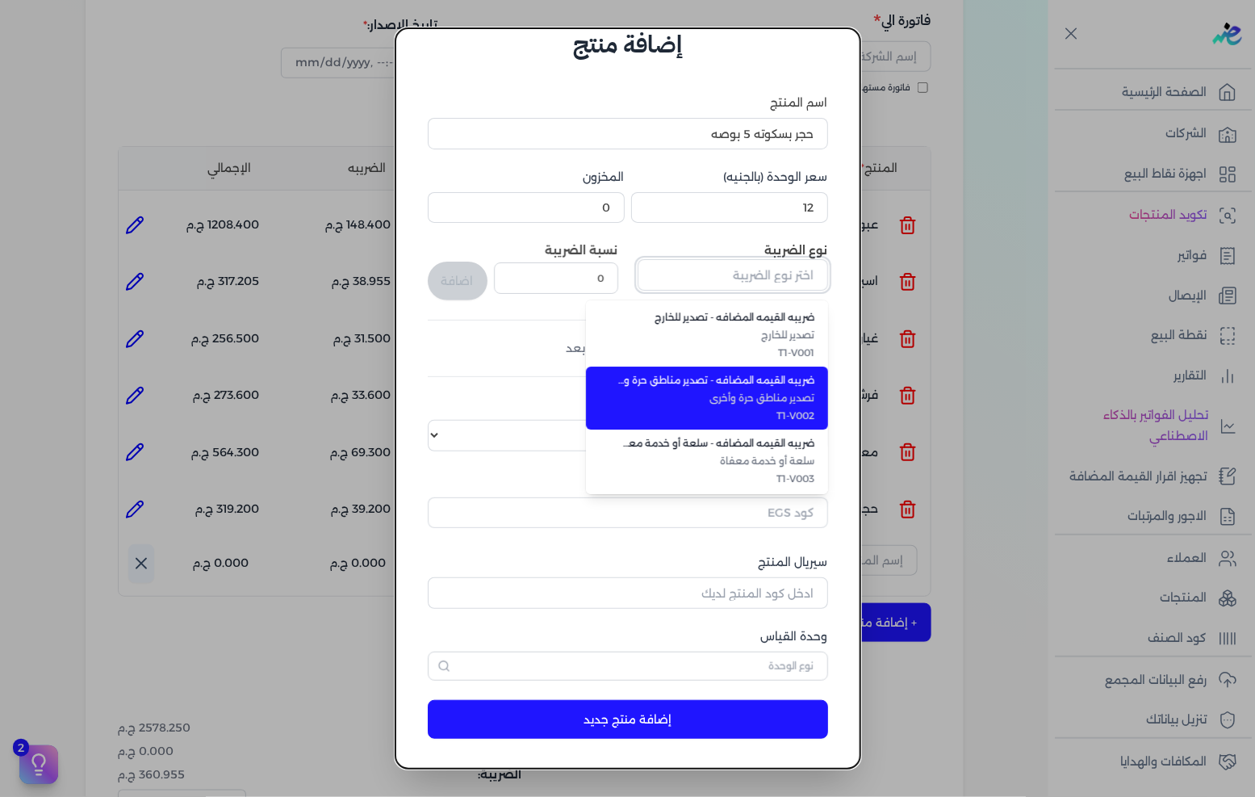
scroll to position [441, 0]
click at [762, 404] on li "ضريبه القيمه المضافه - سلع عامة سلع عامة T1-V009" at bounding box center [707, 397] width 242 height 63
type input "ضريبه القيمه المضافه - سلع عامة"
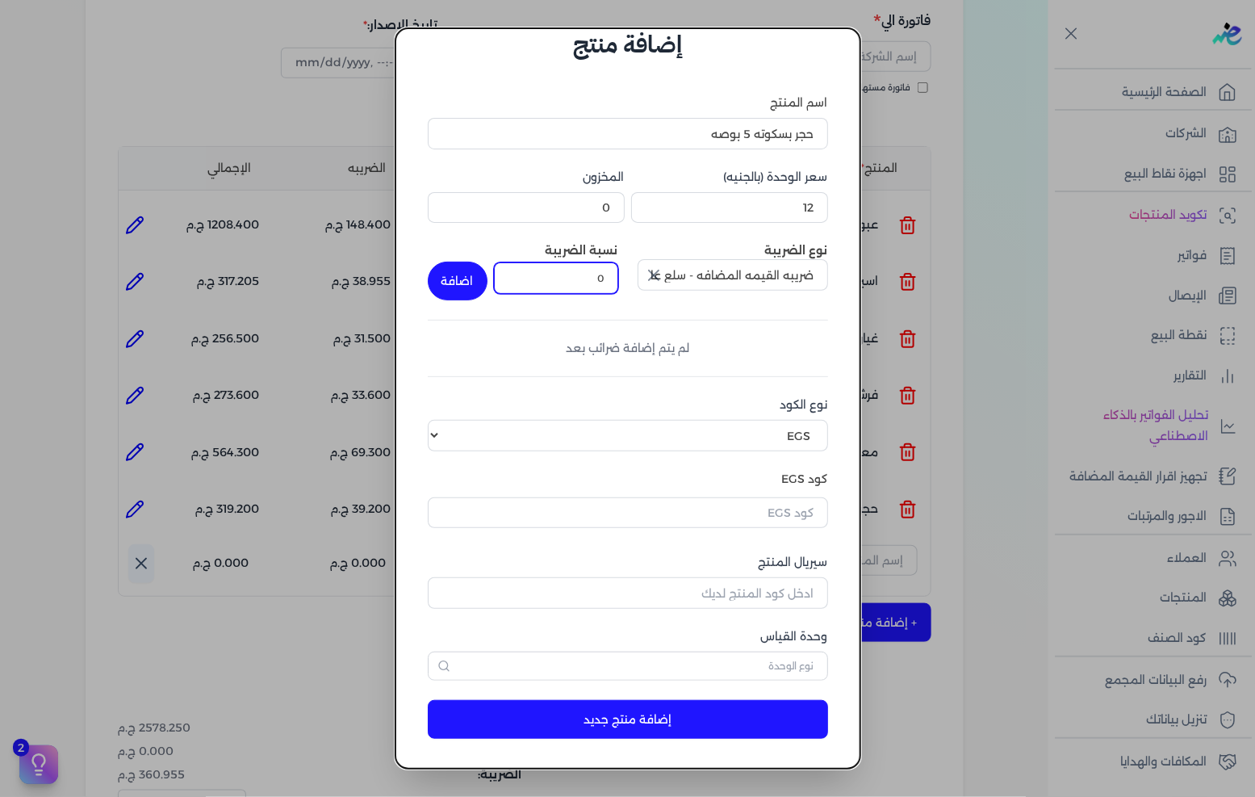
click at [595, 281] on input "0" at bounding box center [556, 277] width 124 height 31
type input "14"
click at [480, 272] on button "اضافة" at bounding box center [458, 281] width 60 height 39
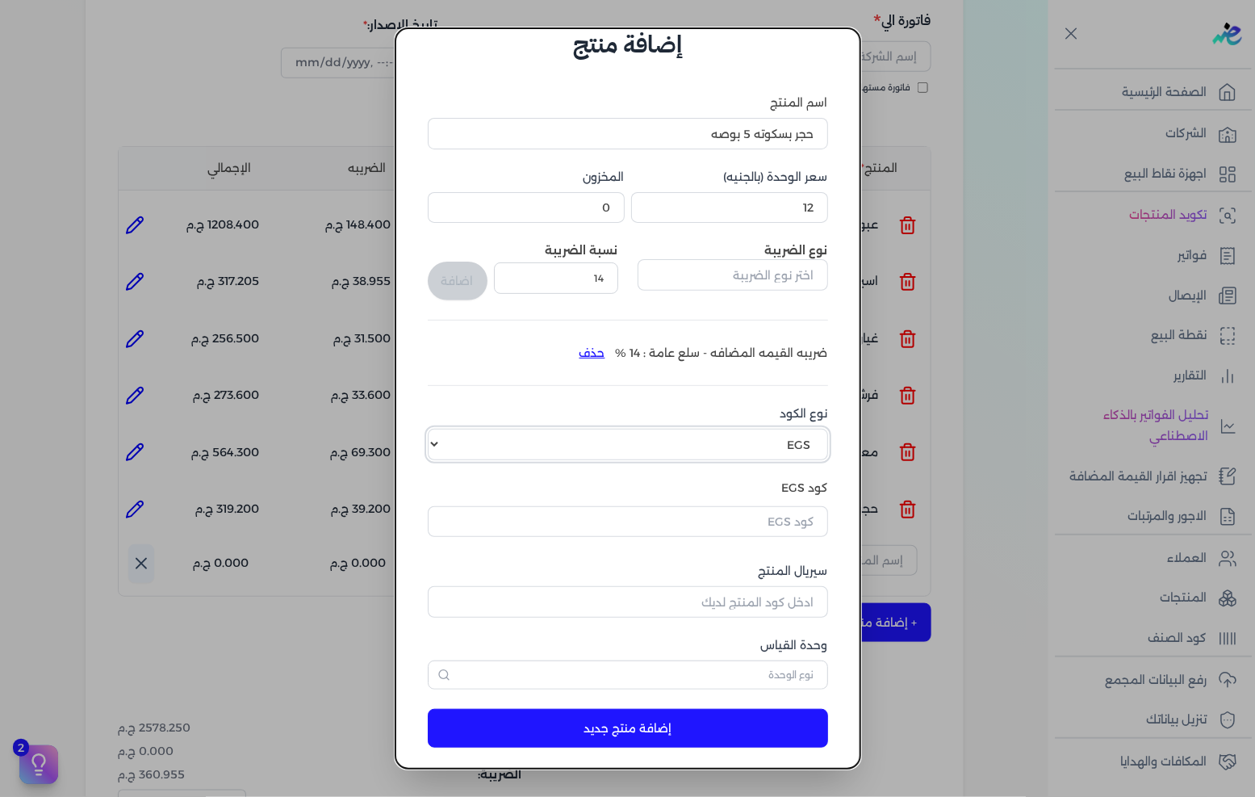
click at [779, 448] on select "اختر نوع الكود EGS GS1" at bounding box center [628, 444] width 400 height 31
click at [441, 429] on select "اختر نوع الكود EGS GS1" at bounding box center [628, 444] width 400 height 31
click at [791, 452] on select "اختر نوع الكود EGS GS1" at bounding box center [628, 444] width 400 height 31
select select "GS1"
click at [441, 429] on select "اختر نوع الكود EGS GS1" at bounding box center [628, 444] width 400 height 31
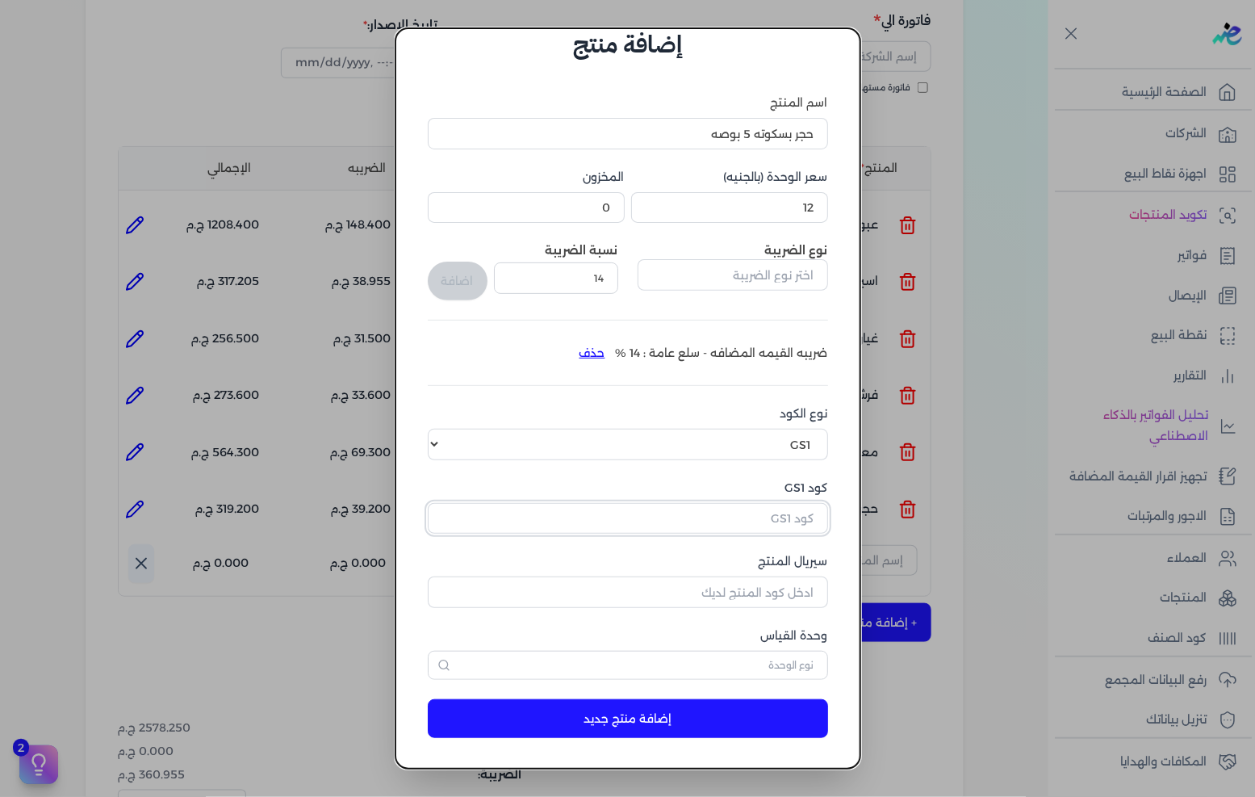
click at [778, 521] on input "كود GS1" at bounding box center [628, 518] width 400 height 31
paste input "10005645"
type input "10005645"
drag, startPoint x: 762, startPoint y: 586, endPoint x: 821, endPoint y: 574, distance: 60.2
click at [762, 586] on input "سيريال المنتج" at bounding box center [628, 591] width 400 height 31
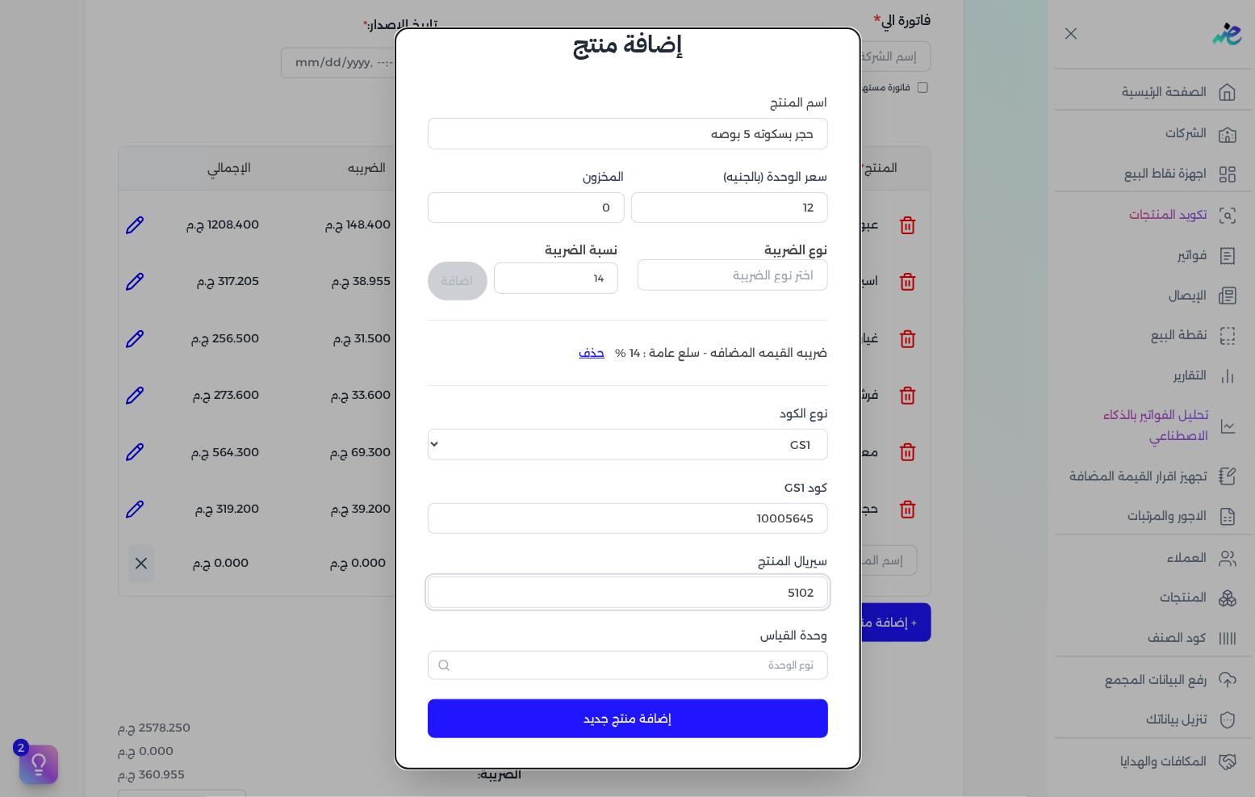
type input "5102"
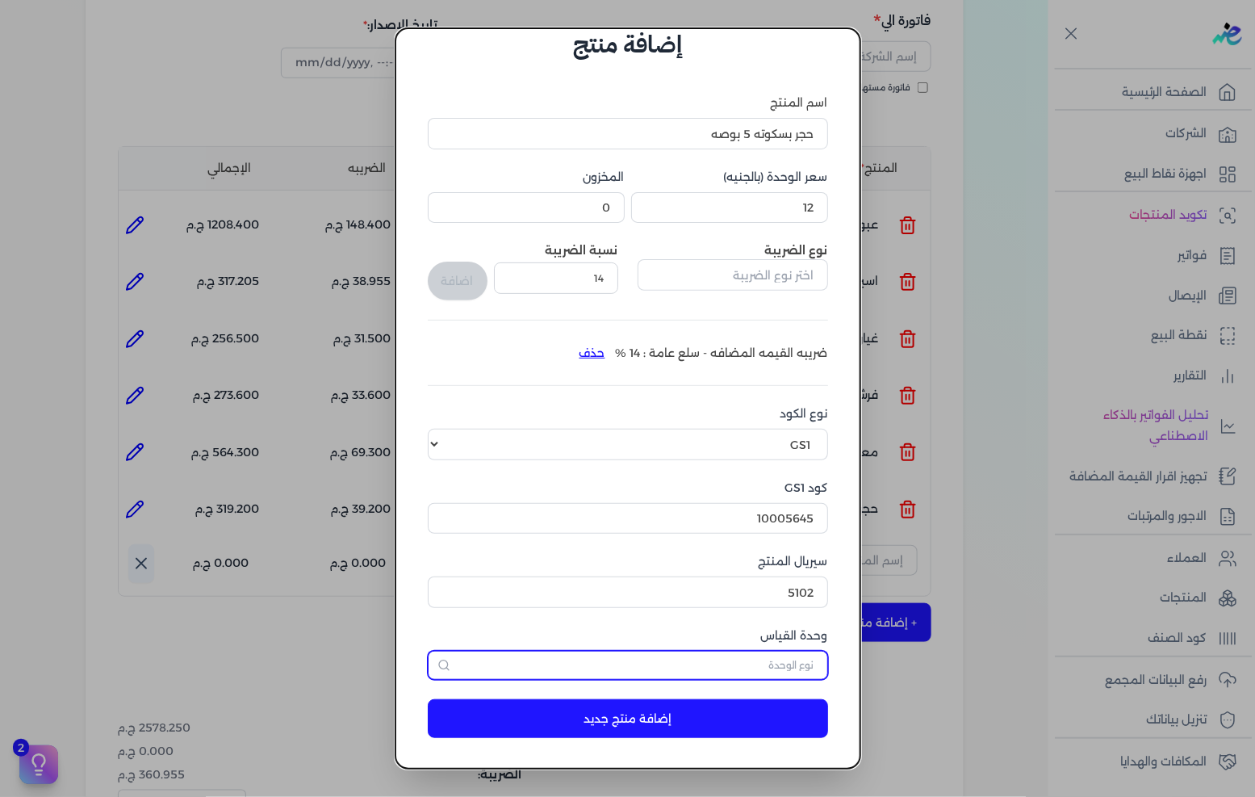
click at [707, 667] on input "text" at bounding box center [628, 665] width 400 height 29
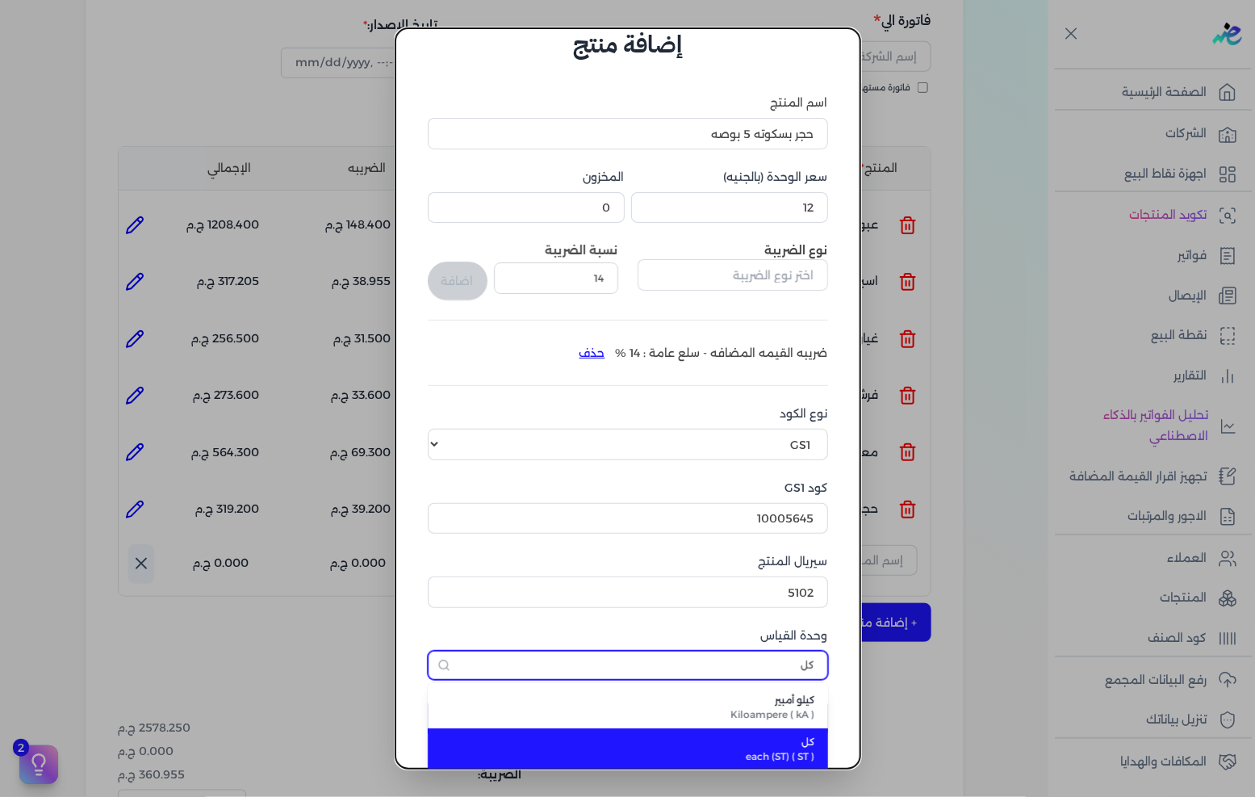
type input "كل"
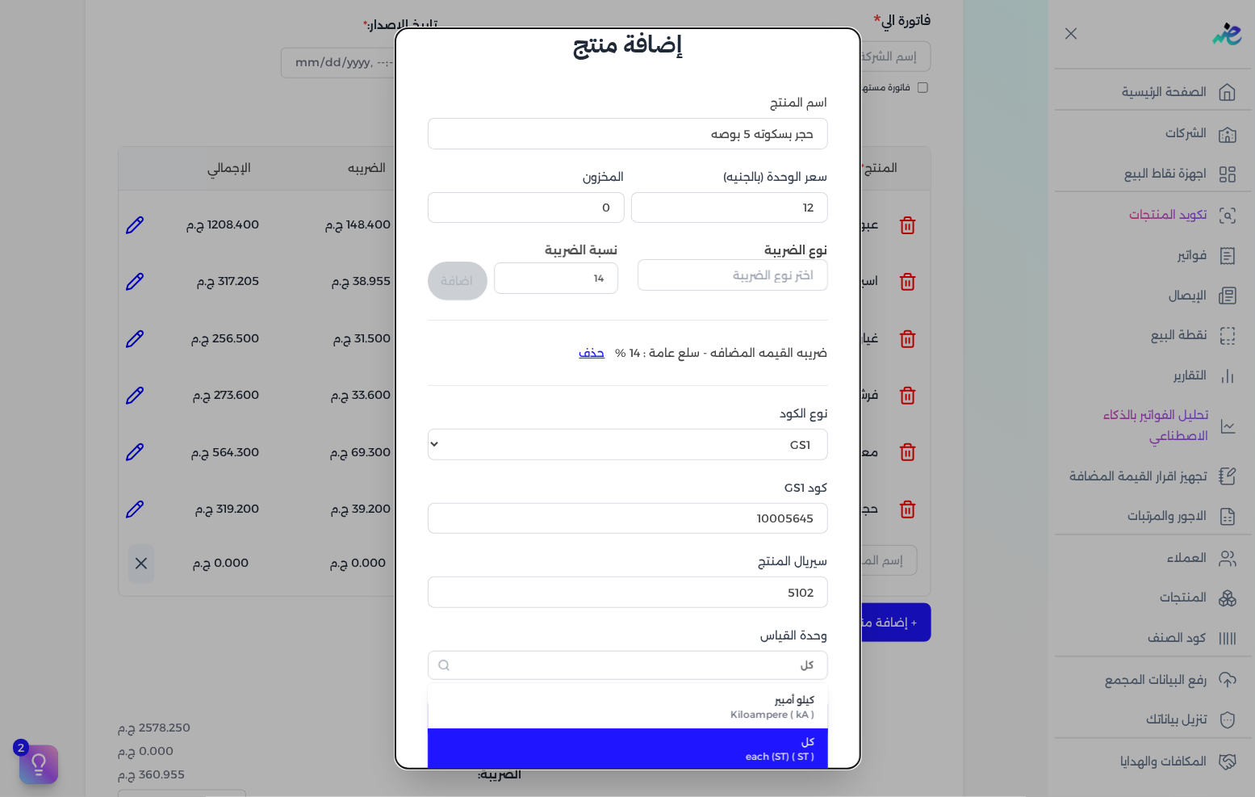
click at [777, 741] on span "كل" at bounding box center [637, 741] width 355 height 15
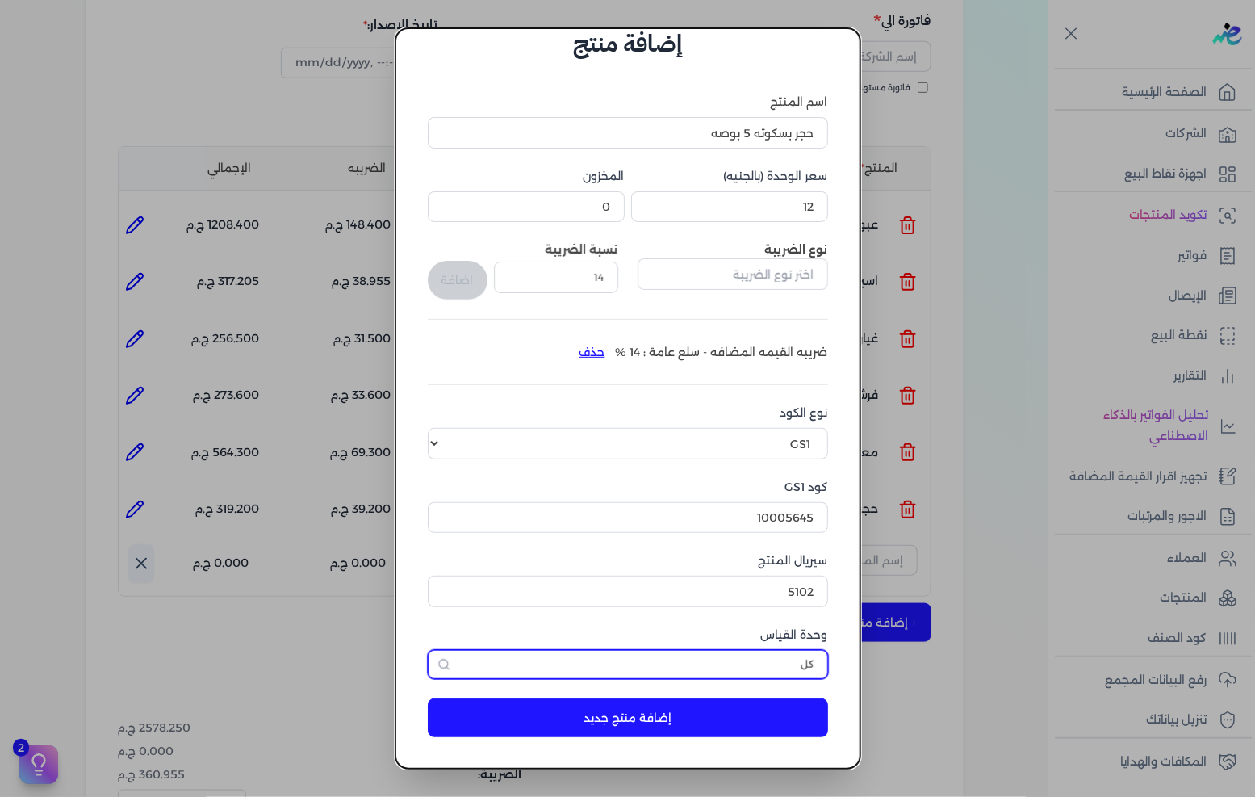
scroll to position [38, 0]
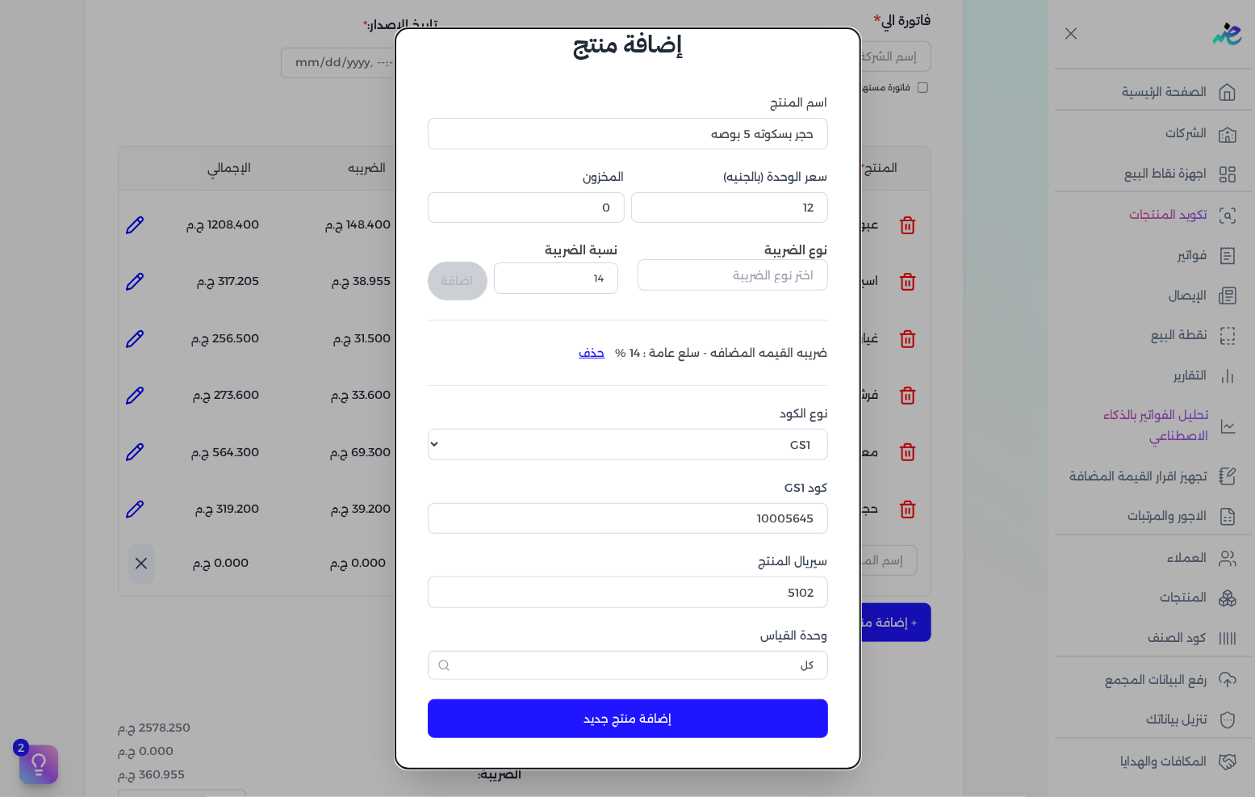
click at [768, 713] on button "إضافة منتج جديد" at bounding box center [628, 718] width 400 height 39
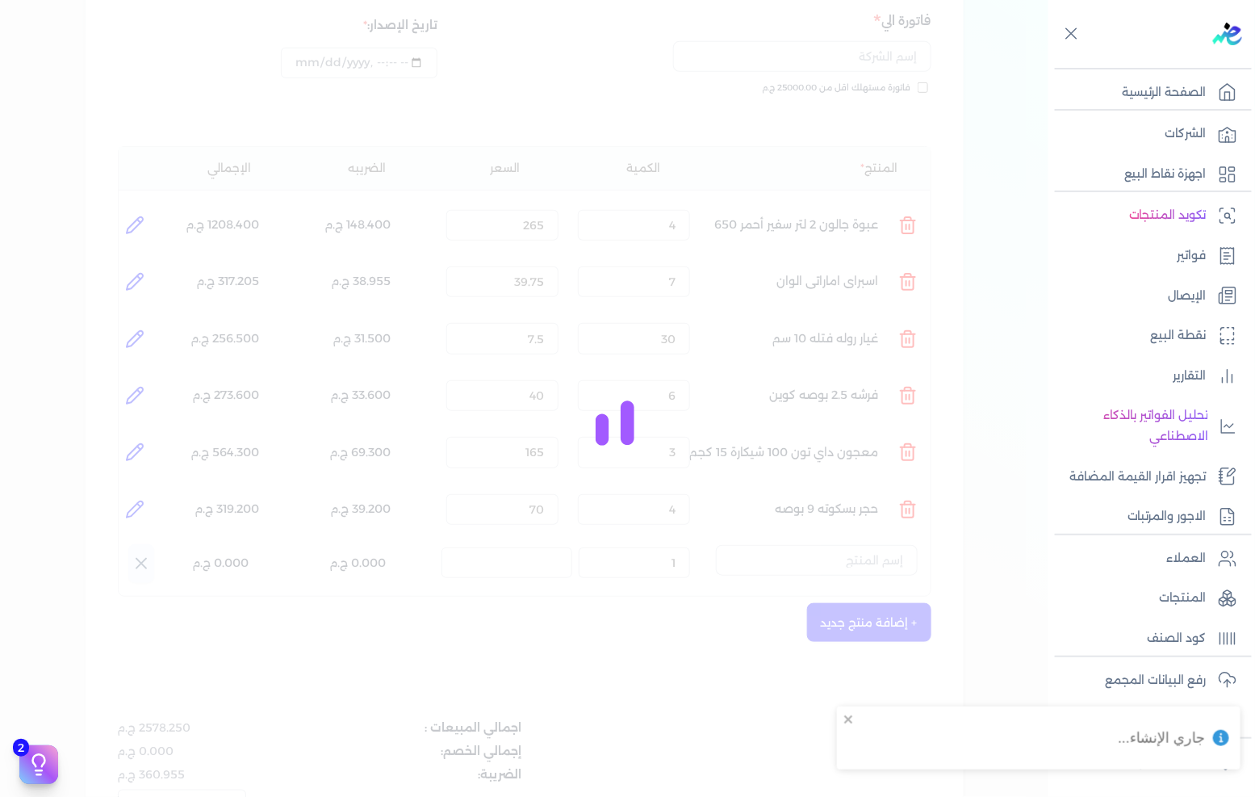
select select "EGS"
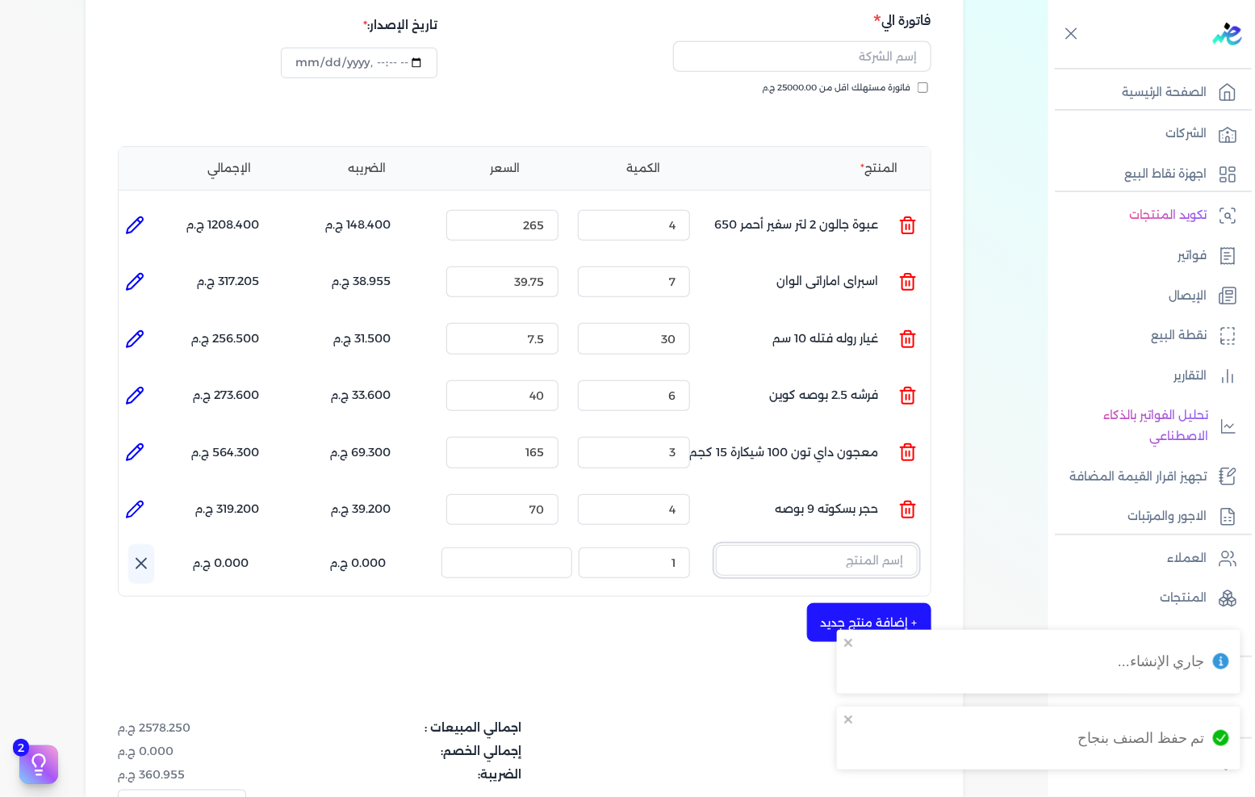
click at [856, 545] on input "text" at bounding box center [817, 560] width 202 height 31
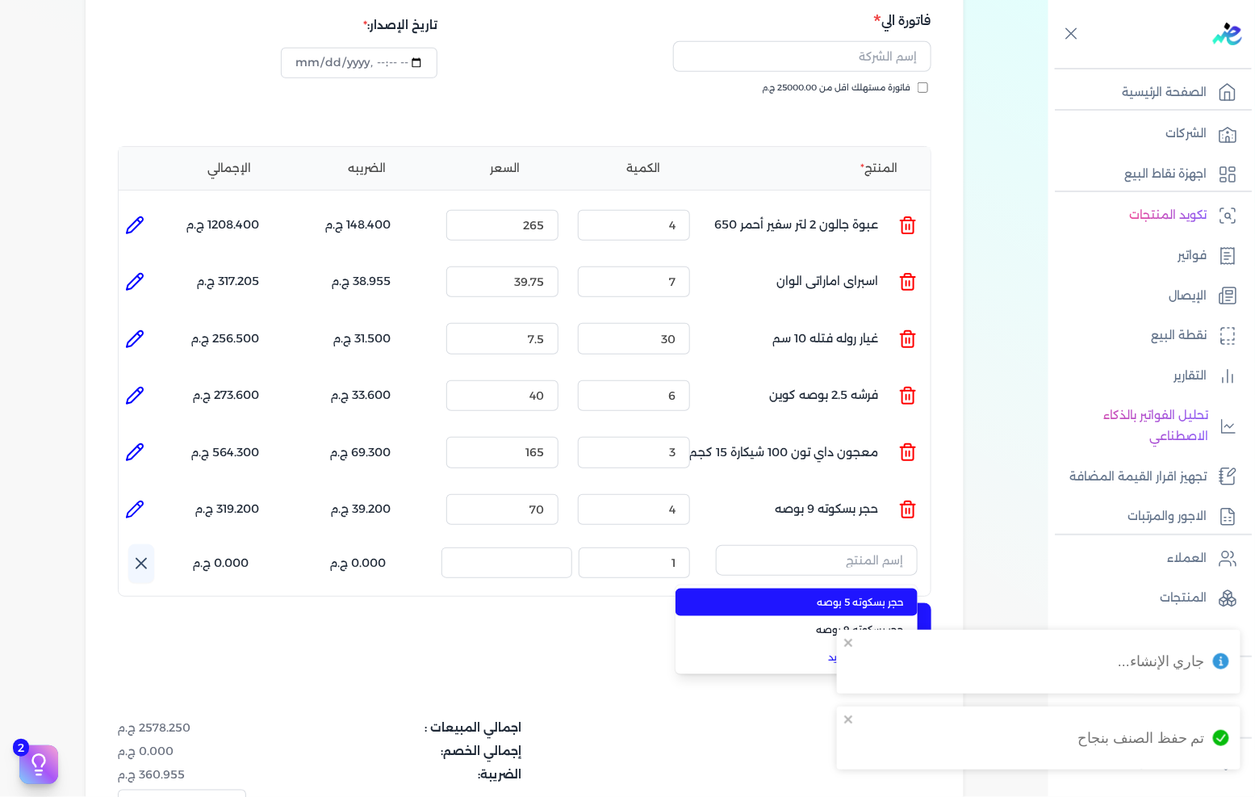
click at [877, 588] on li "حجر بسكوته 5 بوصه" at bounding box center [797, 601] width 242 height 27
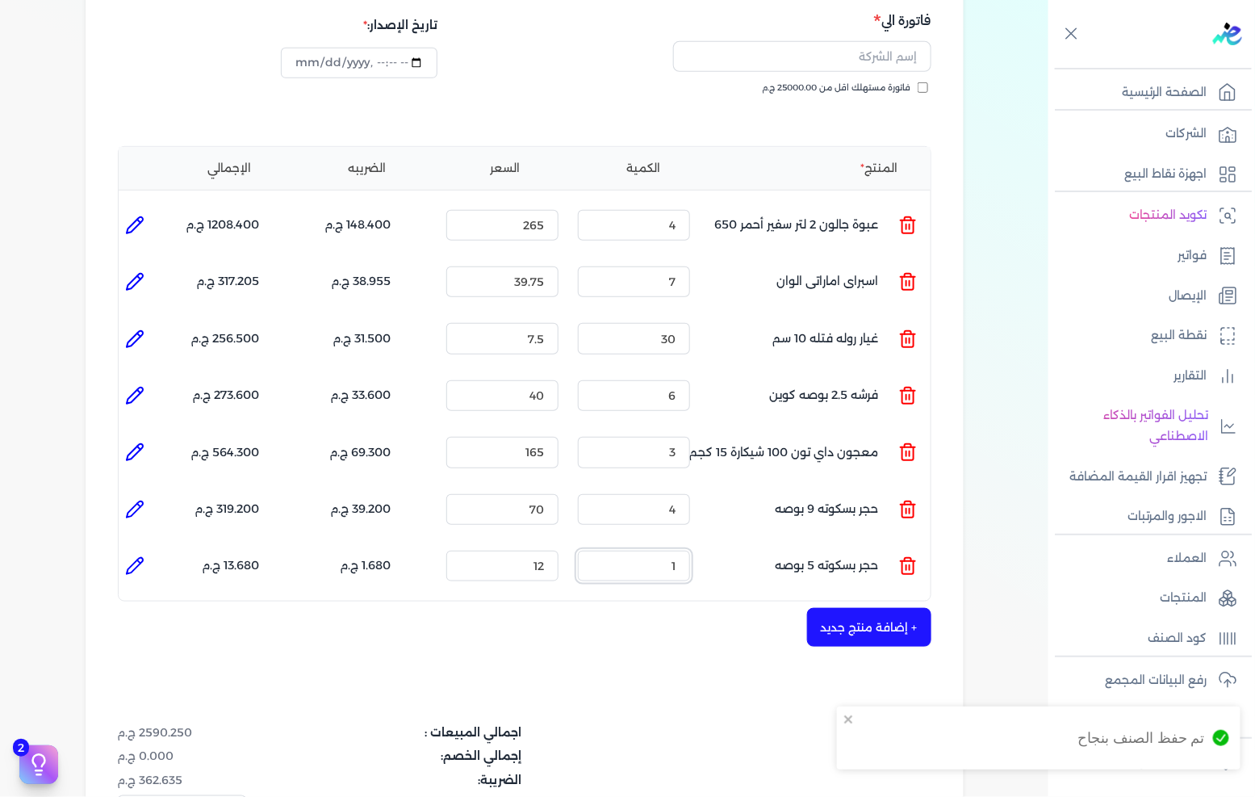
click at [660, 550] on input "1" at bounding box center [634, 565] width 112 height 31
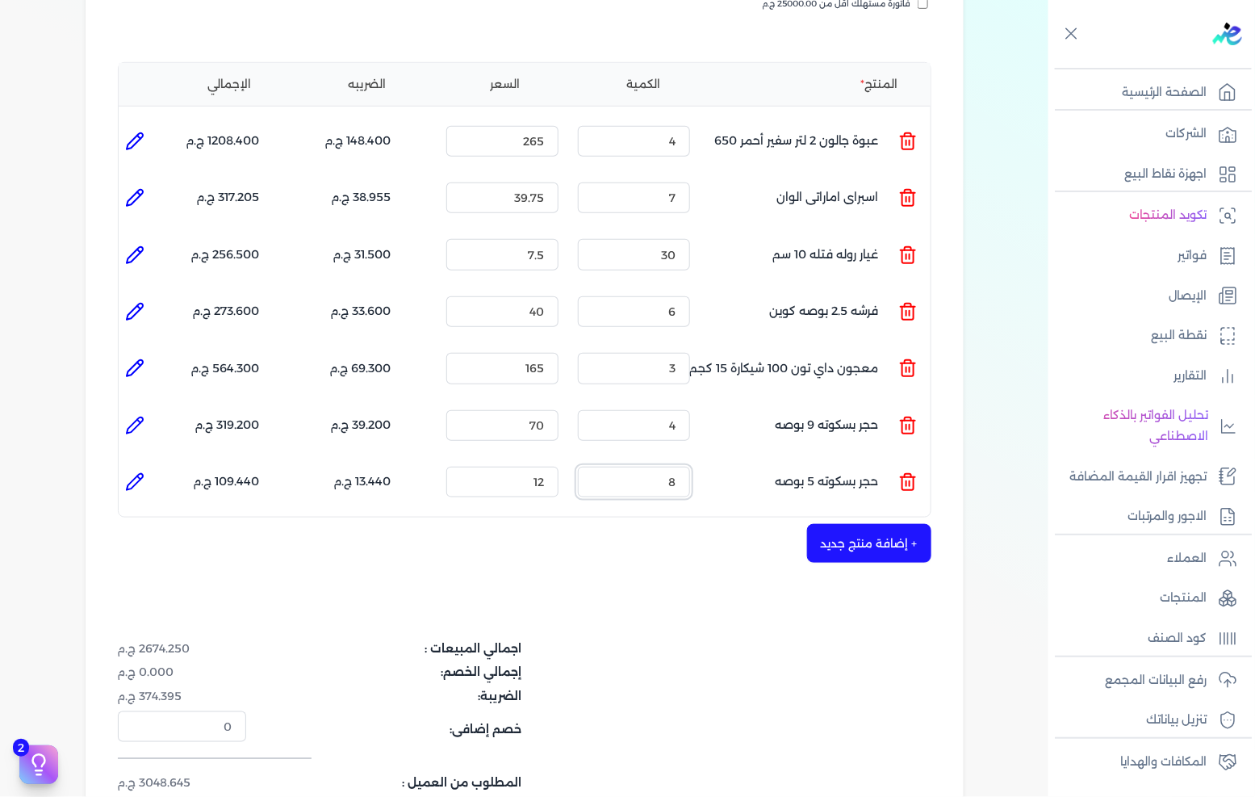
scroll to position [448, 0]
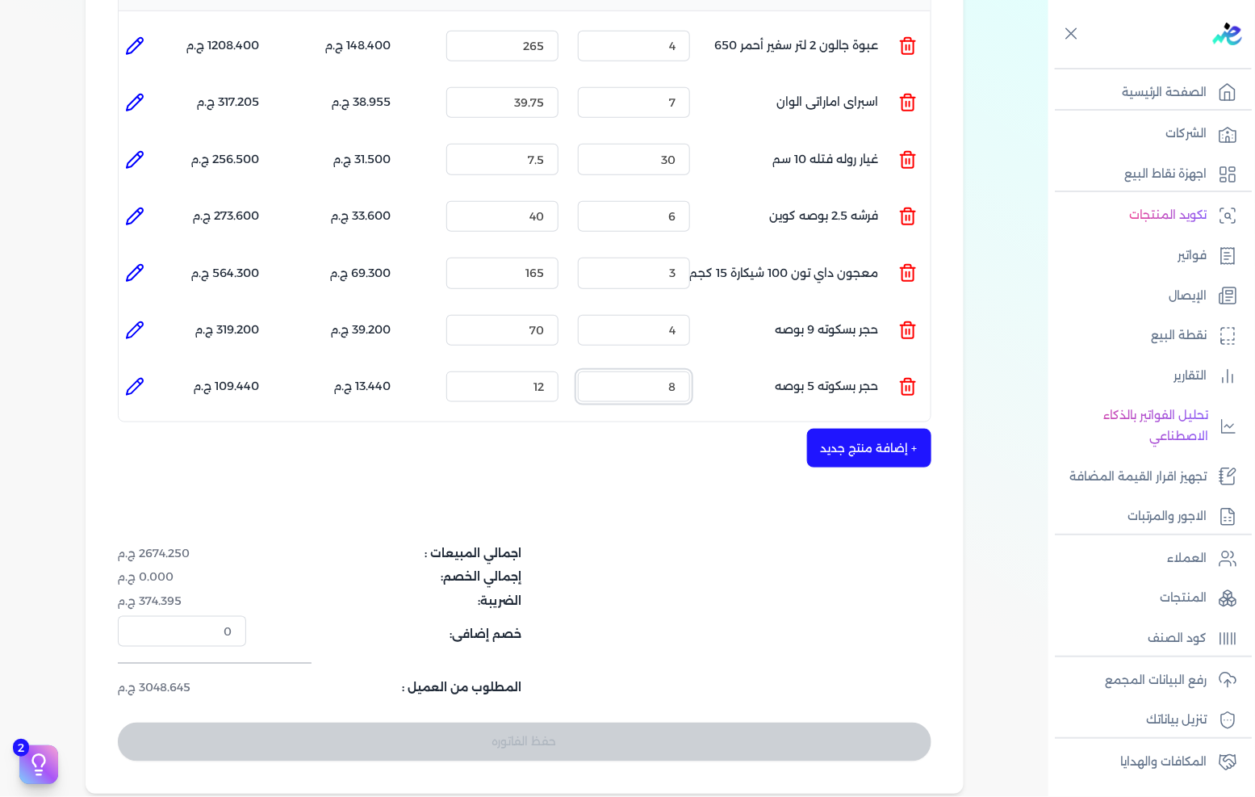
type input "8"
click at [713, 559] on div "اجمالي المبيعات : 2674.250 ج.م إجمالي الخصم: 0.000 ج.م الضريبة: 374.395 ج.م خصم…" at bounding box center [525, 621] width 814 height 152
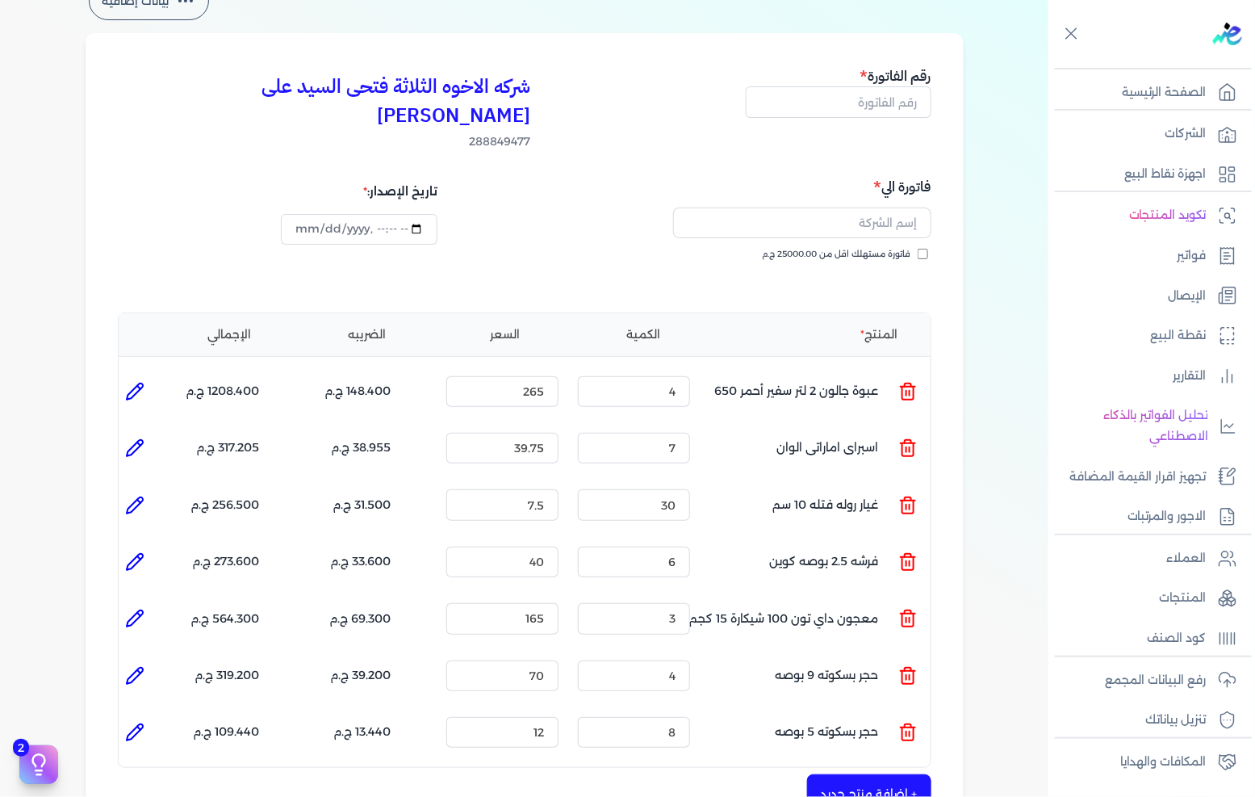
scroll to position [0, 0]
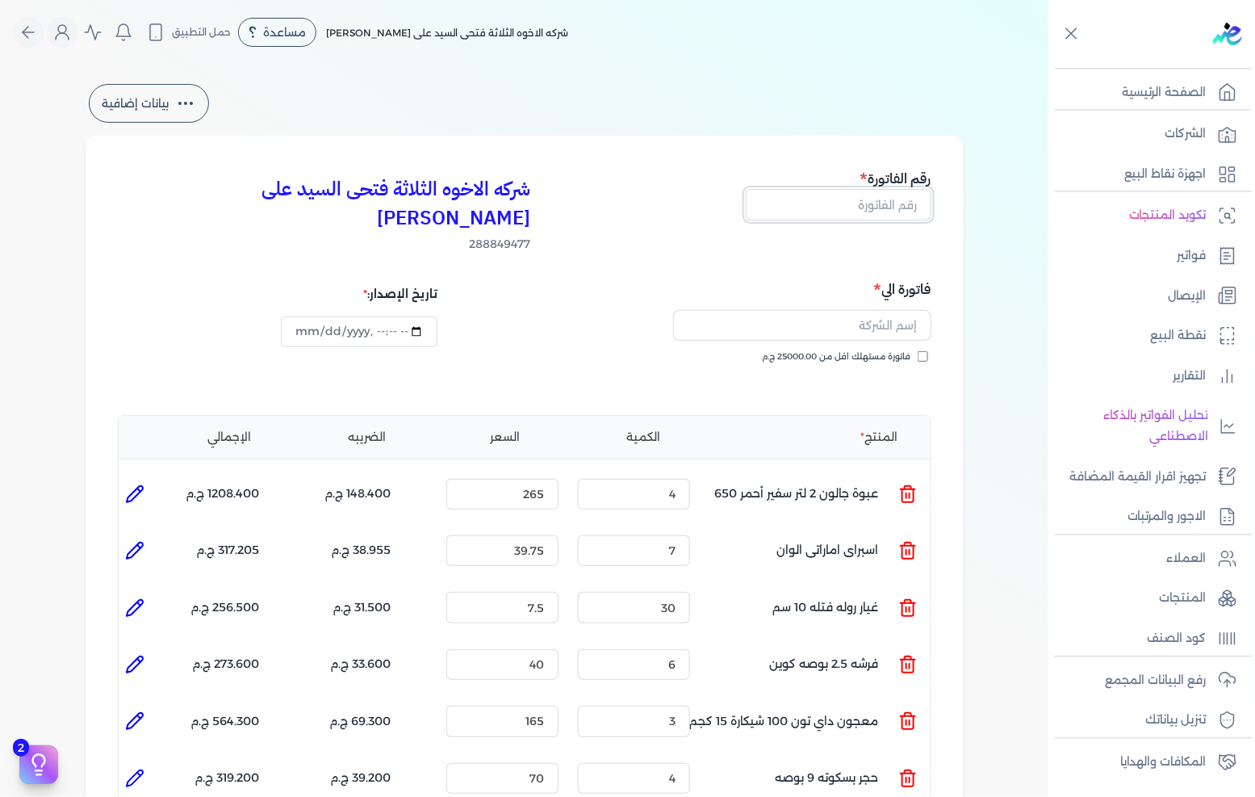
drag, startPoint x: 864, startPoint y: 211, endPoint x: 957, endPoint y: 210, distance: 93.6
click at [864, 211] on input "text" at bounding box center [839, 204] width 186 height 31
type input "13591"
click at [874, 310] on input "text" at bounding box center [802, 325] width 258 height 31
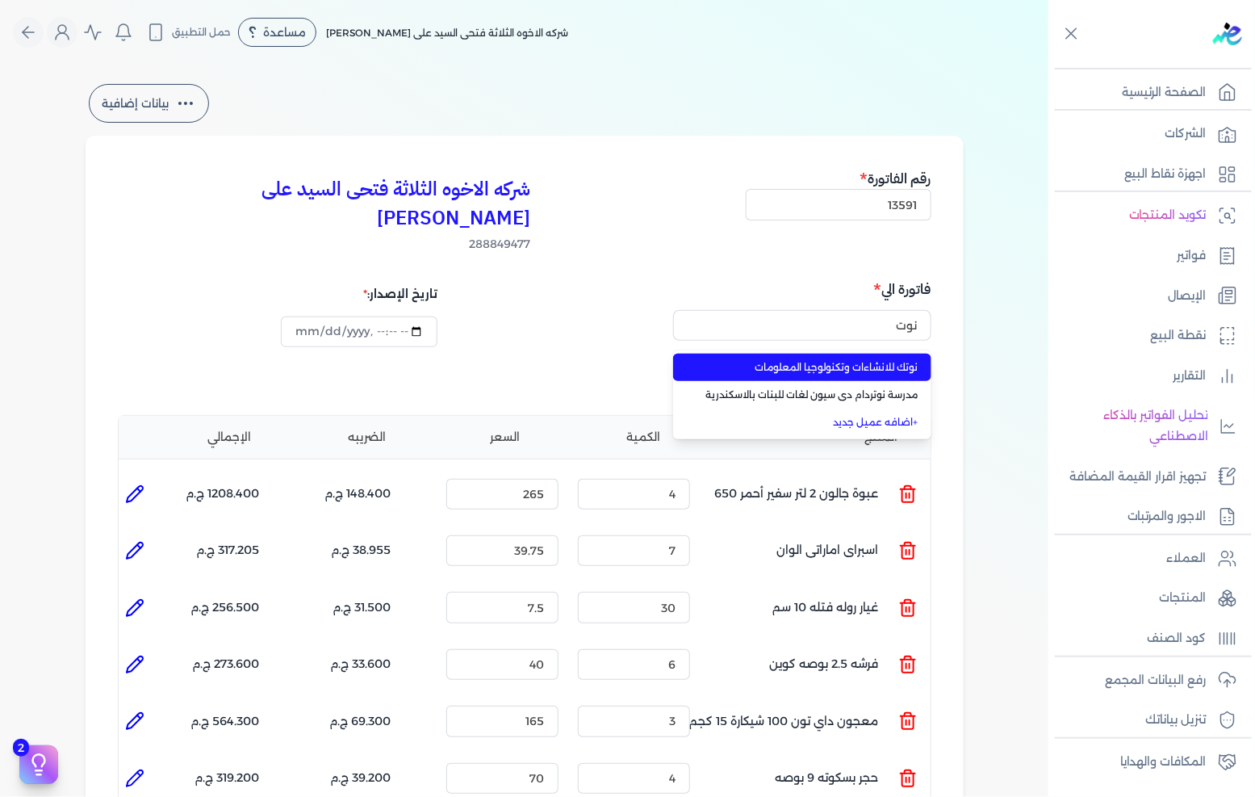
click at [886, 360] on span "نوتك للانشاءات وتكنولوجيا المعلومات" at bounding box center [811, 367] width 213 height 15
type input "نوتك للانشاءات وتكنولوجيا المعلومات"
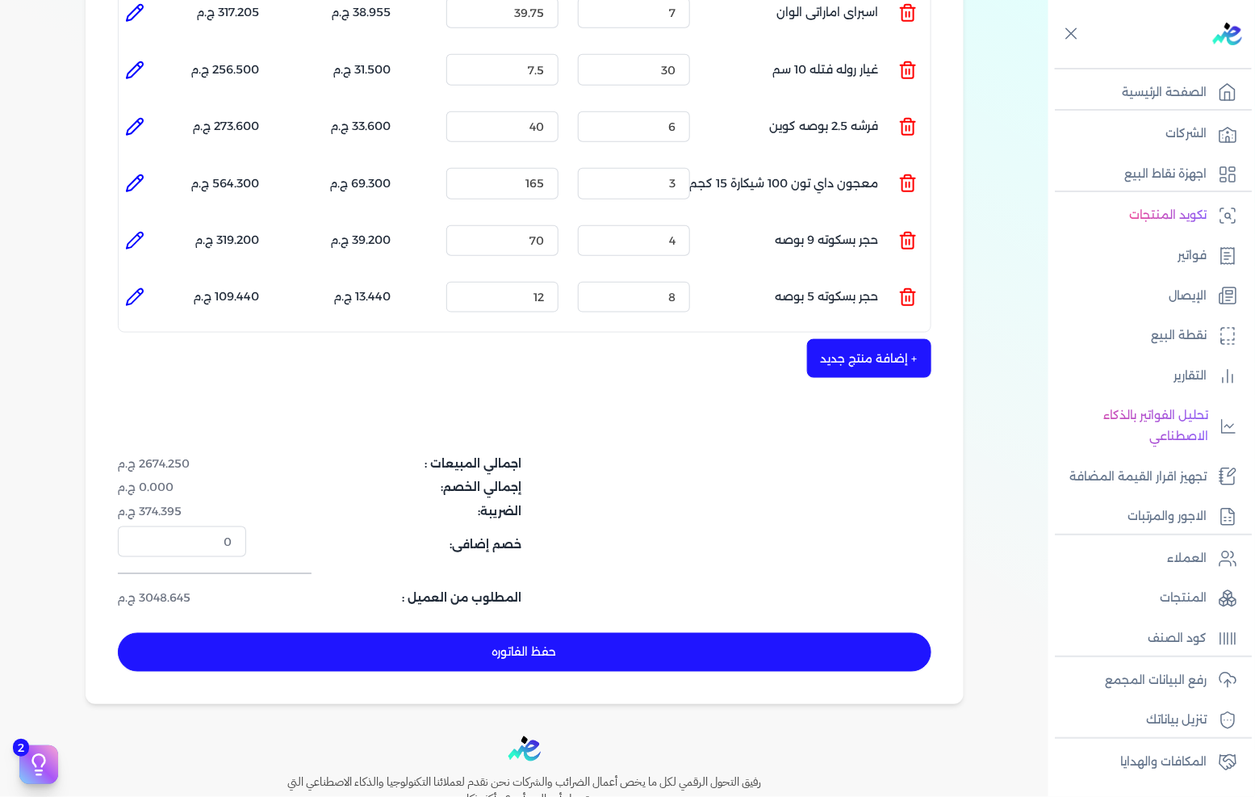
scroll to position [448, 0]
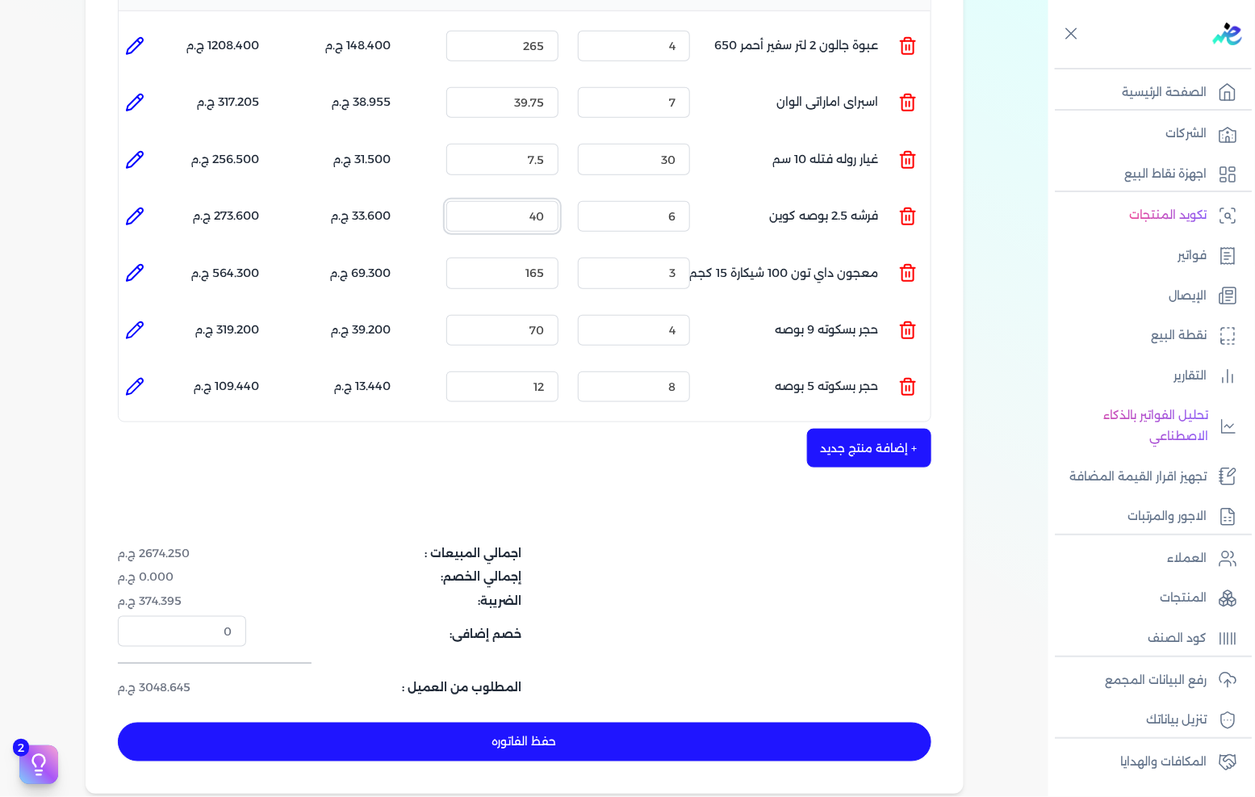
click at [531, 201] on input "40" at bounding box center [502, 216] width 112 height 31
type input "35"
click at [612, 484] on div "شركه الاخوه الثلاثة فتحى السيد على عمران وشركاه 288849477 رقم الفاتورة 13591 فا…" at bounding box center [525, 241] width 878 height 1106
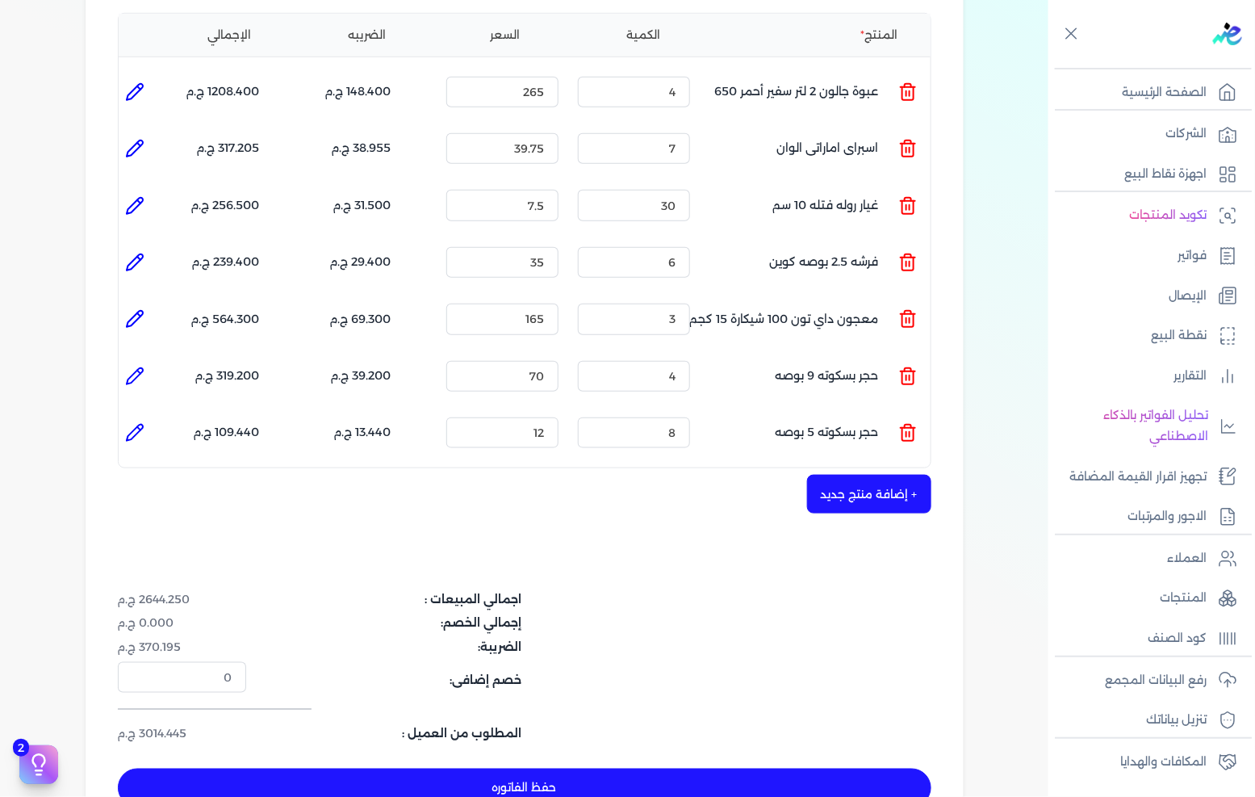
scroll to position [538, 0]
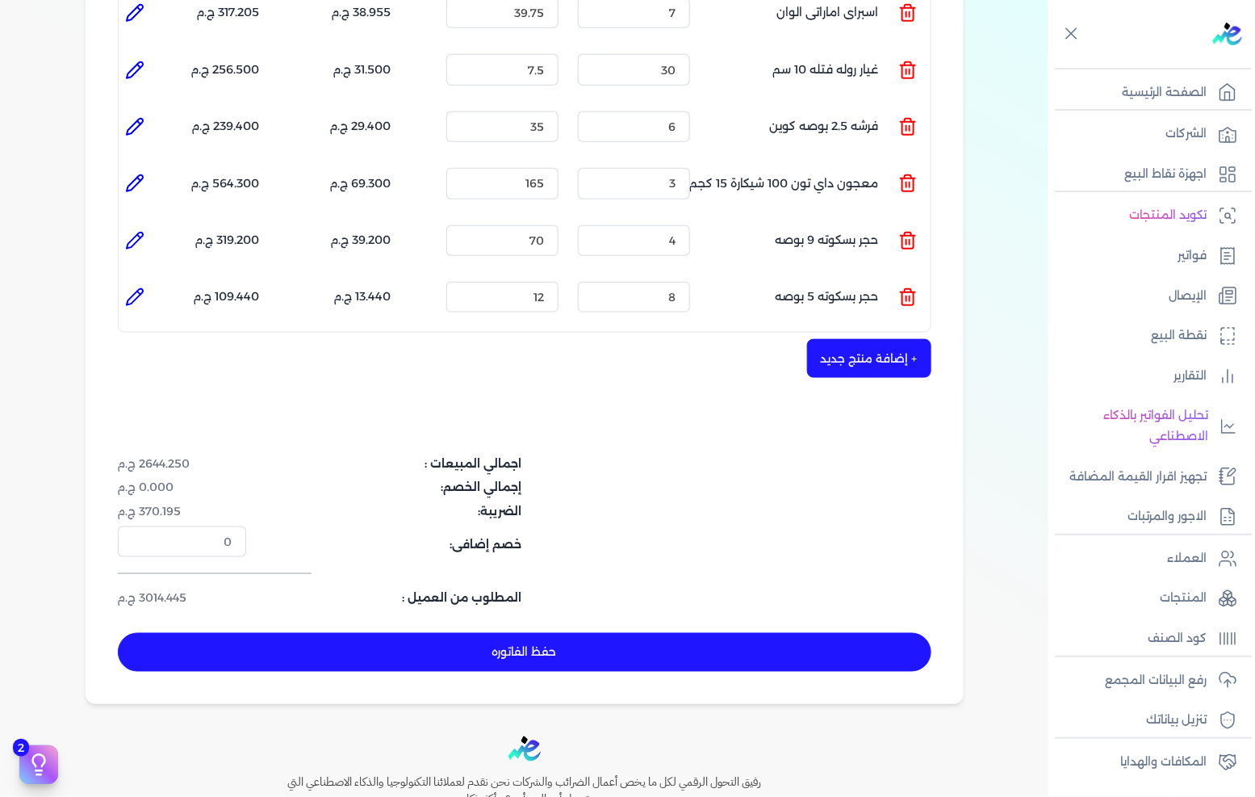
click at [493, 633] on button "حفظ الفاتوره" at bounding box center [525, 652] width 814 height 39
type input "2025-09-10"
